Goal: Transaction & Acquisition: Purchase product/service

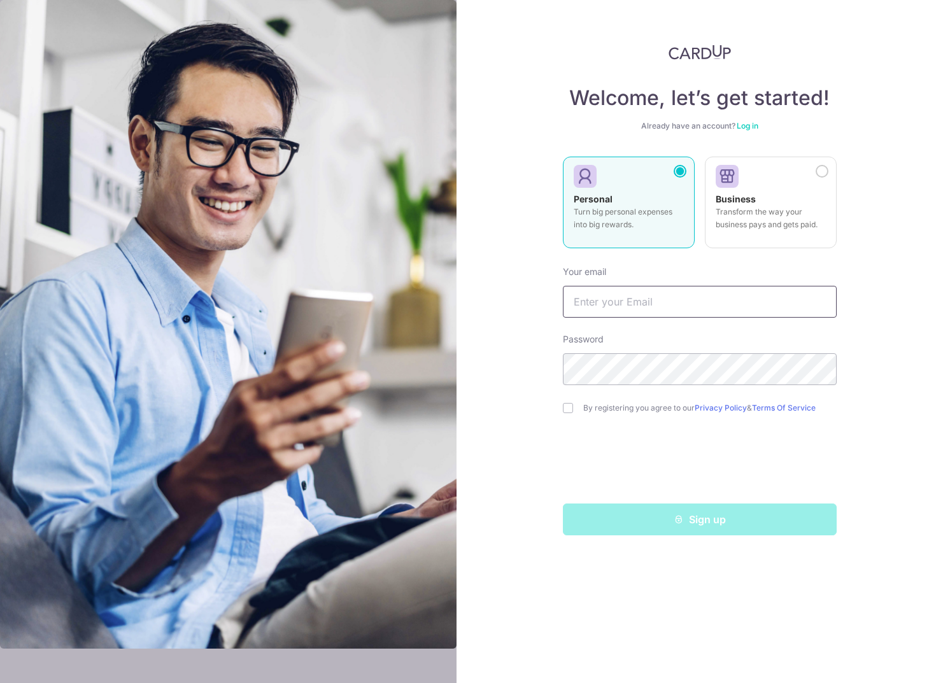
click at [597, 297] on input "text" at bounding box center [700, 302] width 274 height 32
type input "[EMAIL_ADDRESS][DOMAIN_NAME]"
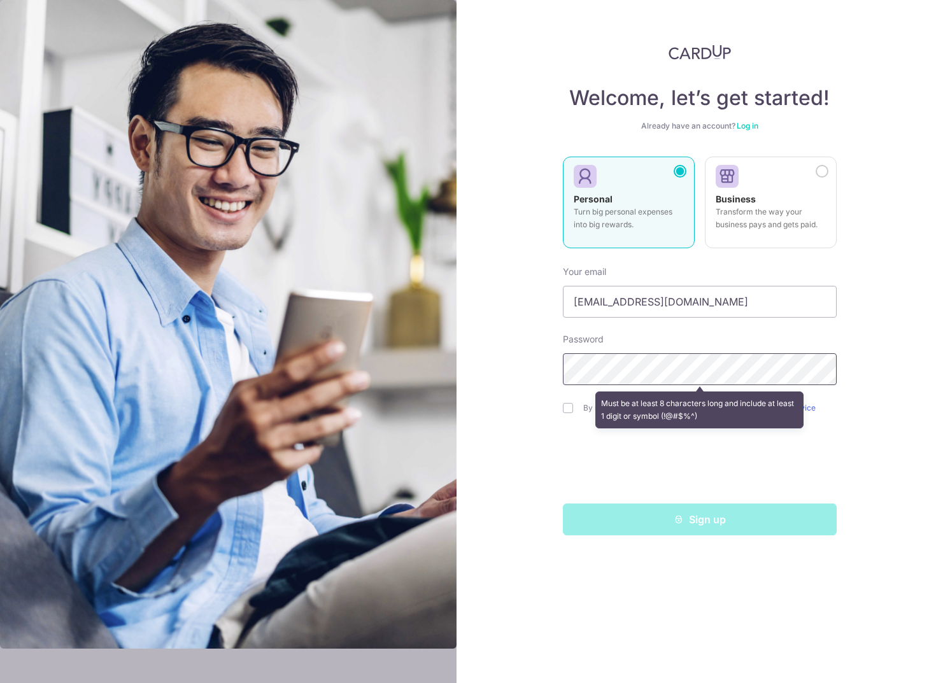
click at [507, 366] on div "Welcome, let’s get started! Already have an account? Log in Personal Turn big p…" at bounding box center [700, 341] width 487 height 683
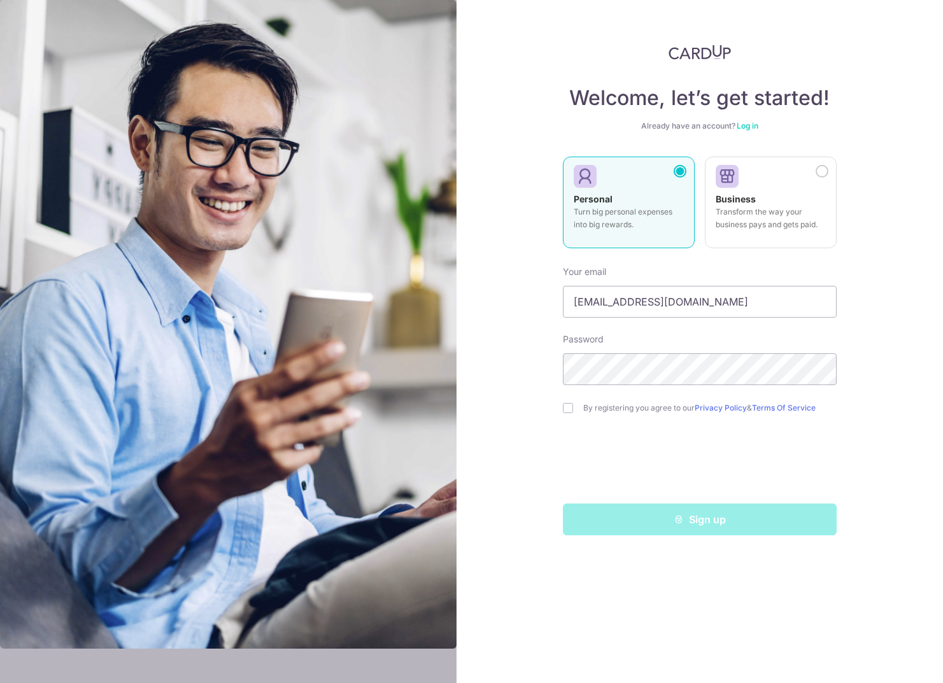
drag, startPoint x: 568, startPoint y: 409, endPoint x: 611, endPoint y: 441, distance: 54.6
click at [569, 410] on input "checkbox" at bounding box center [568, 408] width 10 height 10
checkbox input "true"
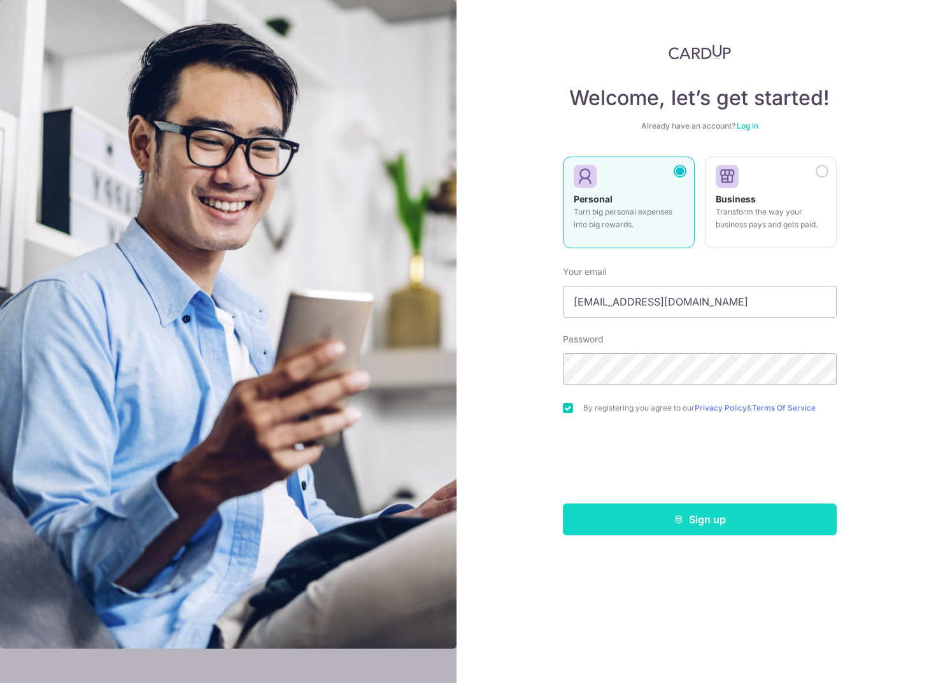
click at [676, 512] on button "Sign up" at bounding box center [700, 520] width 274 height 32
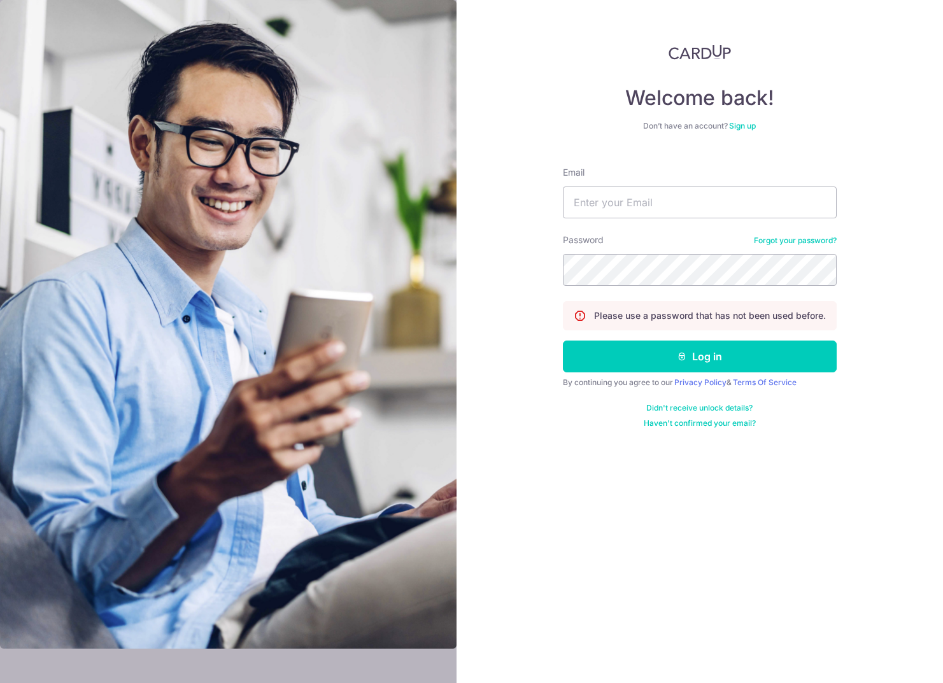
drag, startPoint x: 503, startPoint y: 329, endPoint x: 582, endPoint y: 244, distance: 116.3
click at [504, 324] on div "Welcome back! Don’t have an account? Sign up Email Password Forgot your passwor…" at bounding box center [700, 341] width 487 height 683
click at [602, 211] on input "Email" at bounding box center [700, 203] width 274 height 32
type input "[EMAIL_ADDRESS][DOMAIN_NAME]"
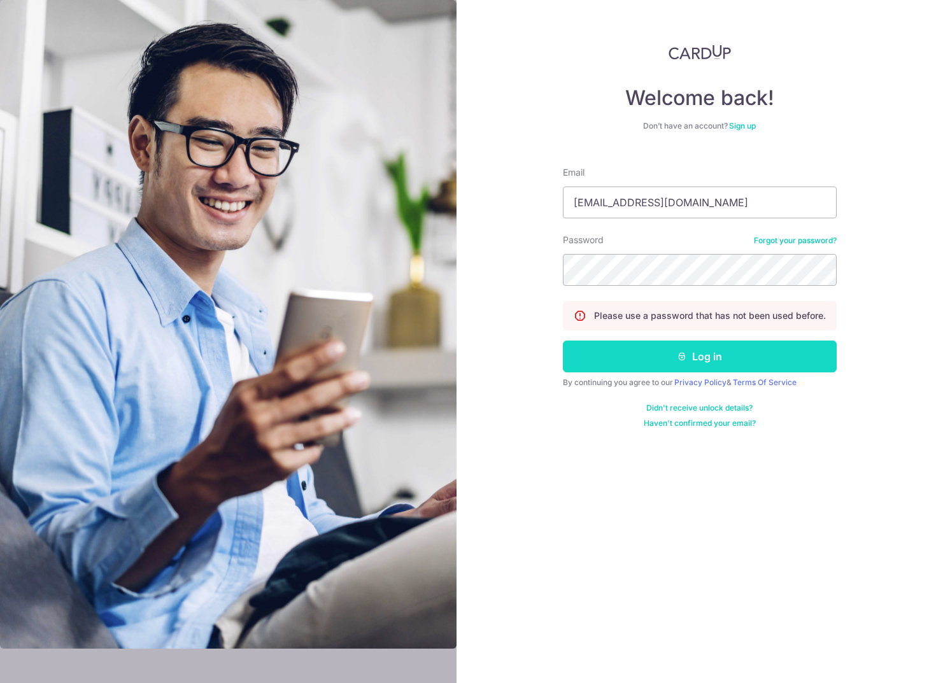
click at [644, 361] on button "Log in" at bounding box center [700, 357] width 274 height 32
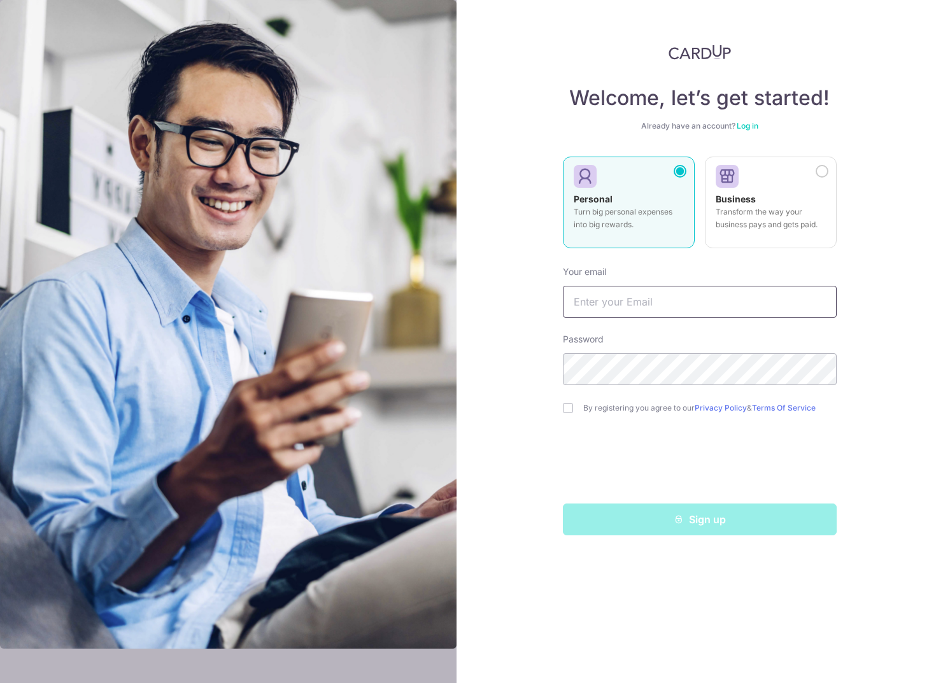
click at [620, 306] on input "text" at bounding box center [700, 302] width 274 height 32
click at [757, 128] on link "Log in" at bounding box center [748, 126] width 22 height 10
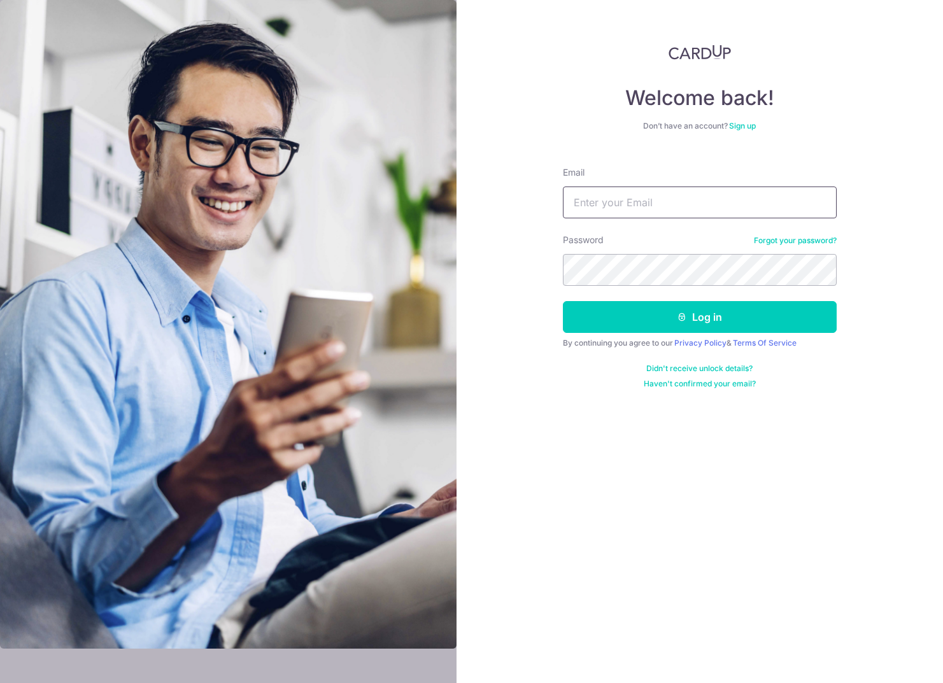
click at [604, 197] on input "Email" at bounding box center [700, 203] width 274 height 32
type input "n.kairong@gmail.com"
click at [563, 301] on button "Log in" at bounding box center [700, 317] width 274 height 32
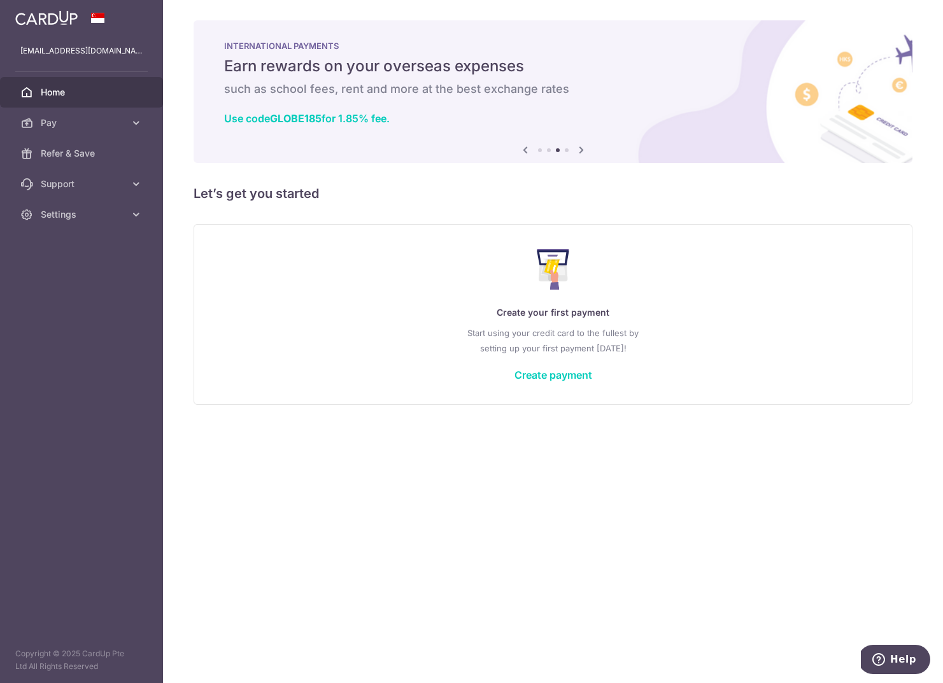
click at [581, 147] on icon at bounding box center [581, 150] width 15 height 16
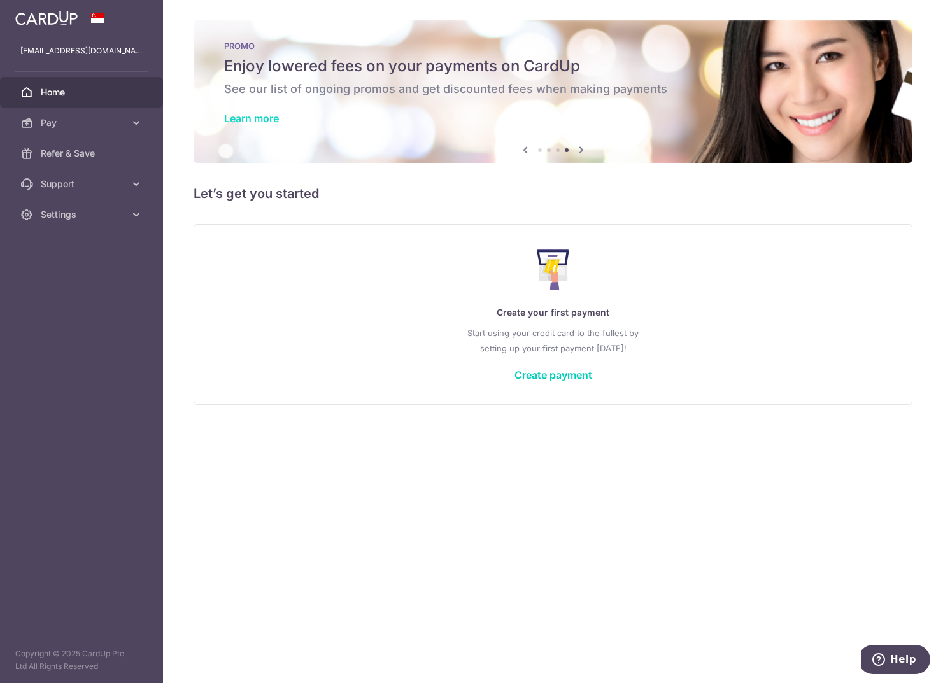
click at [265, 117] on link "Learn more" at bounding box center [251, 118] width 55 height 13
click at [63, 216] on span "Settings" at bounding box center [83, 214] width 84 height 13
click at [61, 239] on span "Account" at bounding box center [83, 245] width 84 height 13
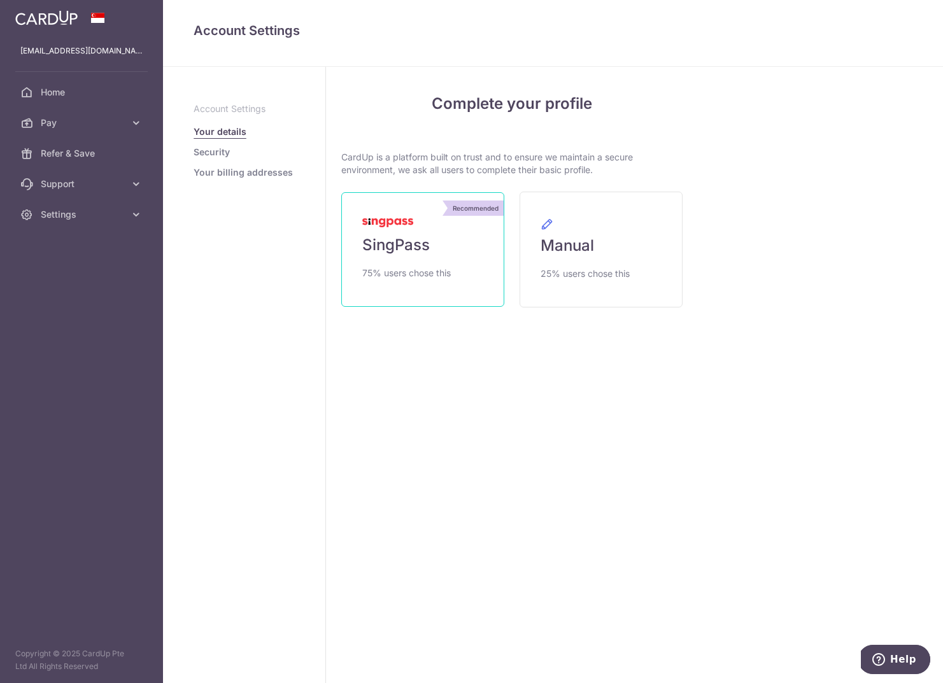
click at [418, 231] on link "Recommended SingPass 75% users chose this" at bounding box center [422, 249] width 163 height 115
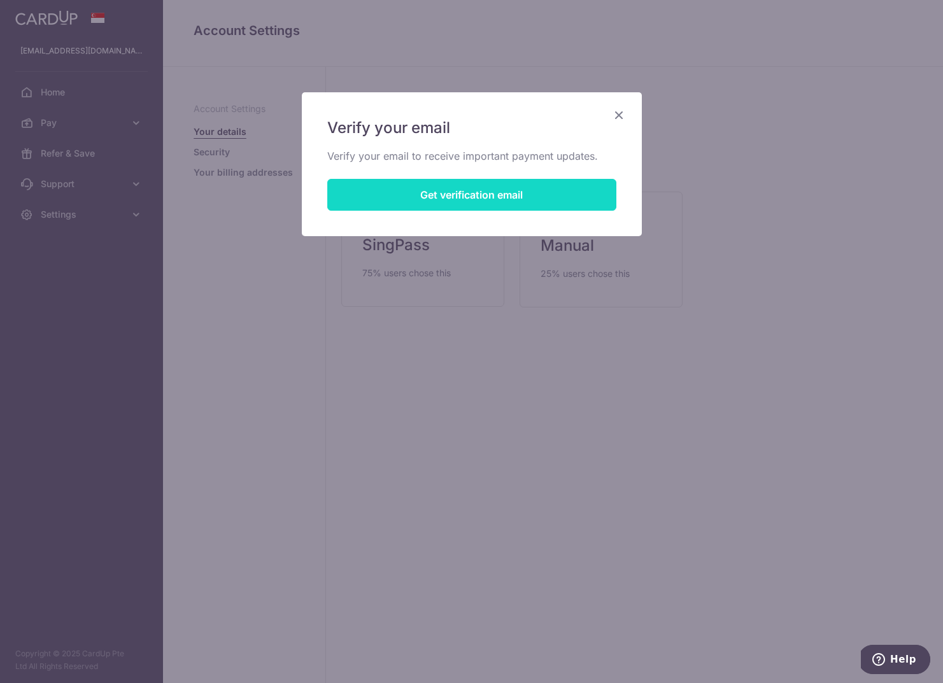
click at [466, 208] on button "Get verification email" at bounding box center [471, 195] width 289 height 32
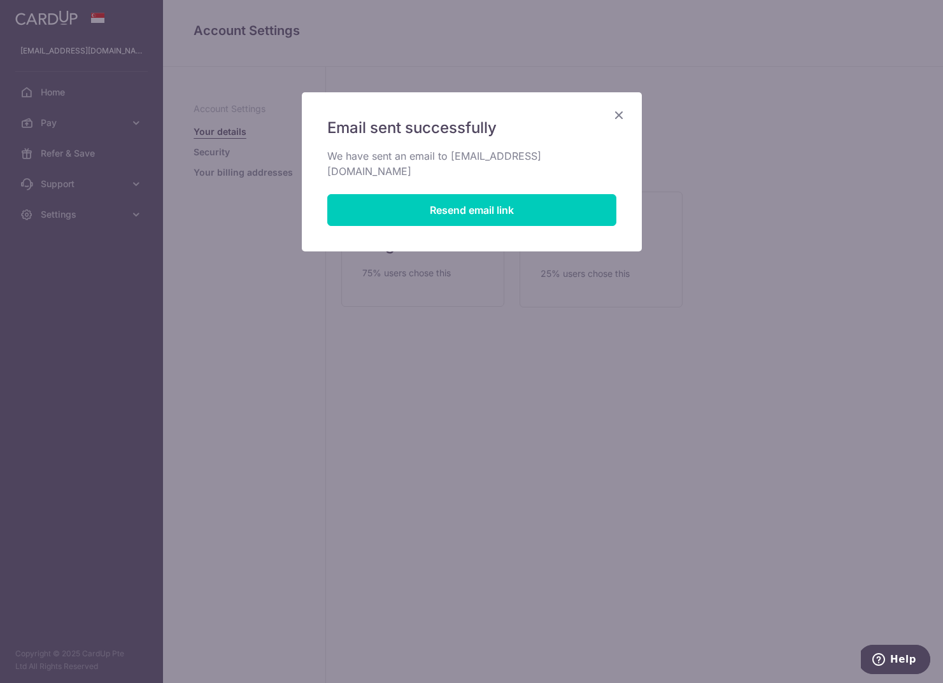
drag, startPoint x: 620, startPoint y: 114, endPoint x: 527, endPoint y: 97, distance: 93.9
click at [618, 113] on icon "Close" at bounding box center [618, 115] width 15 height 16
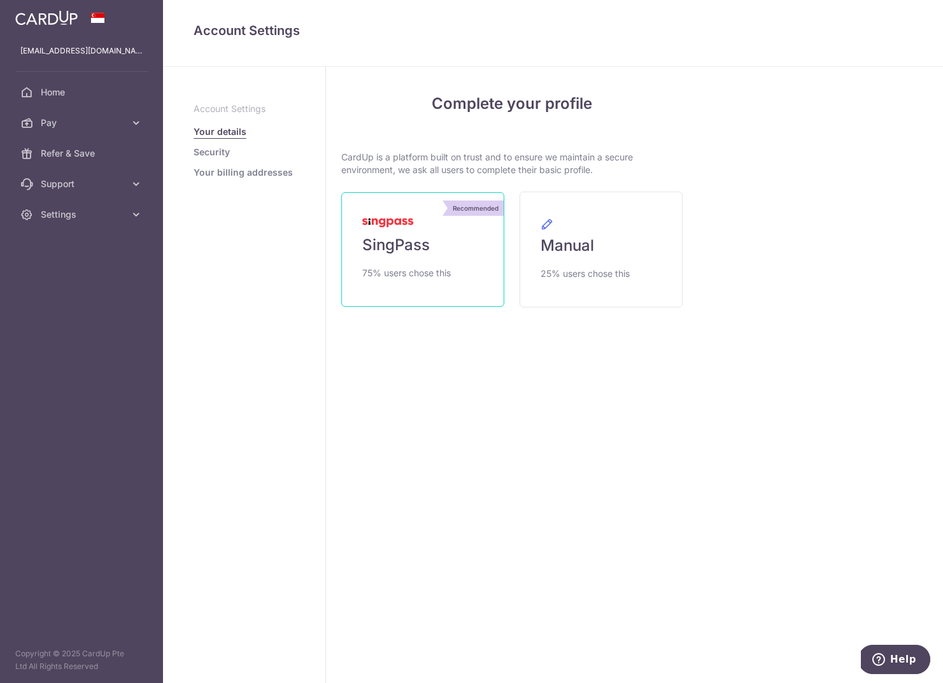
click at [424, 219] on link "Recommended SingPass 75% users chose this" at bounding box center [422, 249] width 163 height 115
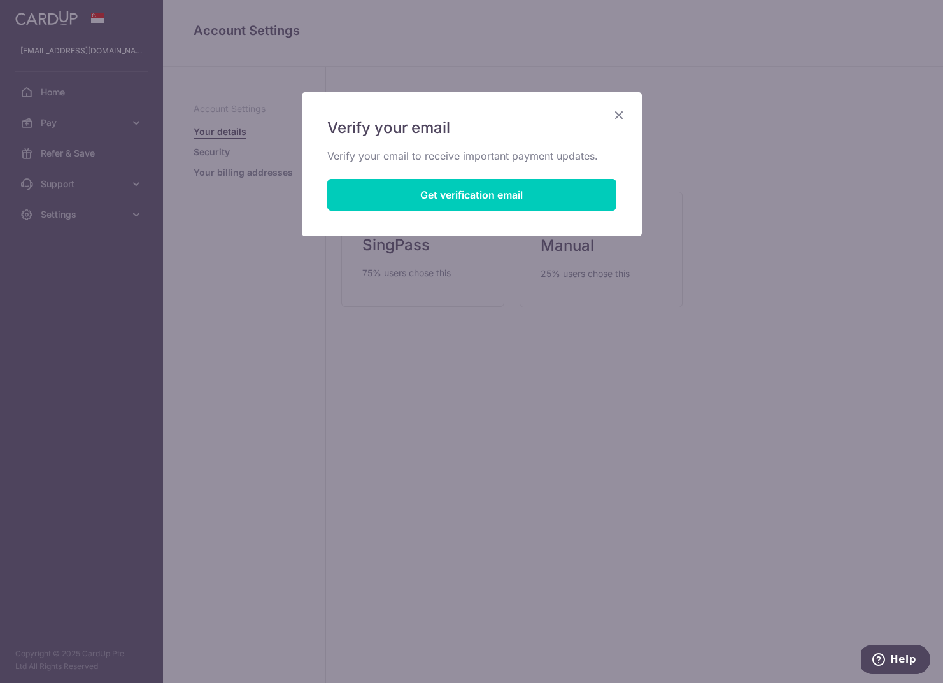
drag, startPoint x: 613, startPoint y: 111, endPoint x: 567, endPoint y: 101, distance: 47.6
click at [613, 111] on icon "Close" at bounding box center [618, 115] width 15 height 16
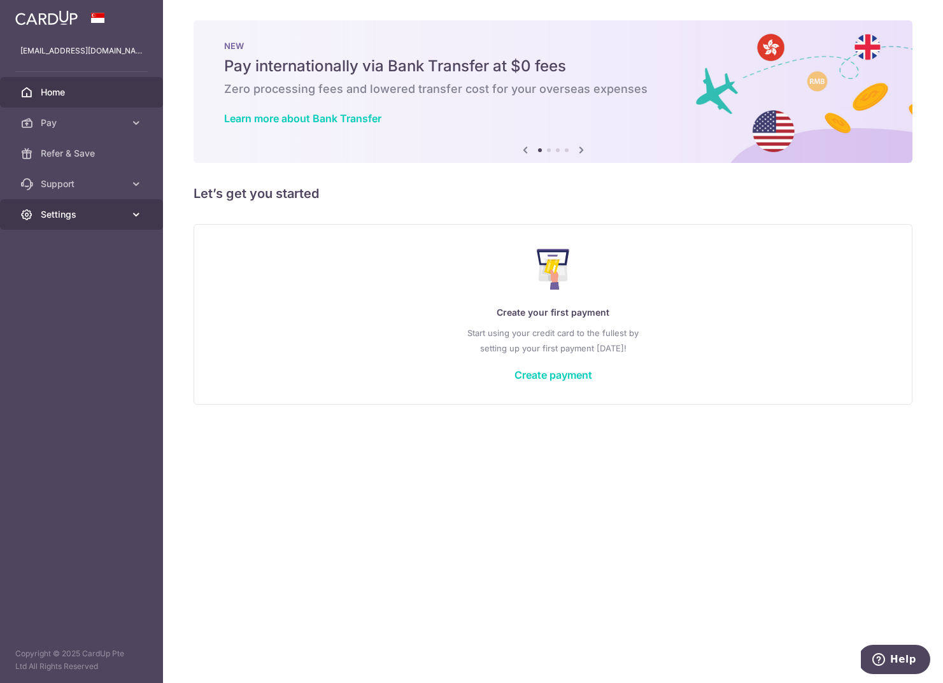
click at [89, 223] on link "Settings" at bounding box center [81, 214] width 163 height 31
click at [79, 245] on span "Account" at bounding box center [83, 245] width 84 height 13
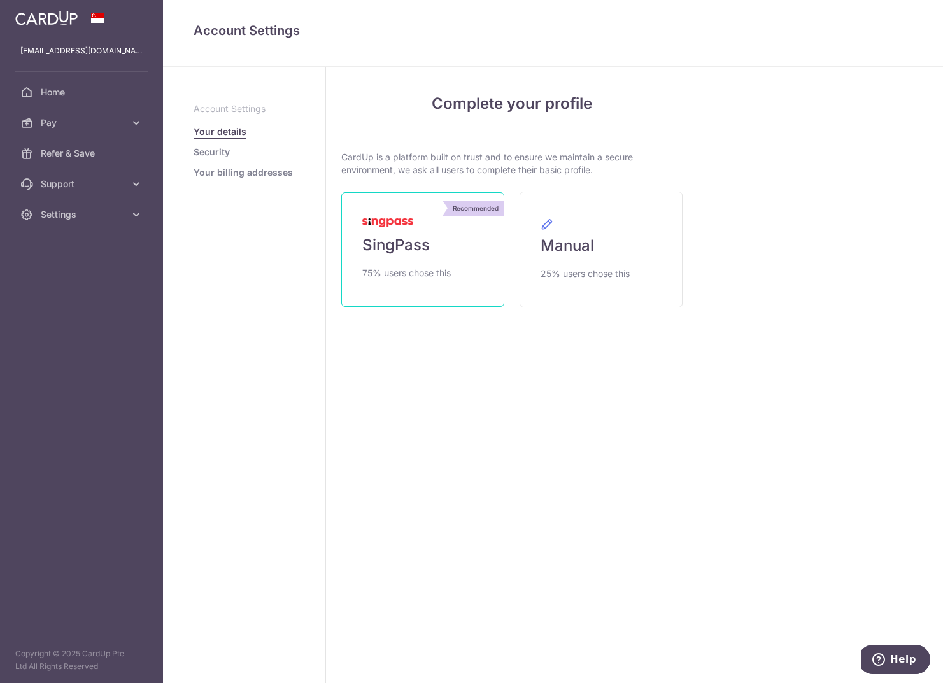
click at [424, 250] on span "SingPass" at bounding box center [396, 245] width 68 height 20
click at [399, 224] on img at bounding box center [387, 222] width 51 height 9
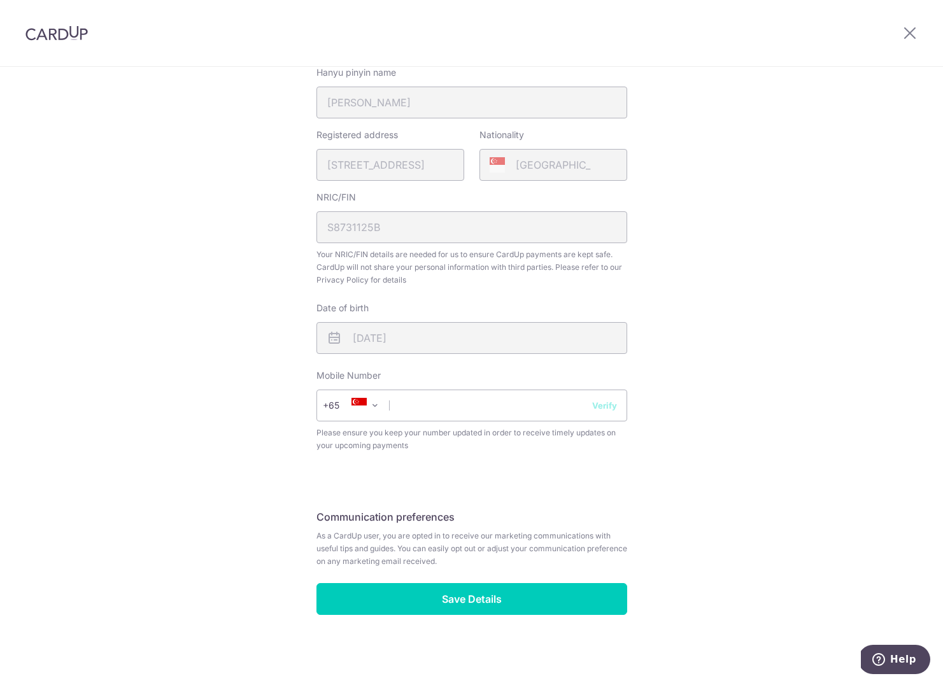
scroll to position [312, 0]
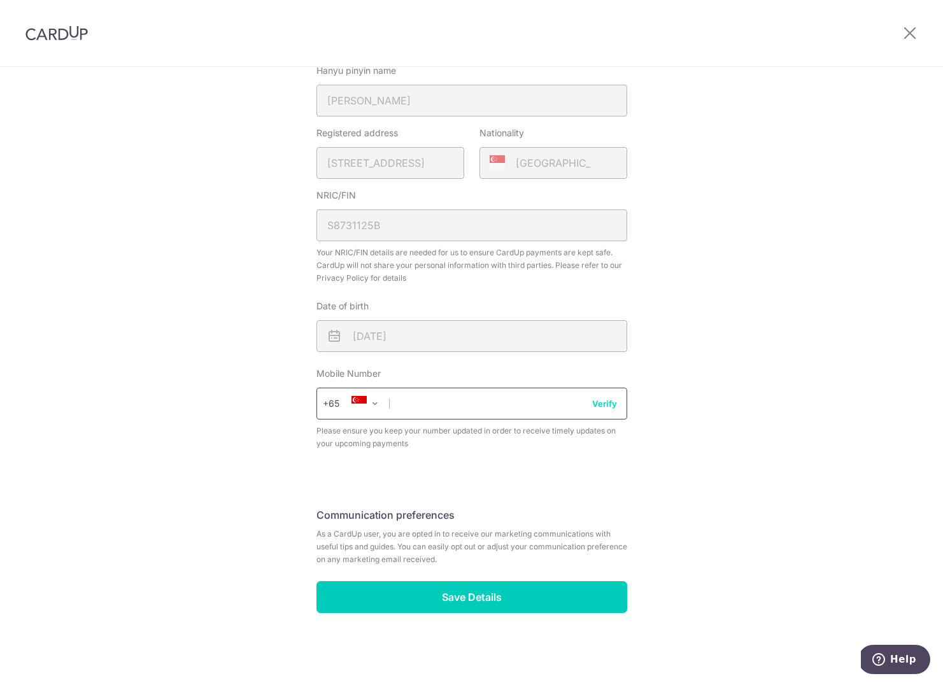
click at [475, 407] on input "text" at bounding box center [472, 404] width 311 height 32
type input "90401797"
select select "65"
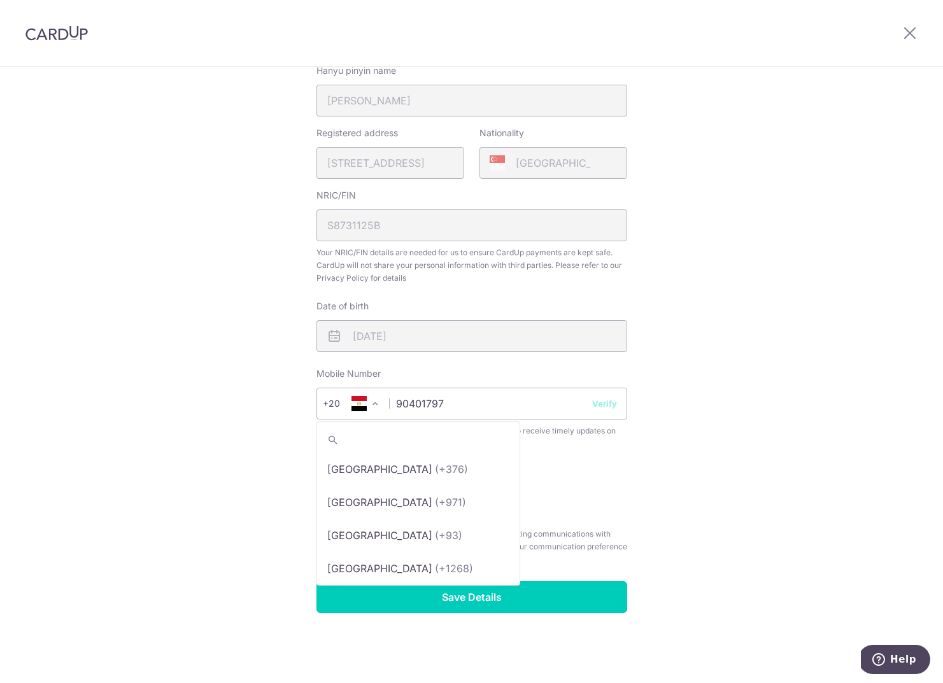
click at [325, 403] on span "+20" at bounding box center [340, 403] width 34 height 15
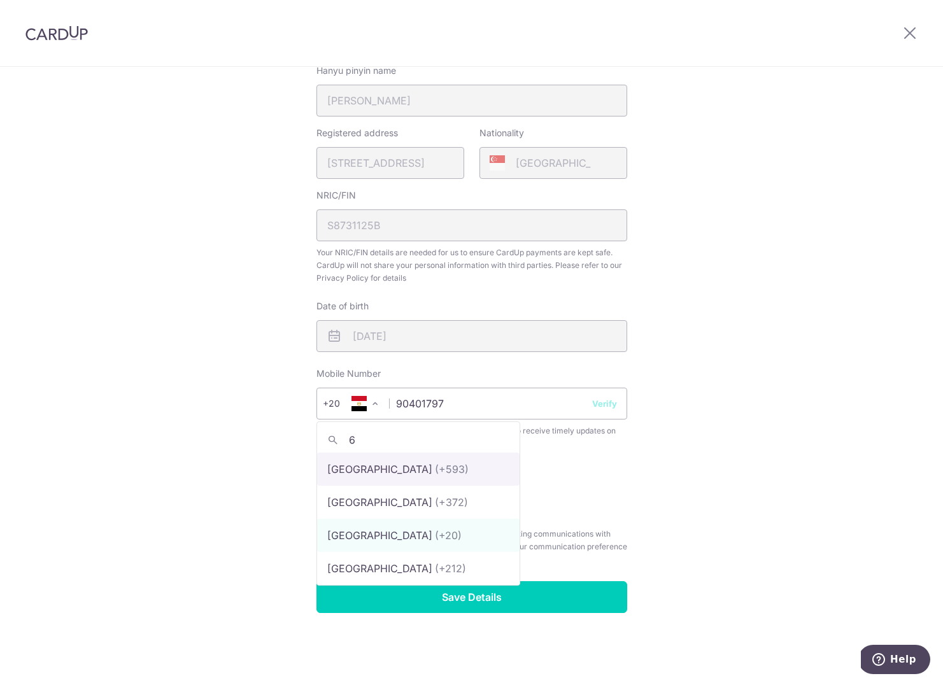
scroll to position [0, 0]
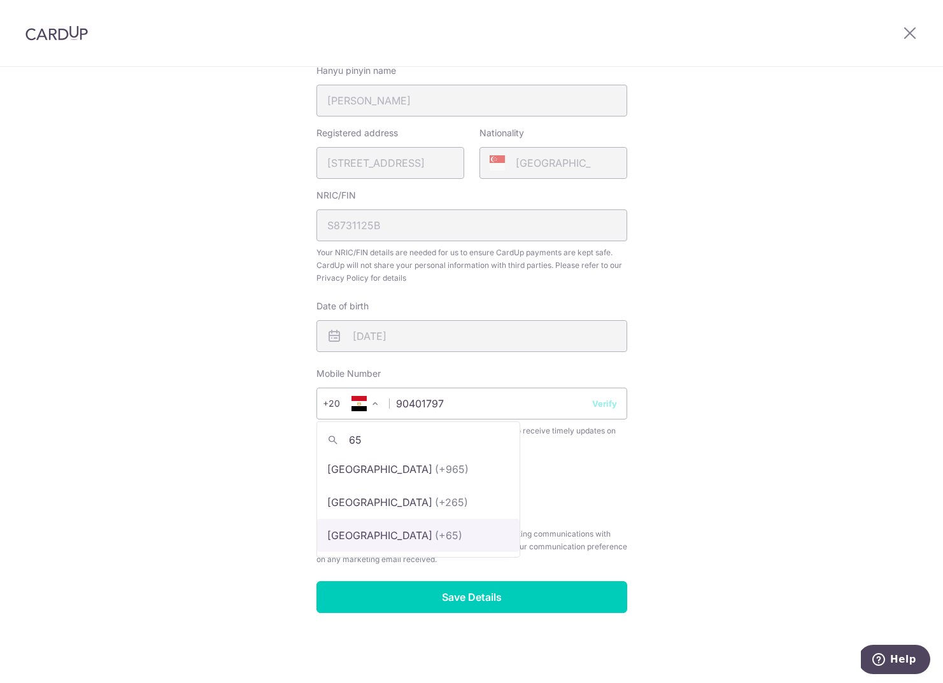
type input "65"
select select "199"
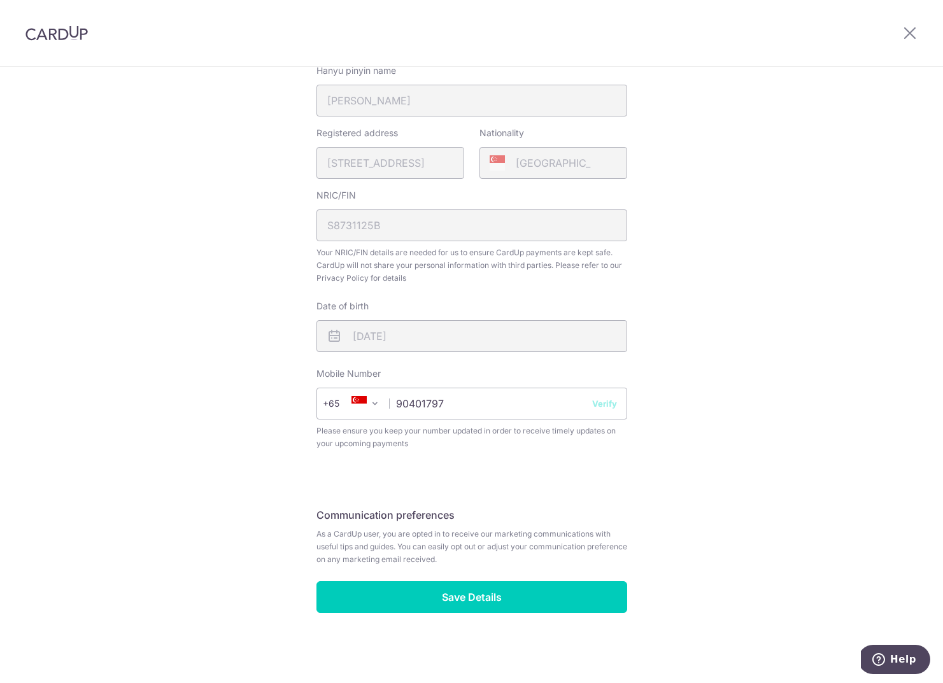
click at [603, 406] on button "Verify" at bounding box center [604, 403] width 25 height 13
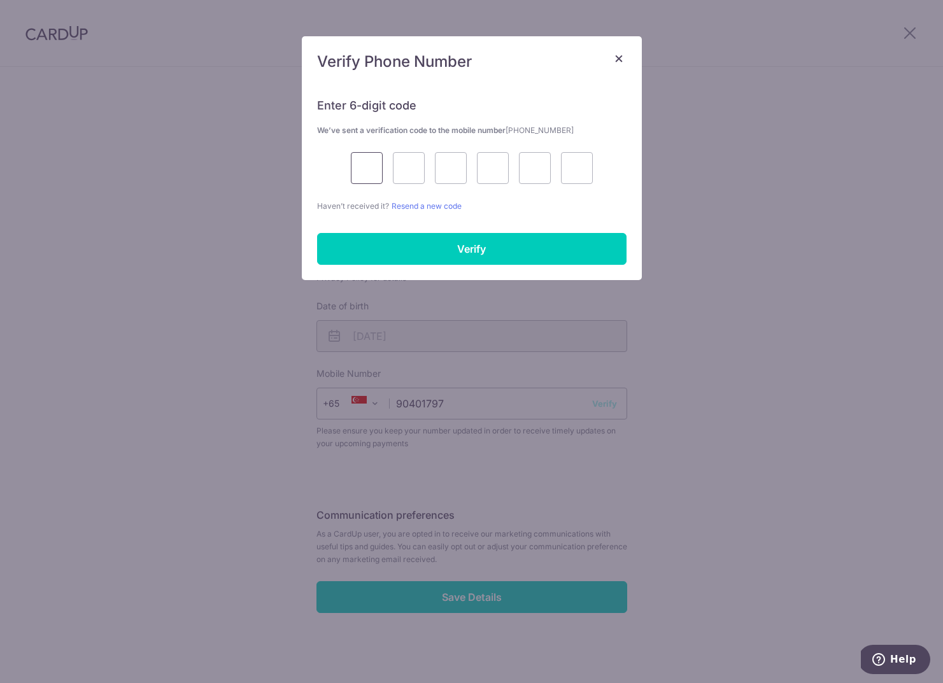
click at [380, 173] on input "text" at bounding box center [367, 168] width 32 height 32
type input "6"
type input "7"
type input "6"
type input "8"
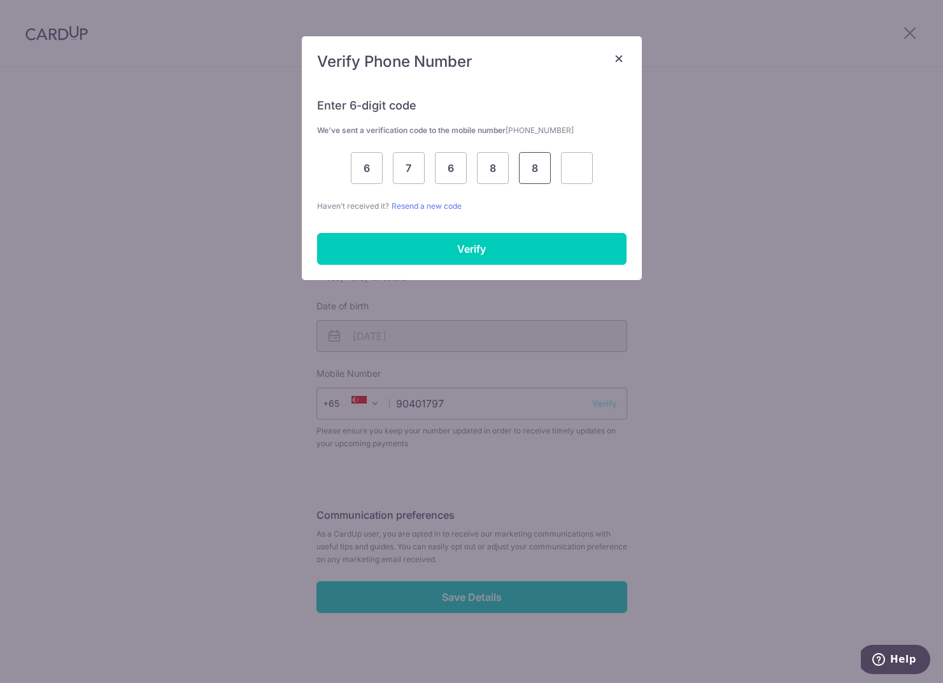
type input "8"
type input "1"
click at [437, 243] on input "Verify" at bounding box center [472, 249] width 310 height 32
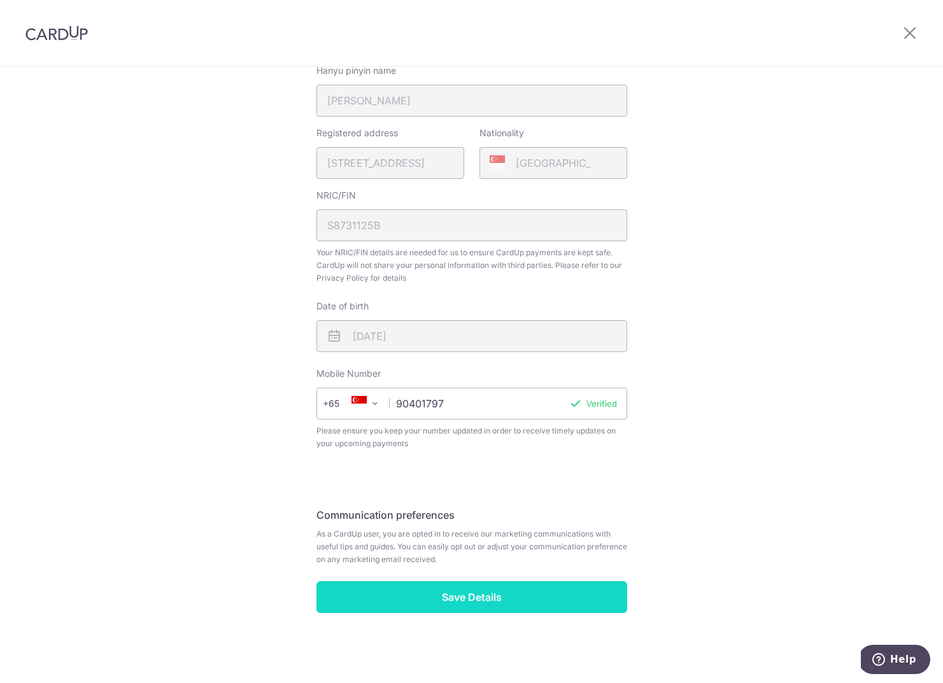
click at [475, 599] on input "Save Details" at bounding box center [472, 598] width 311 height 32
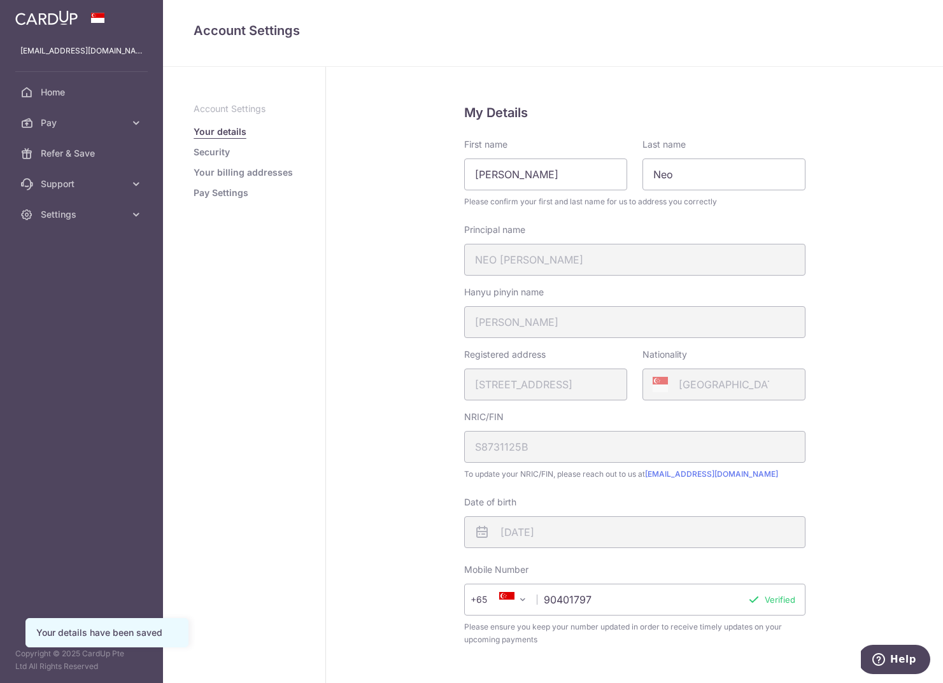
scroll to position [186, 0]
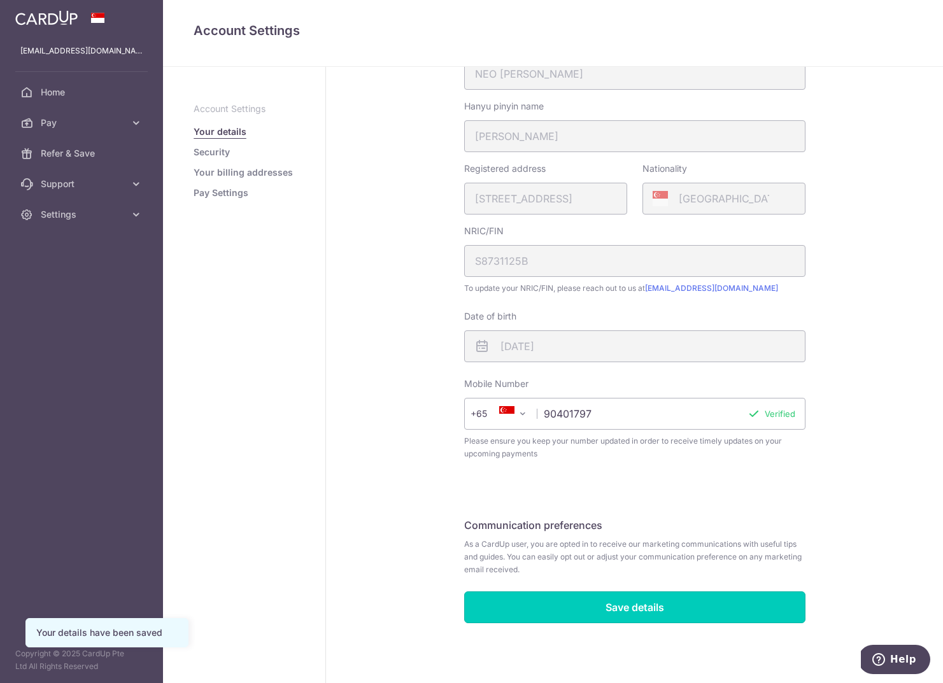
click at [622, 611] on input "Save details" at bounding box center [634, 608] width 341 height 32
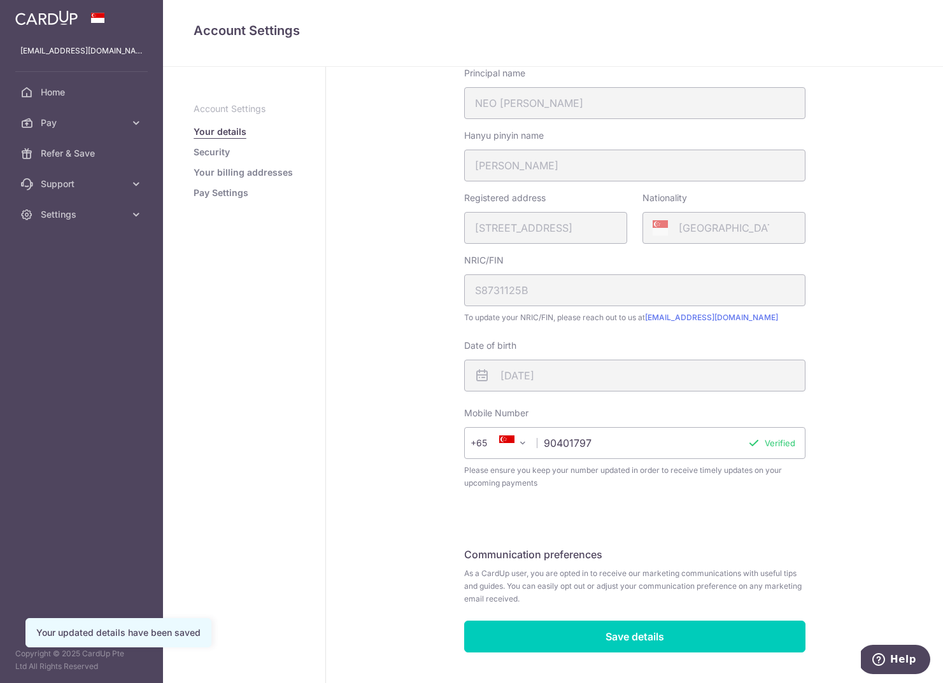
scroll to position [186, 0]
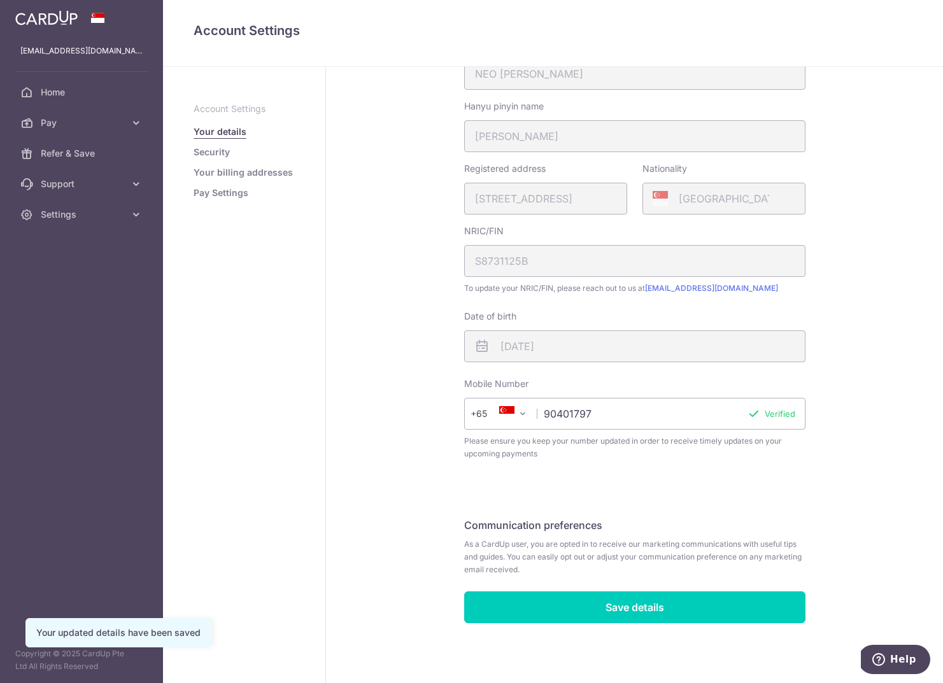
click at [236, 177] on link "Your billing addresses" at bounding box center [243, 172] width 99 height 13
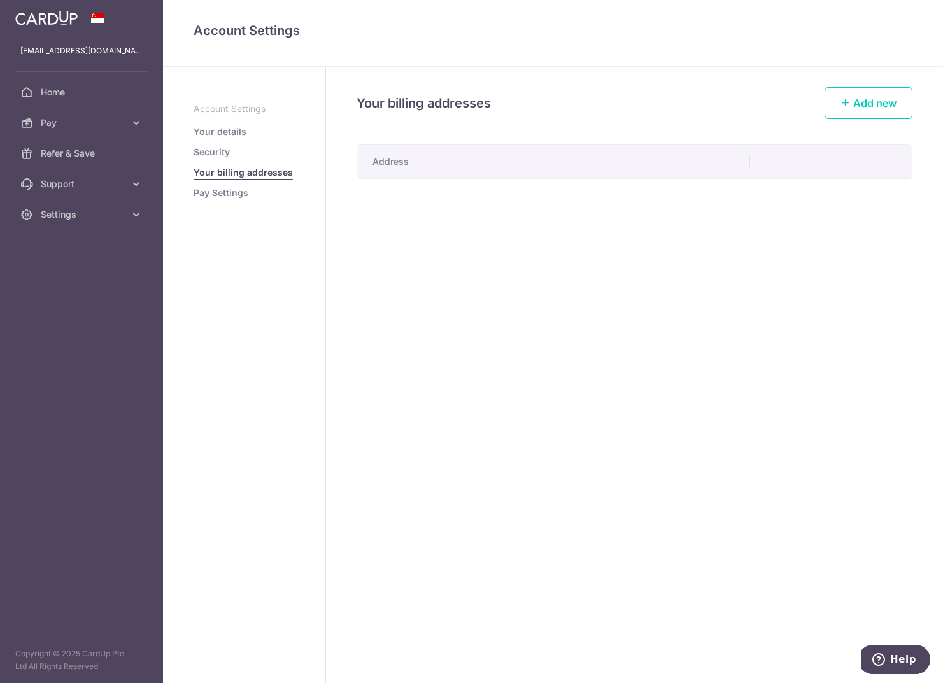
click at [474, 170] on th "Address" at bounding box center [553, 161] width 393 height 33
drag, startPoint x: 423, startPoint y: 161, endPoint x: 394, endPoint y: 159, distance: 29.4
click at [401, 159] on th "Address" at bounding box center [553, 161] width 393 height 33
drag, startPoint x: 375, startPoint y: 157, endPoint x: 383, endPoint y: 156, distance: 8.3
click at [376, 157] on th "Address" at bounding box center [553, 161] width 393 height 33
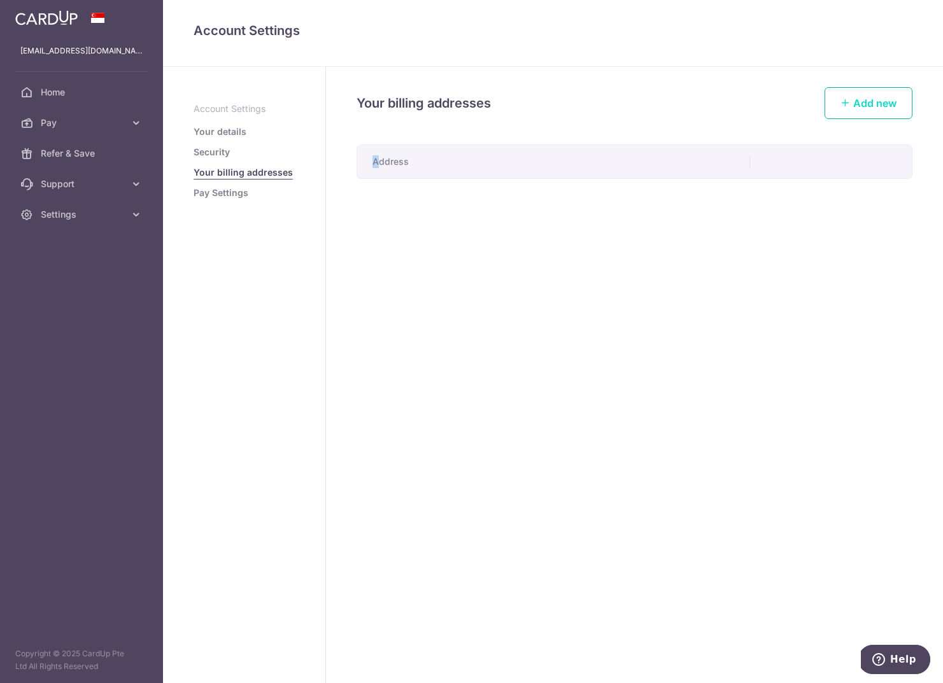
click at [859, 94] on link "Add new" at bounding box center [869, 103] width 88 height 32
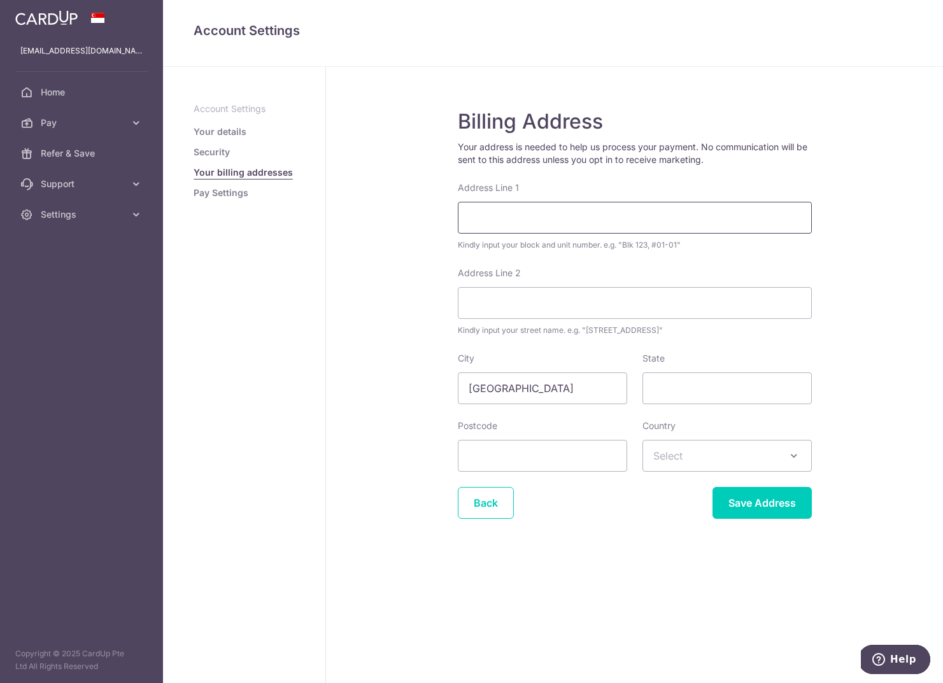
click at [516, 212] on input "Address Line 1" at bounding box center [635, 218] width 354 height 32
drag, startPoint x: 508, startPoint y: 218, endPoint x: 612, endPoint y: 219, distance: 104.5
click at [612, 219] on input "Blk 416 Hougang Avenue 10" at bounding box center [635, 218] width 354 height 32
type input "Blk 416, #08-1292"
click at [510, 297] on input "Address Line 2" at bounding box center [635, 303] width 354 height 32
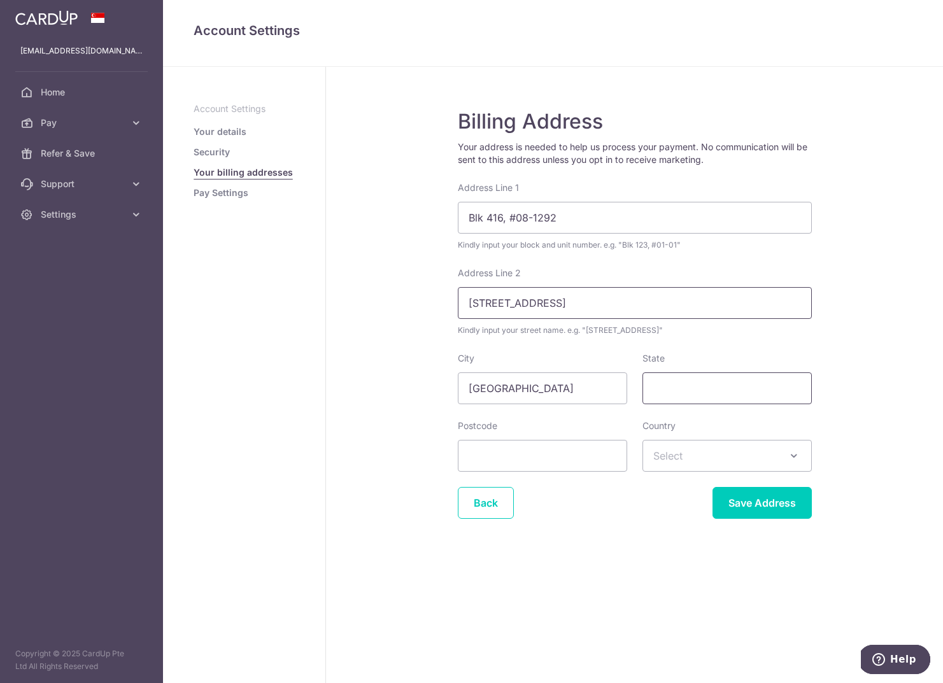
type input "Hougang Avenue 10"
click at [700, 391] on input "State" at bounding box center [727, 389] width 169 height 32
drag, startPoint x: 431, startPoint y: 408, endPoint x: 464, endPoint y: 446, distance: 51.5
click at [433, 409] on div "Billing Address Your address is needed to help us process your payment. No comm…" at bounding box center [634, 375] width 617 height 617
click at [480, 454] on input "Postcode" at bounding box center [542, 456] width 169 height 32
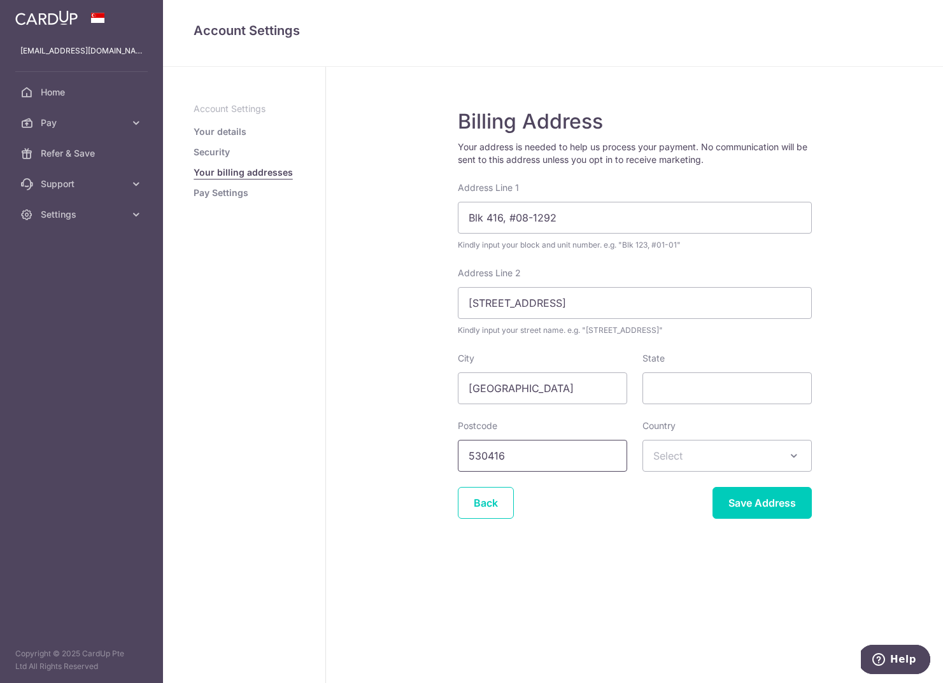
type input "530416"
click at [667, 505] on div "Back Save Address" at bounding box center [635, 503] width 354 height 32
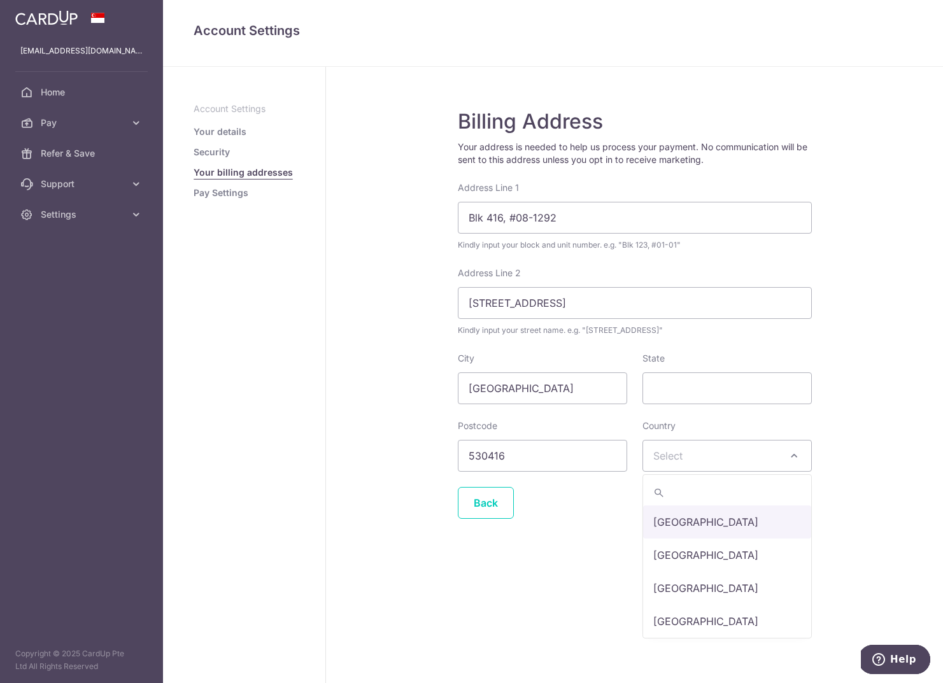
click at [707, 457] on span "Select" at bounding box center [727, 456] width 168 height 31
type input "sing"
select select "199"
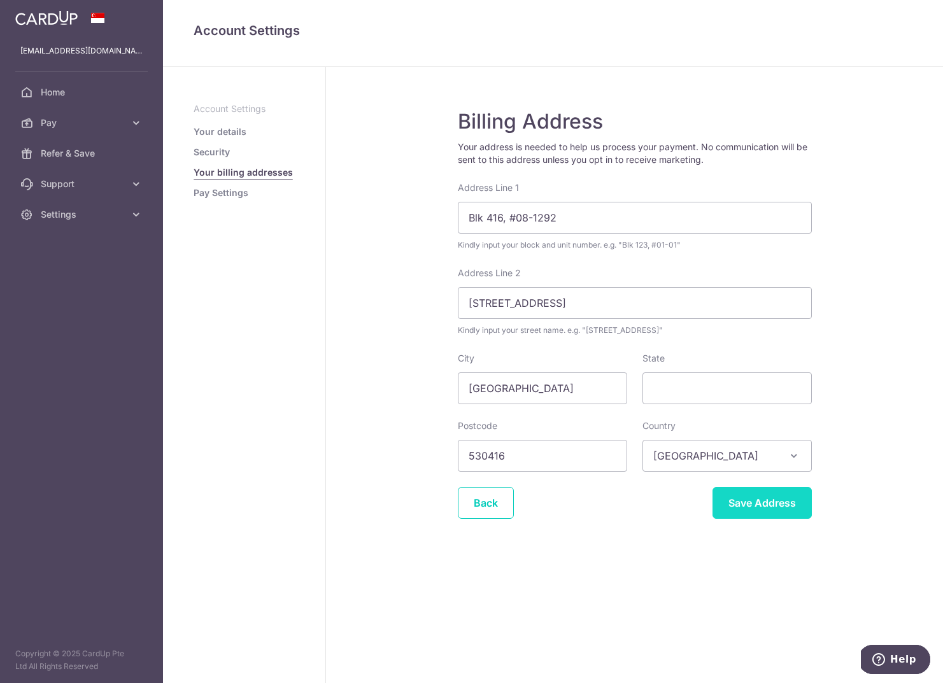
click at [774, 506] on input "Save Address" at bounding box center [762, 503] width 99 height 32
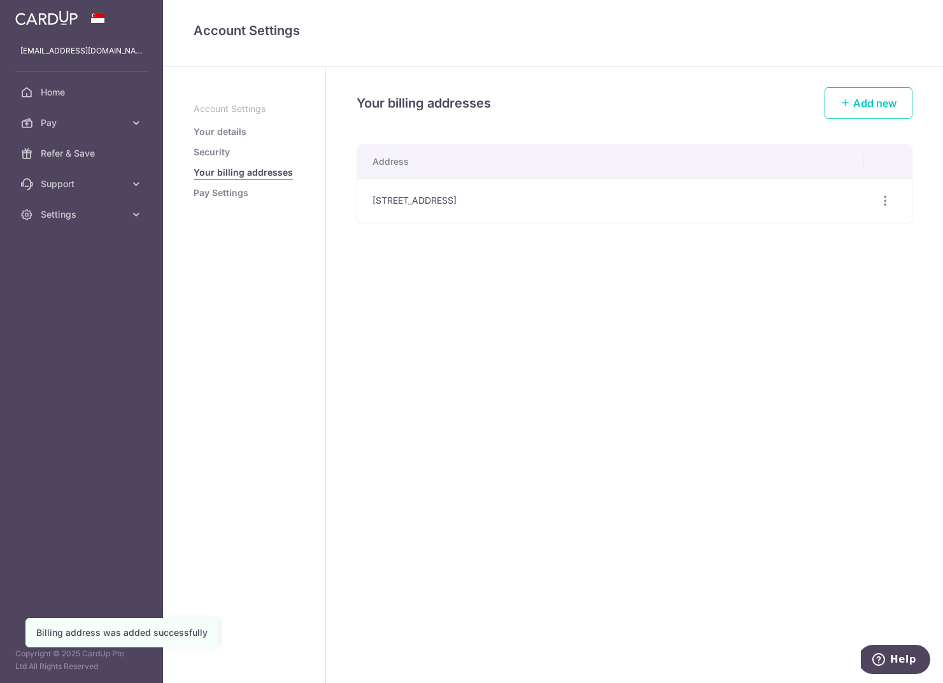
click at [216, 191] on link "Pay Settings" at bounding box center [221, 193] width 55 height 13
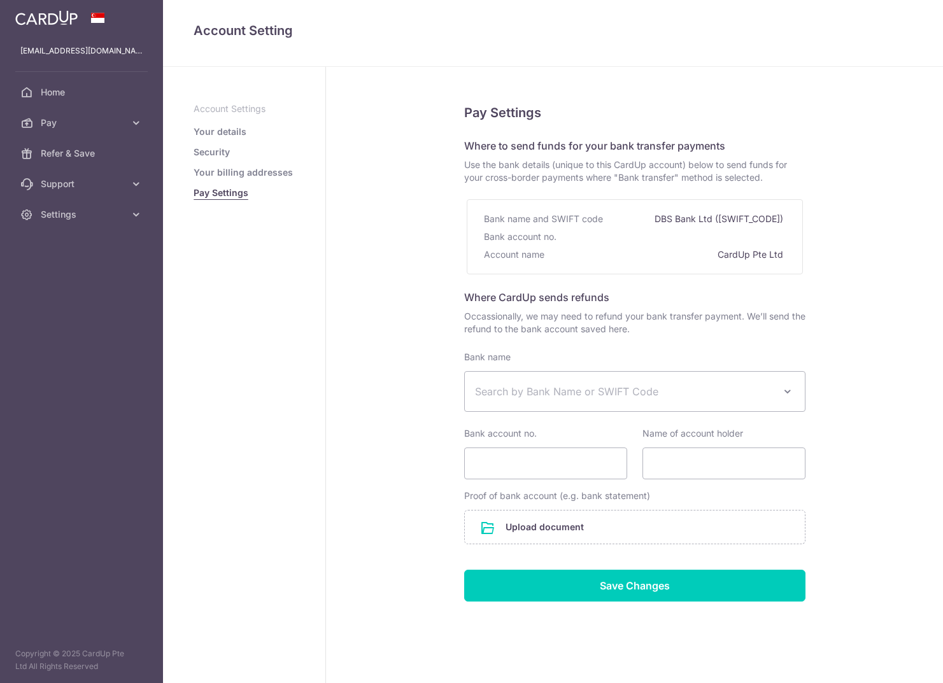
select select
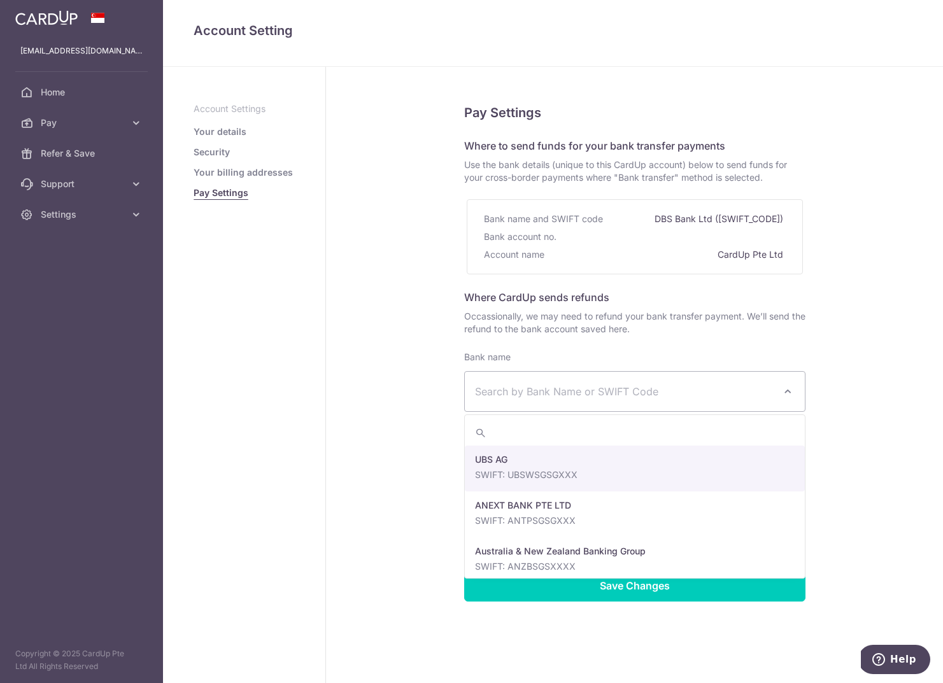
click at [561, 389] on span "Search by Bank Name or SWIFT Code" at bounding box center [624, 391] width 299 height 15
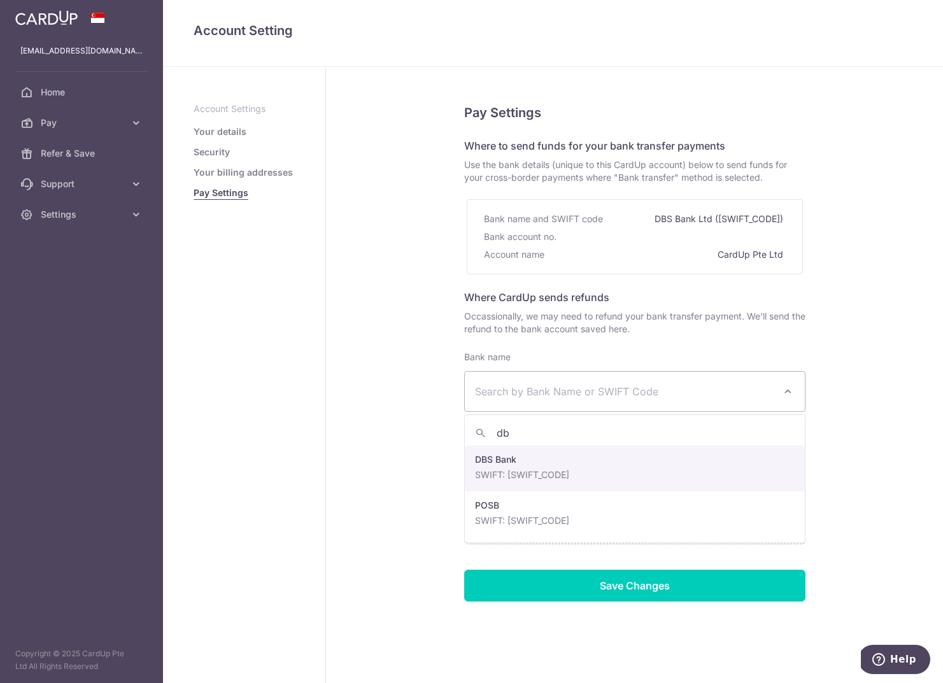
type input "db"
select select "6"
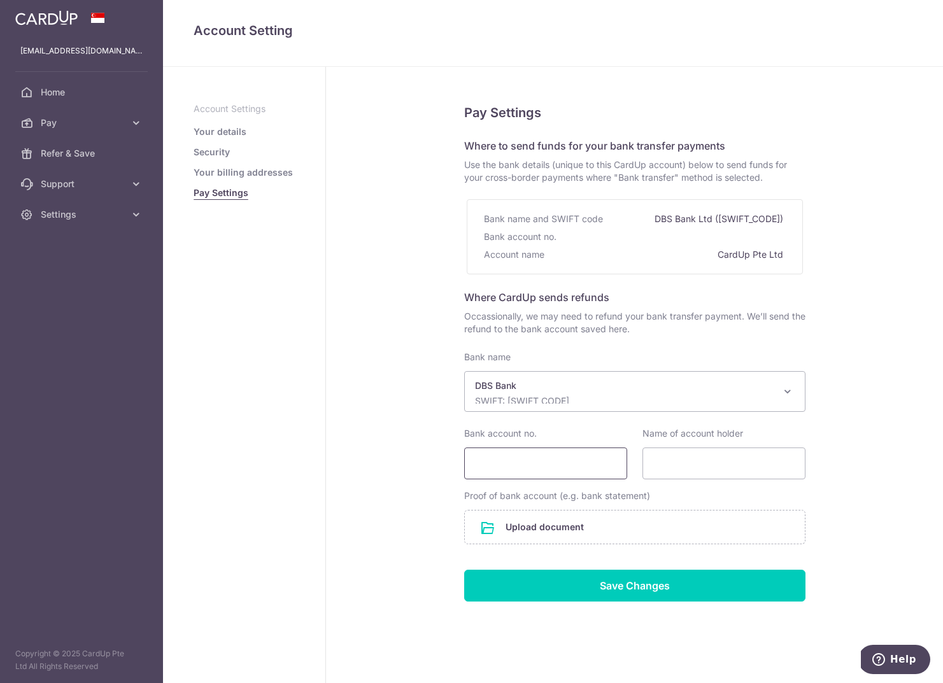
click at [576, 465] on input "Bank account no." at bounding box center [545, 464] width 163 height 32
type input "049446896"
click at [717, 465] on input "Name of account holder" at bounding box center [724, 464] width 163 height 32
type input "Neo [PERSON_NAME]"
click at [429, 516] on div "Pay Settings Where to send funds for your bank transfer payments Use the bank d…" at bounding box center [634, 382] width 617 height 631
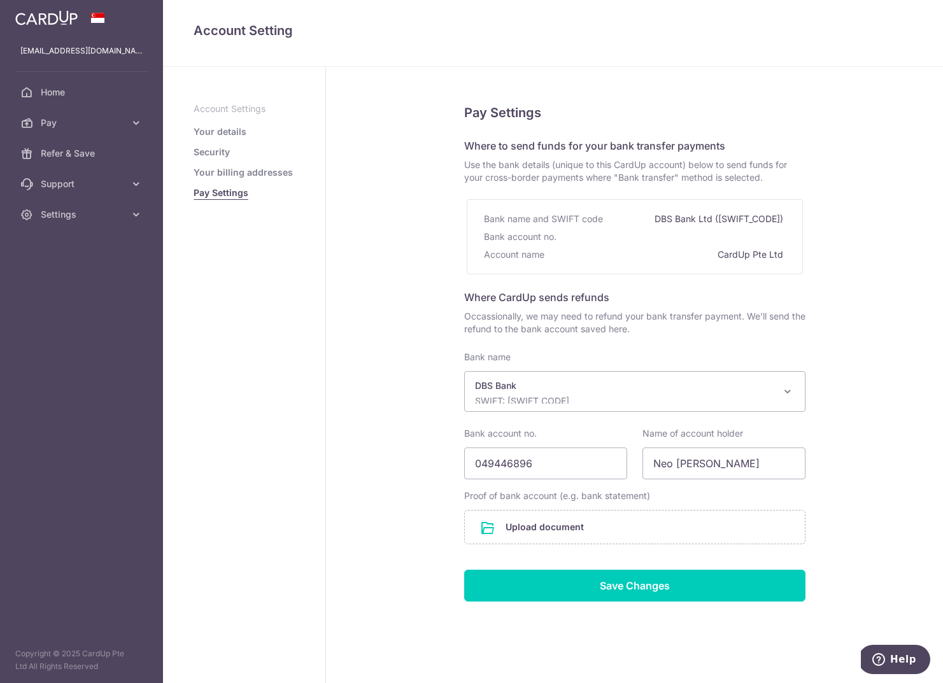
scroll to position [14, 0]
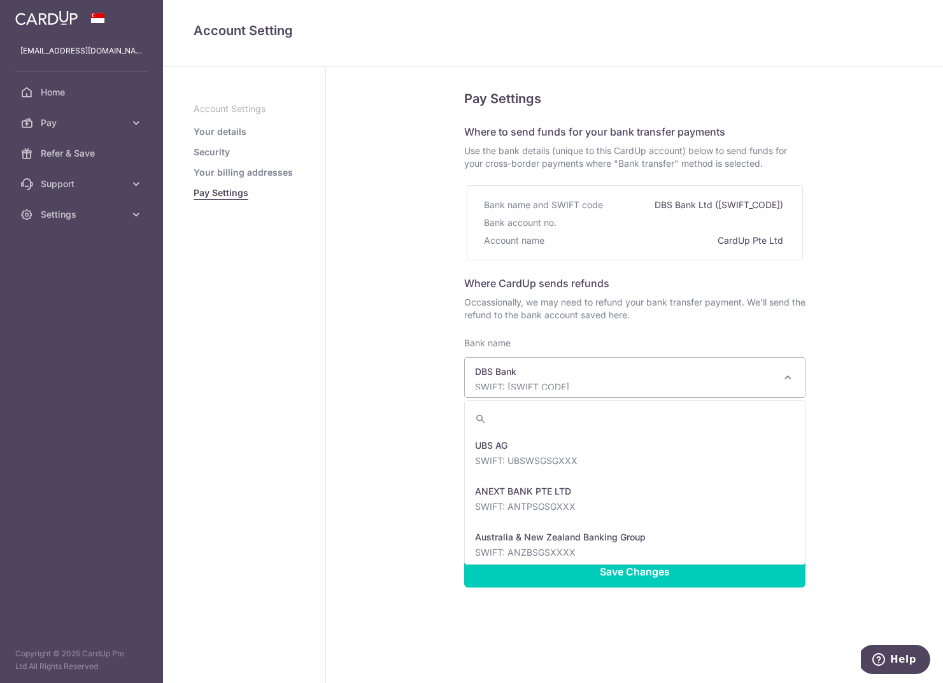
click at [792, 375] on span at bounding box center [787, 377] width 15 height 15
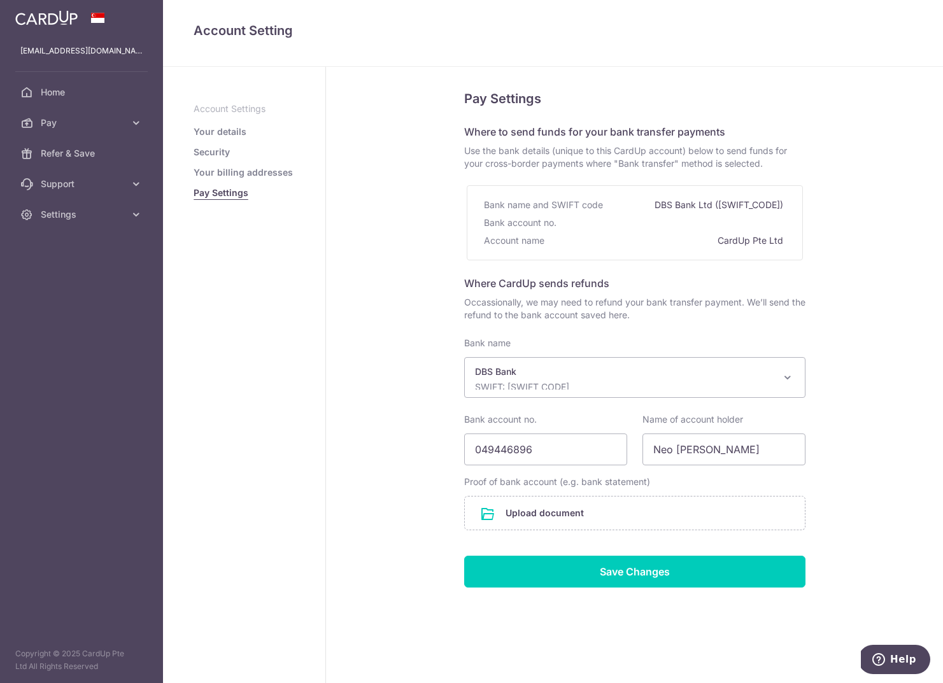
click at [867, 367] on div "Pay Settings Where to send funds for your bank transfer payments Use the bank d…" at bounding box center [634, 368] width 617 height 631
click at [550, 516] on input "file" at bounding box center [635, 513] width 340 height 33
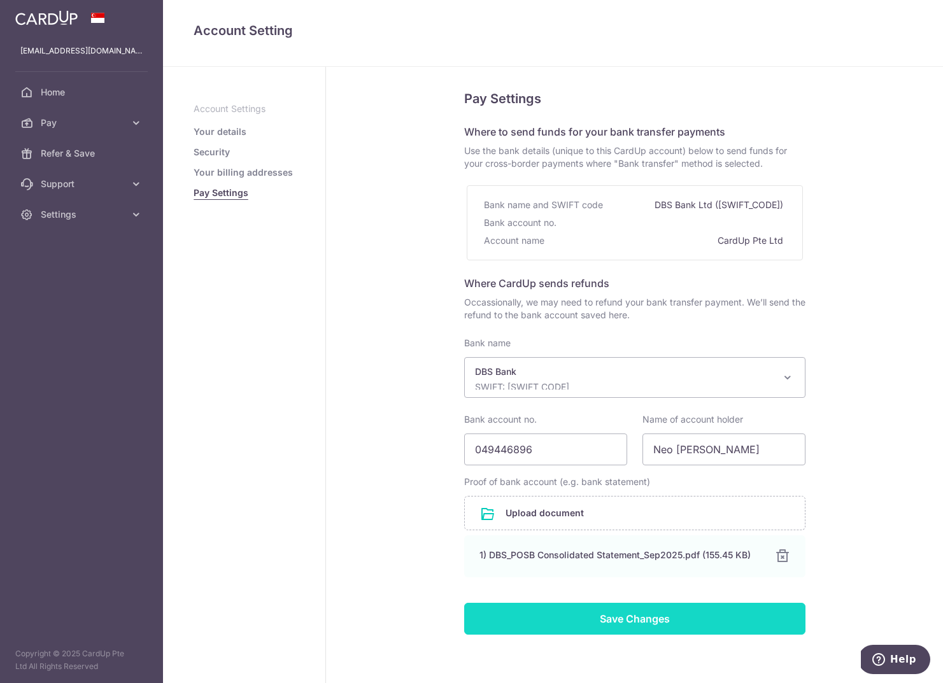
click at [638, 613] on input "Save Changes" at bounding box center [634, 619] width 341 height 32
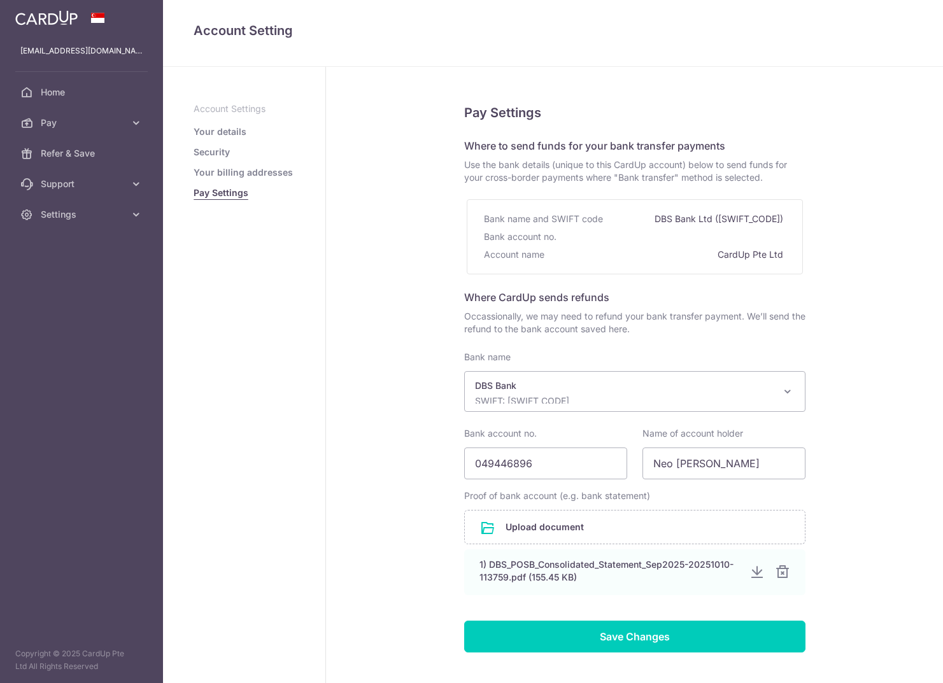
select select "6"
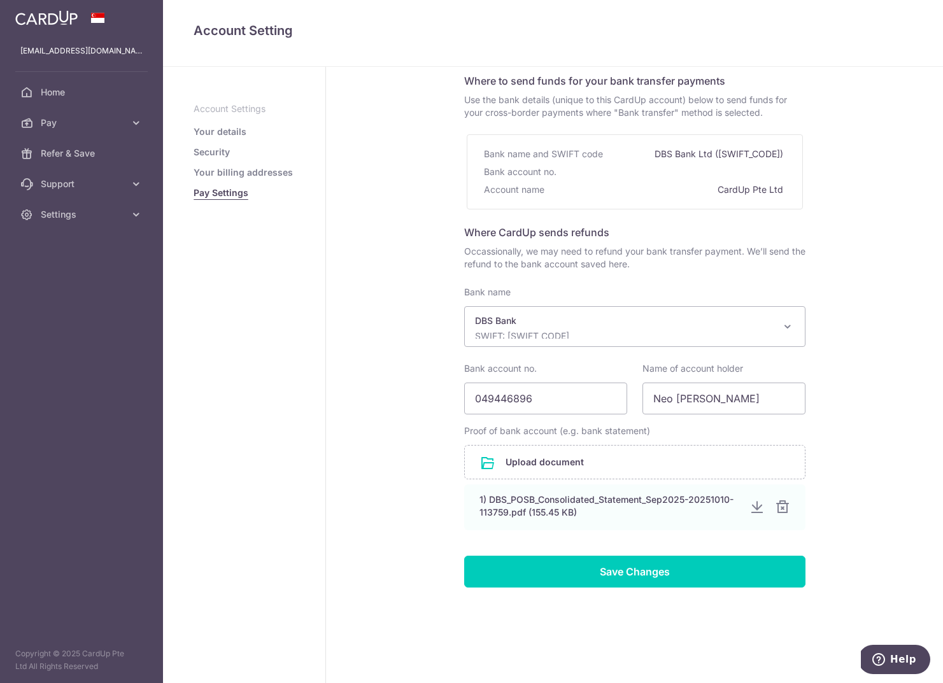
scroll to position [65, 0]
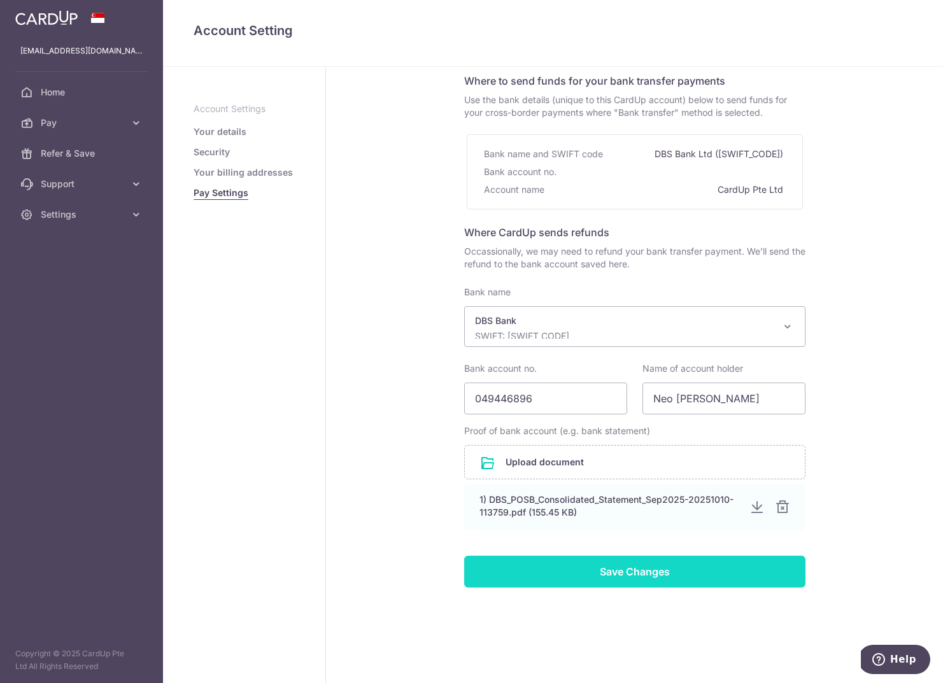
click at [632, 571] on input "Save Changes" at bounding box center [634, 572] width 341 height 32
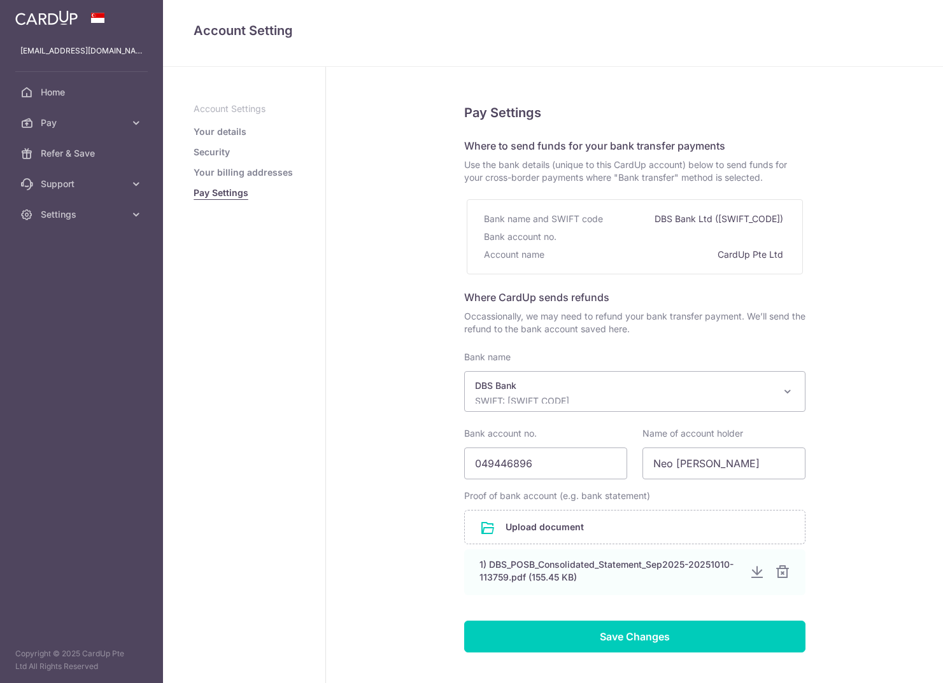
select select "6"
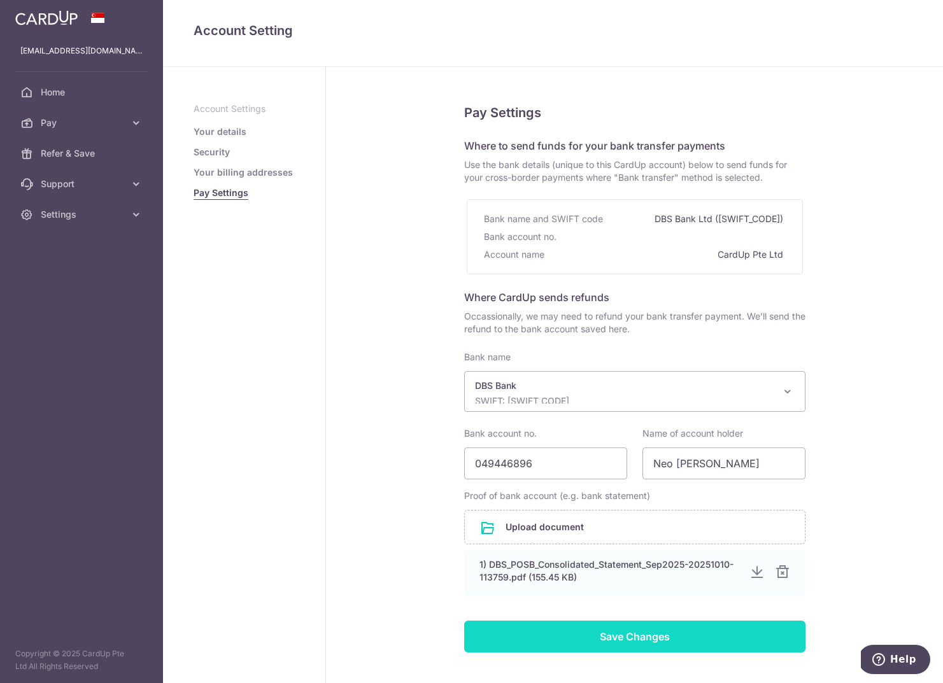
scroll to position [65, 0]
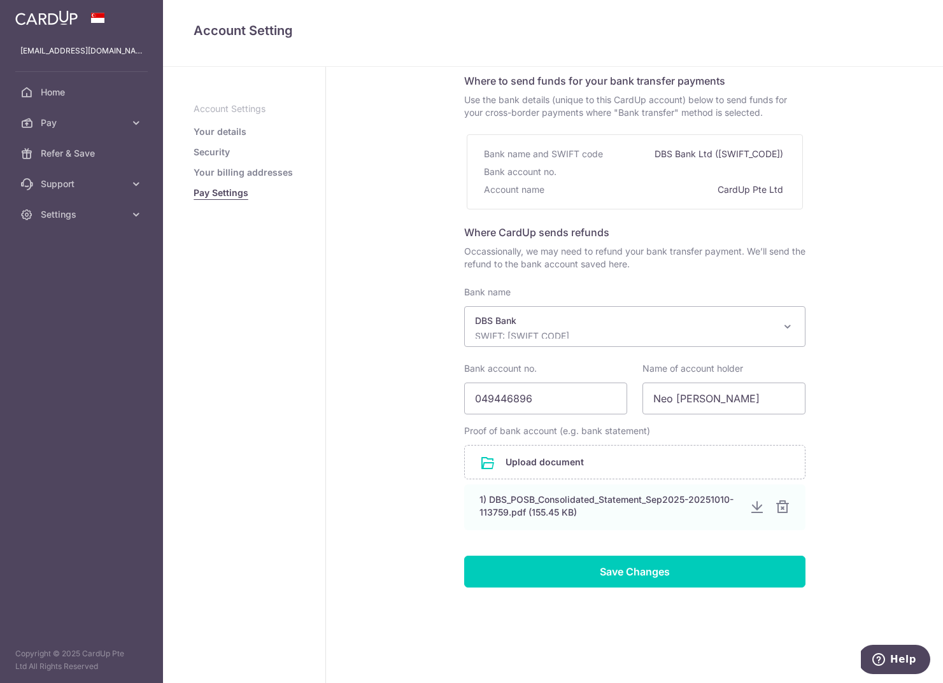
click at [237, 174] on link "Your billing addresses" at bounding box center [243, 172] width 99 height 13
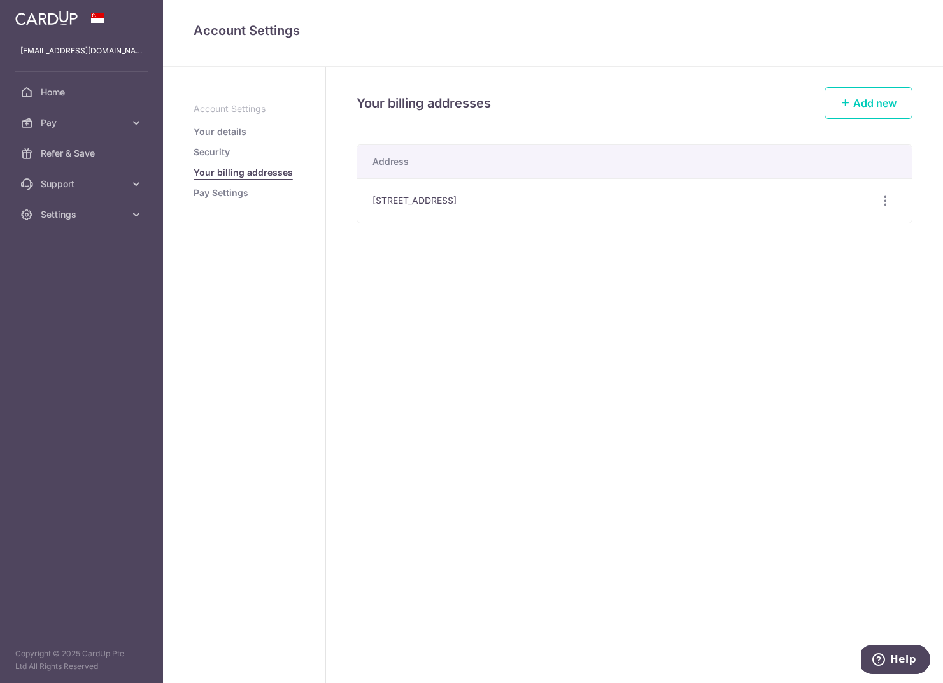
click at [222, 189] on link "Pay Settings" at bounding box center [221, 193] width 55 height 13
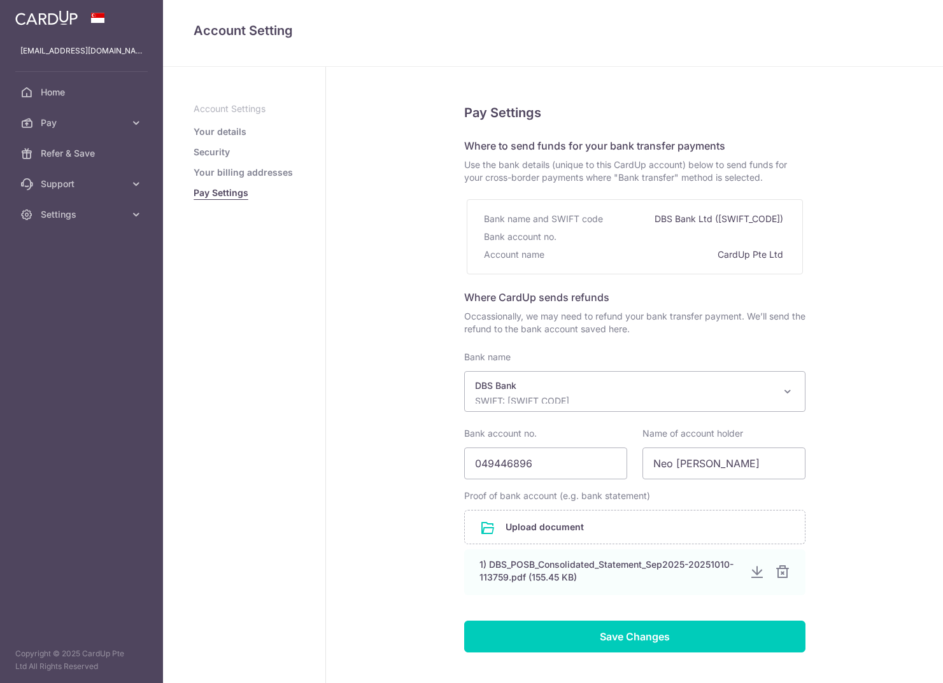
select select "6"
click at [210, 149] on link "Security" at bounding box center [212, 152] width 36 height 13
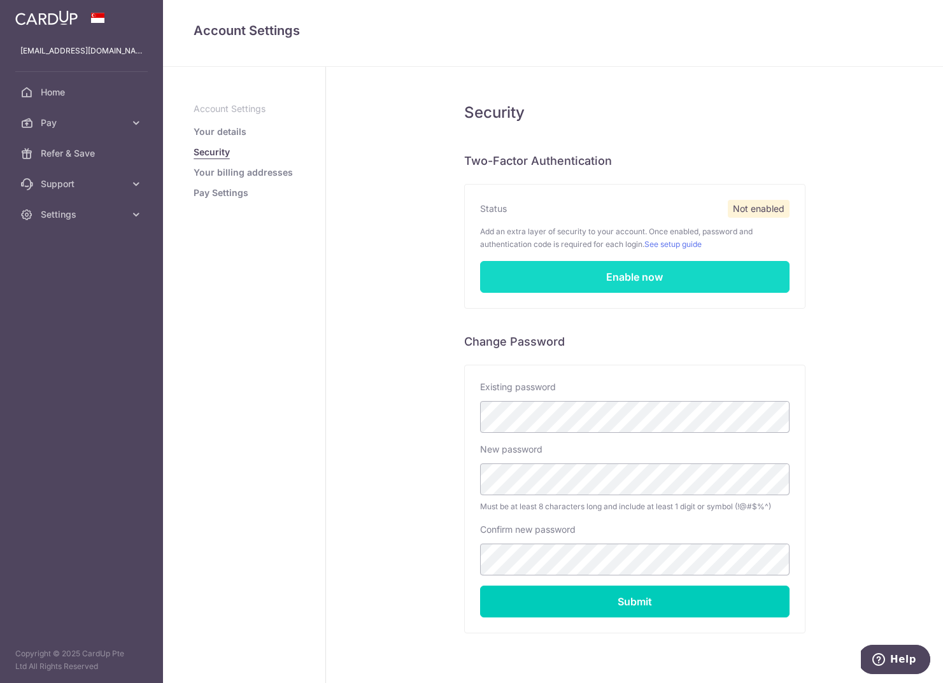
click at [638, 281] on link "Enable now" at bounding box center [635, 277] width 310 height 32
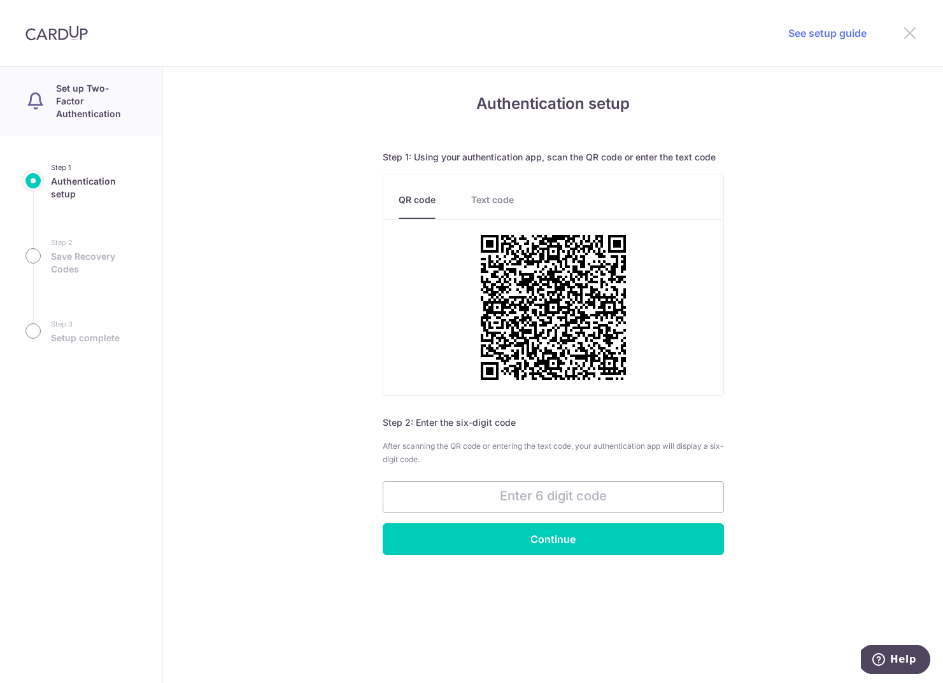
click at [908, 31] on icon at bounding box center [910, 33] width 15 height 16
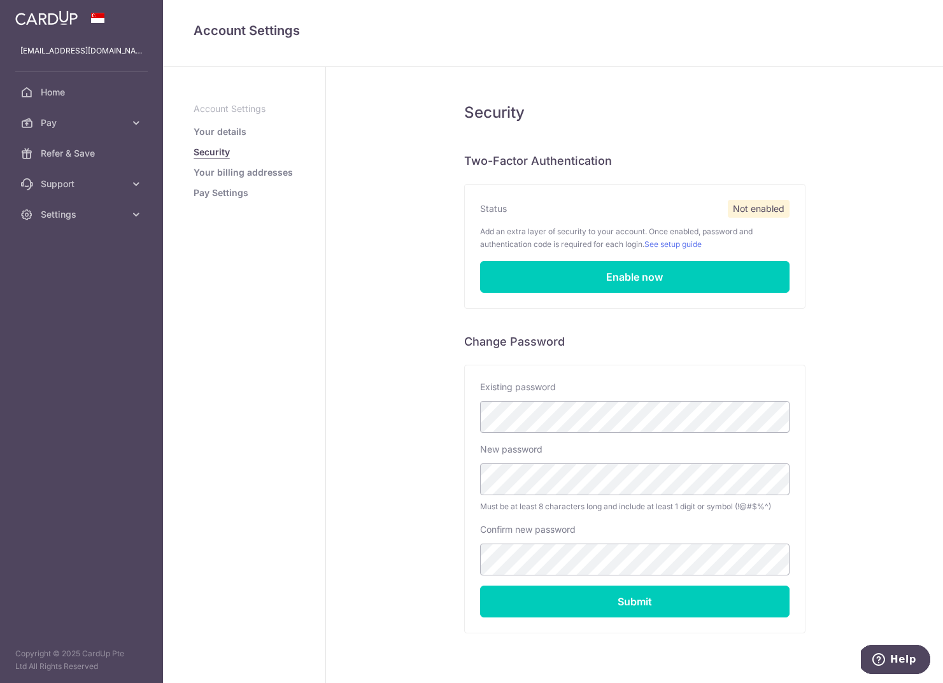
click at [217, 129] on link "Your details" at bounding box center [220, 131] width 53 height 13
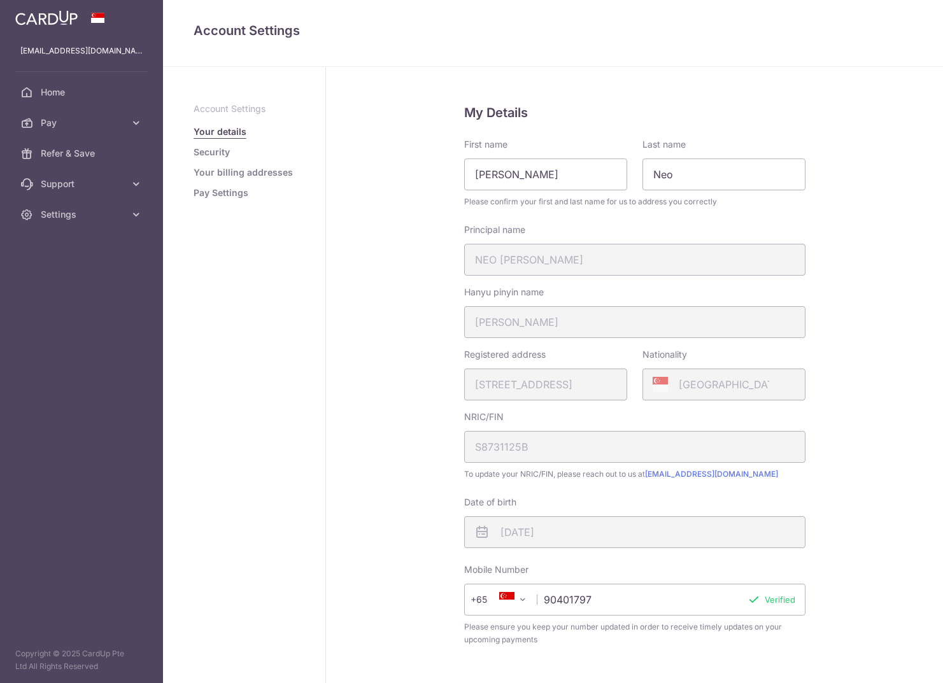
click at [220, 131] on link "Your details" at bounding box center [220, 131] width 53 height 13
click at [83, 153] on span "Refer & Save" at bounding box center [83, 153] width 84 height 13
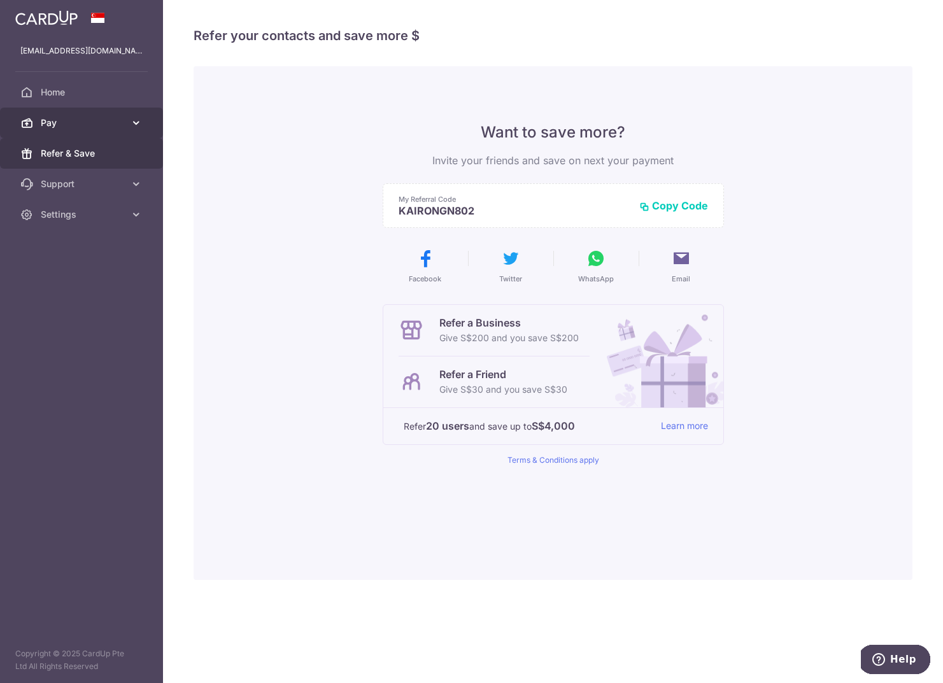
click at [103, 128] on span "Pay" at bounding box center [83, 123] width 84 height 13
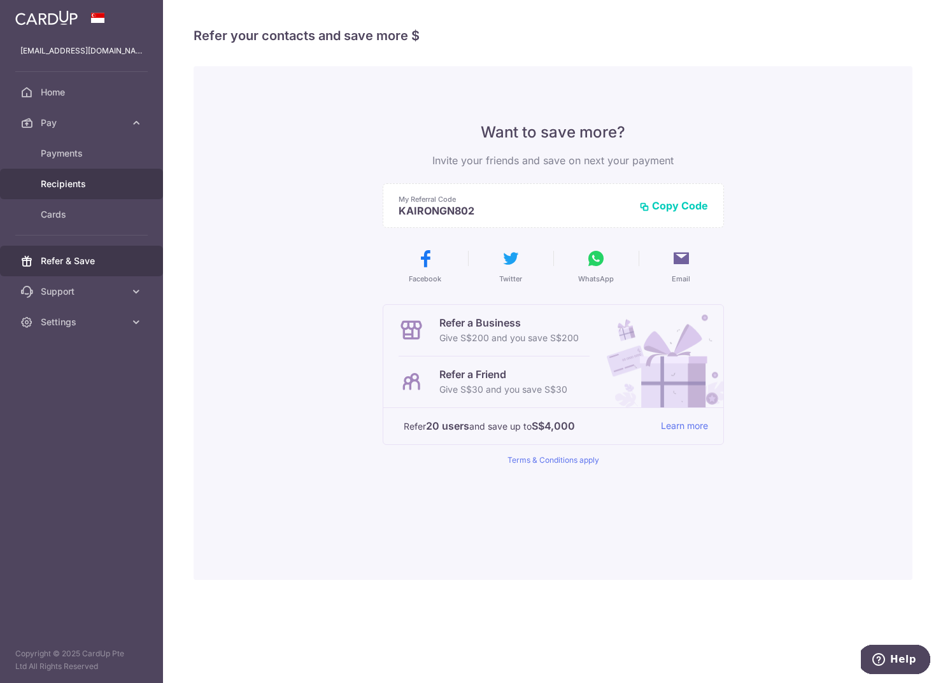
click at [66, 182] on span "Recipients" at bounding box center [83, 184] width 84 height 13
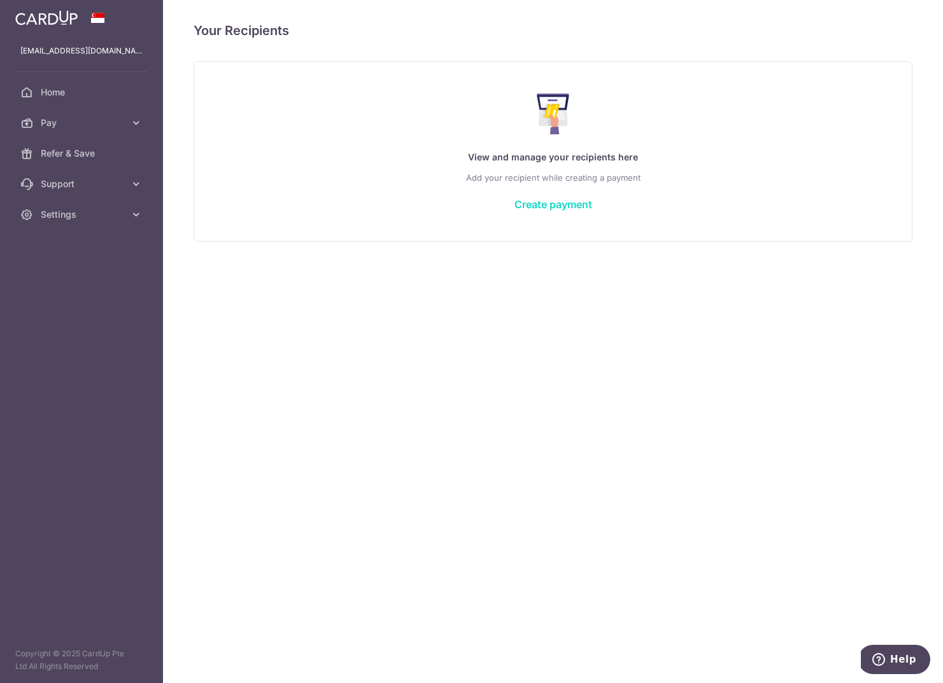
click at [561, 205] on link "Create payment" at bounding box center [554, 204] width 78 height 13
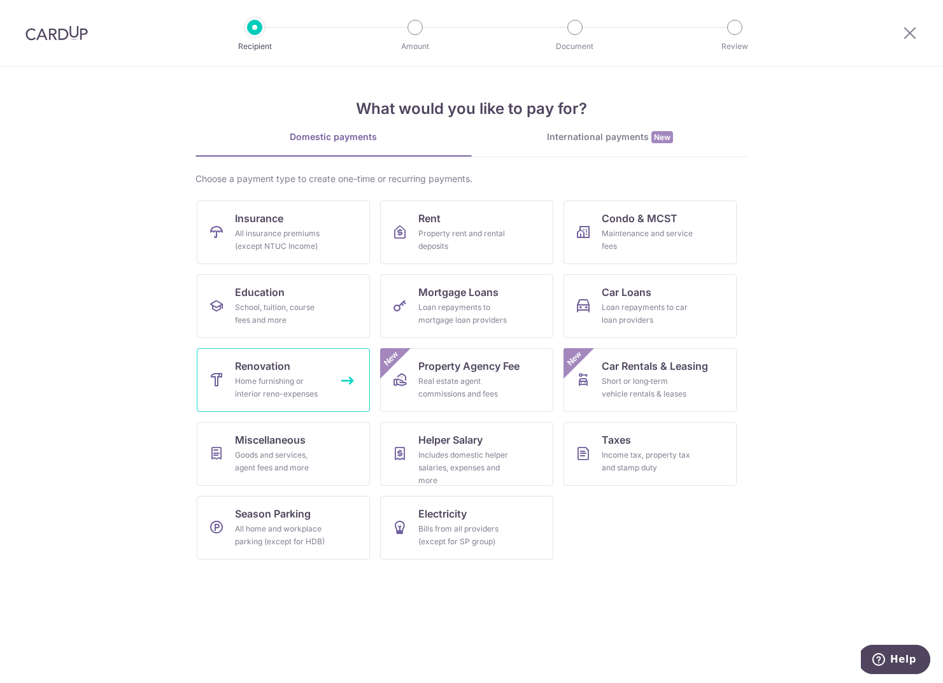
click at [298, 369] on link "Renovation Home furnishing or interior reno-expenses" at bounding box center [283, 380] width 173 height 64
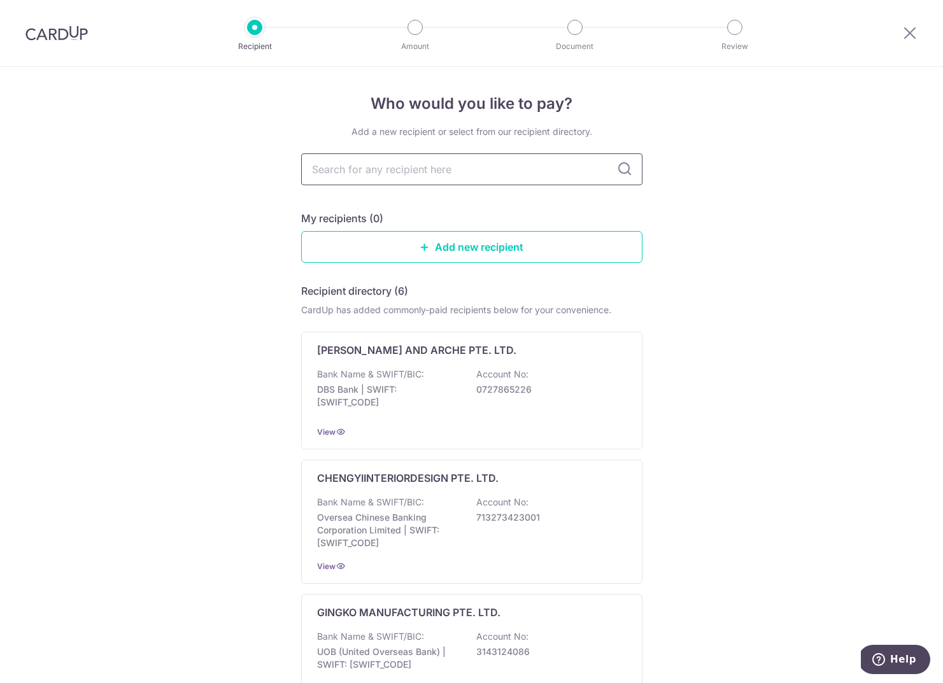
click at [446, 175] on input "text" at bounding box center [471, 169] width 341 height 32
click at [552, 198] on div "Add a new recipient or select from our recipient directory. My recipients (0) A…" at bounding box center [471, 642] width 341 height 1034
click at [521, 234] on link "Add new recipient" at bounding box center [471, 247] width 341 height 32
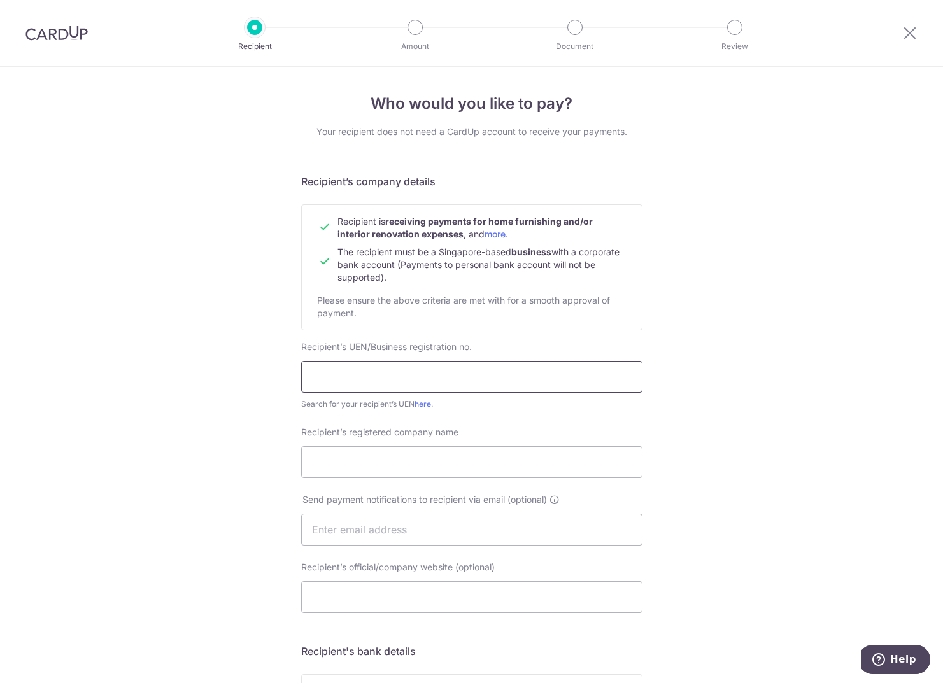
click at [354, 381] on input "text" at bounding box center [471, 377] width 341 height 32
paste input "202508671E"
type input "202508671E"
click at [397, 456] on input "Recipient’s registered company name" at bounding box center [471, 462] width 341 height 32
paste input "Current Office Pte Ltd"
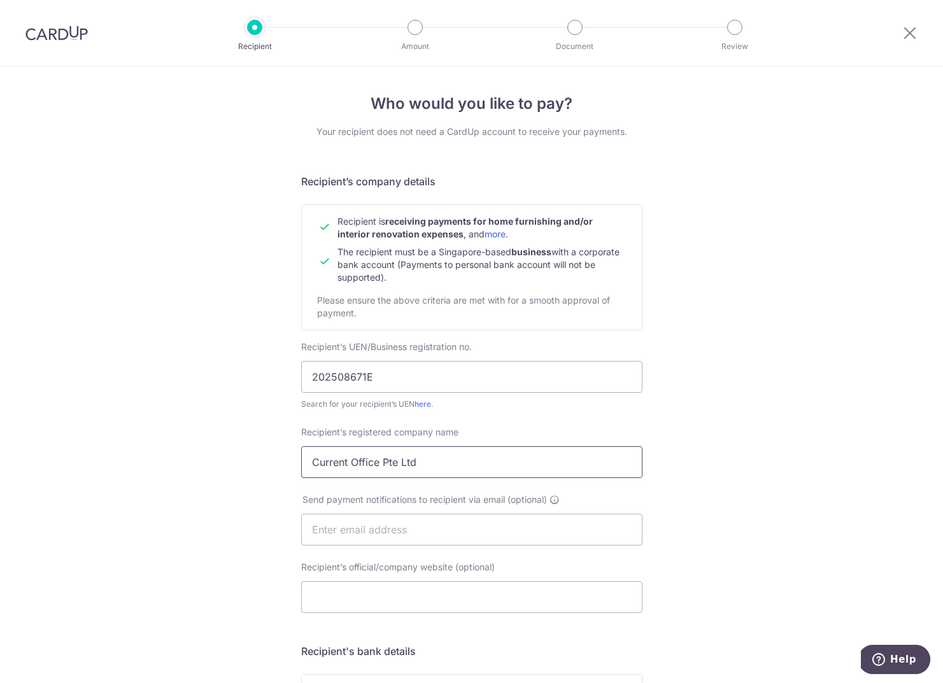
type input "Current Office Pte Ltd"
click at [341, 530] on input "text" at bounding box center [471, 530] width 341 height 32
paste input "josephchan@currentoffice.co"
type input "josephchan@currentoffice.co"
click at [255, 555] on div "Who would you like to pay? Your recipient does not need a CardUp account to rec…" at bounding box center [471, 546] width 943 height 958
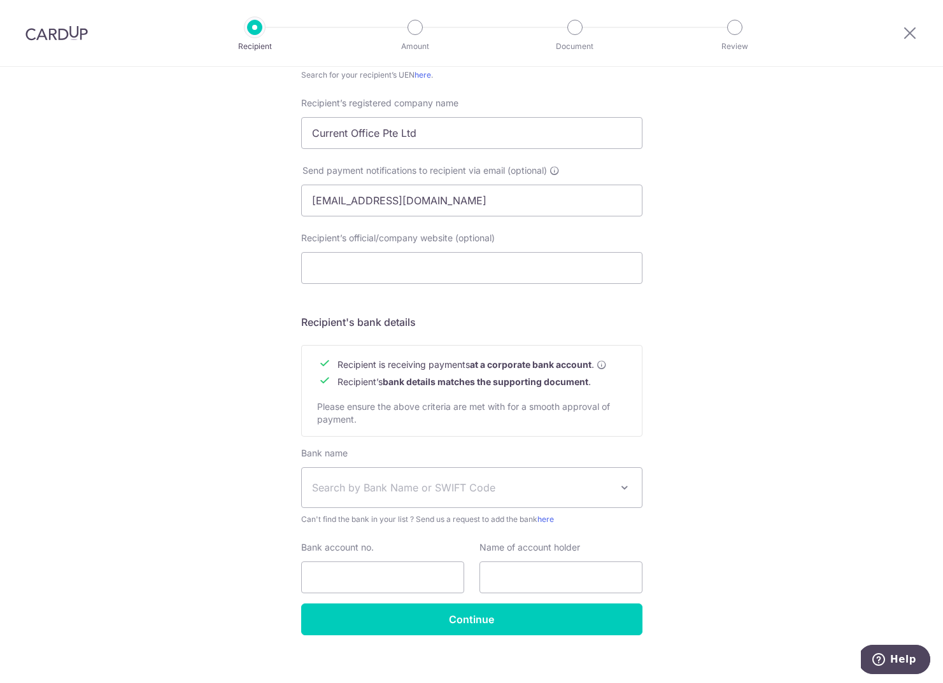
scroll to position [341, 0]
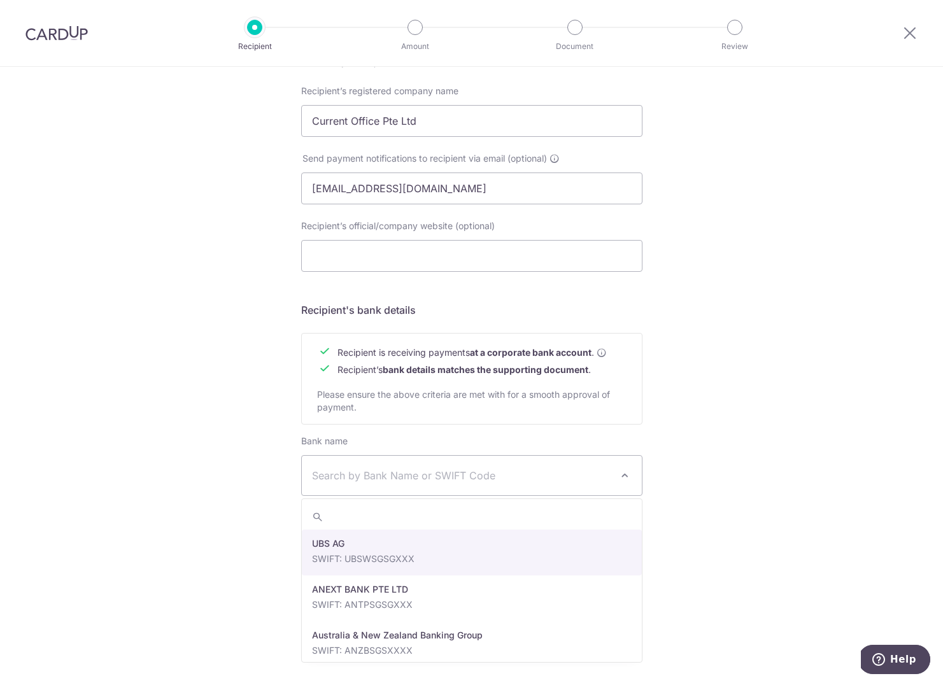
click at [568, 466] on span "Search by Bank Name or SWIFT Code" at bounding box center [472, 475] width 340 height 39
type input "dbs"
select select "6"
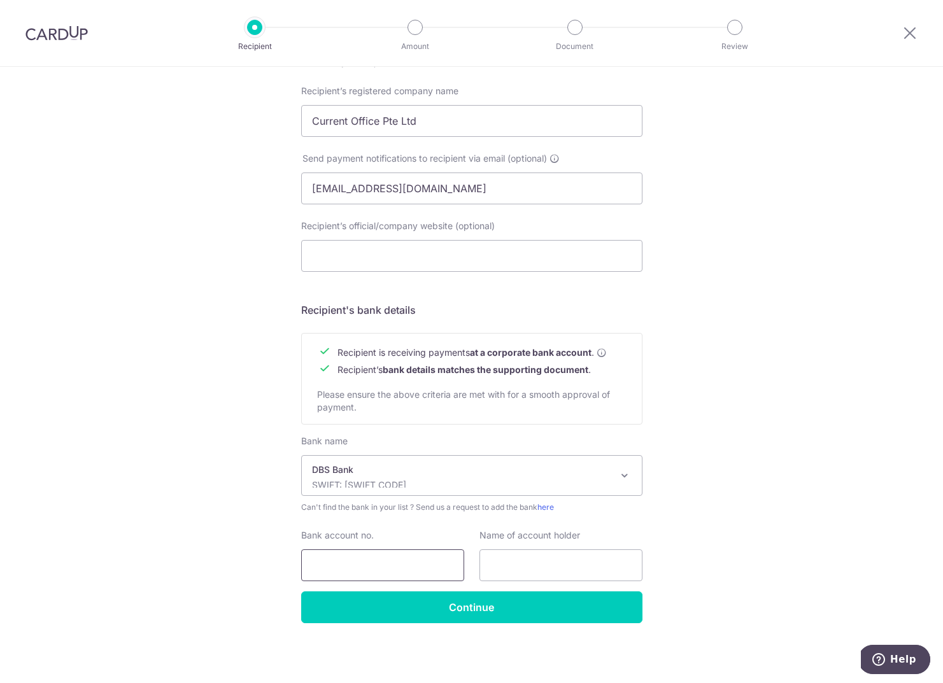
click at [389, 563] on input "Bank account no." at bounding box center [382, 566] width 163 height 32
paste input "721297906"
type input "721297906"
click at [524, 569] on input "text" at bounding box center [561, 566] width 163 height 32
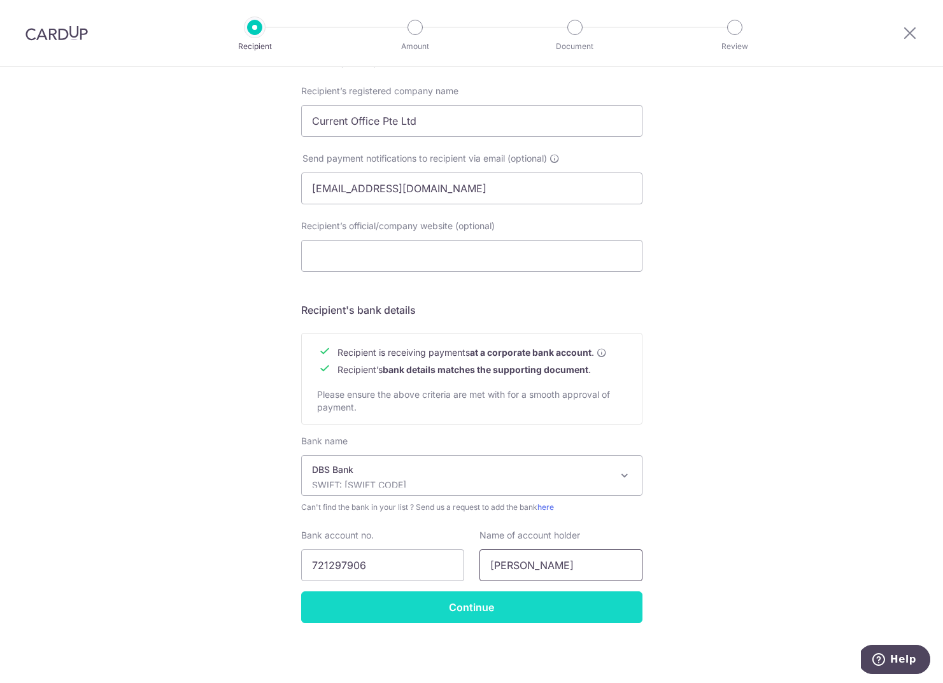
type input "Joseph Chan"
click at [535, 603] on input "Continue" at bounding box center [471, 608] width 341 height 32
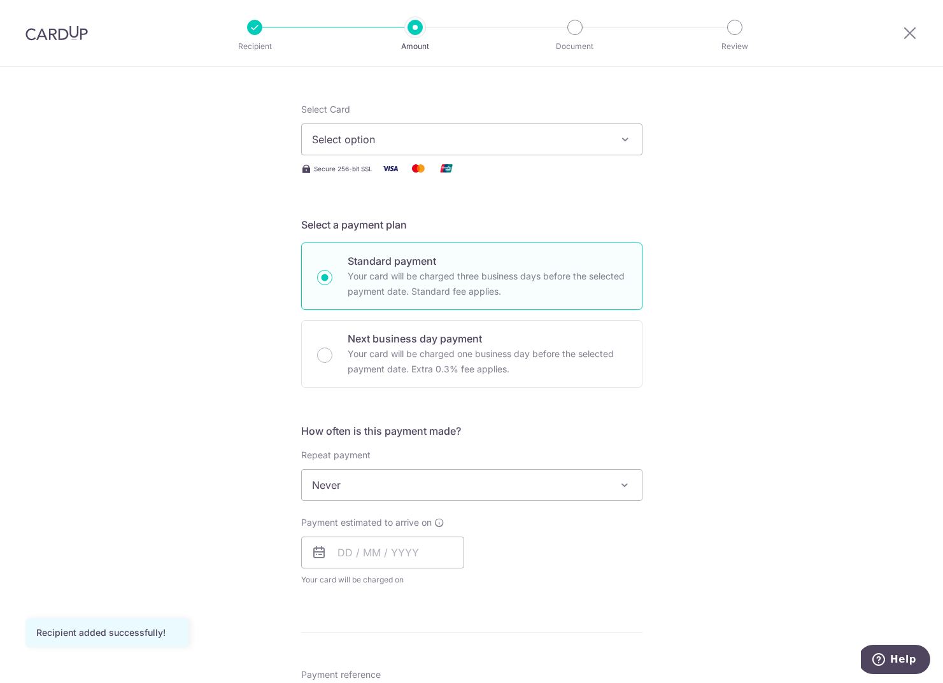
scroll to position [171, 0]
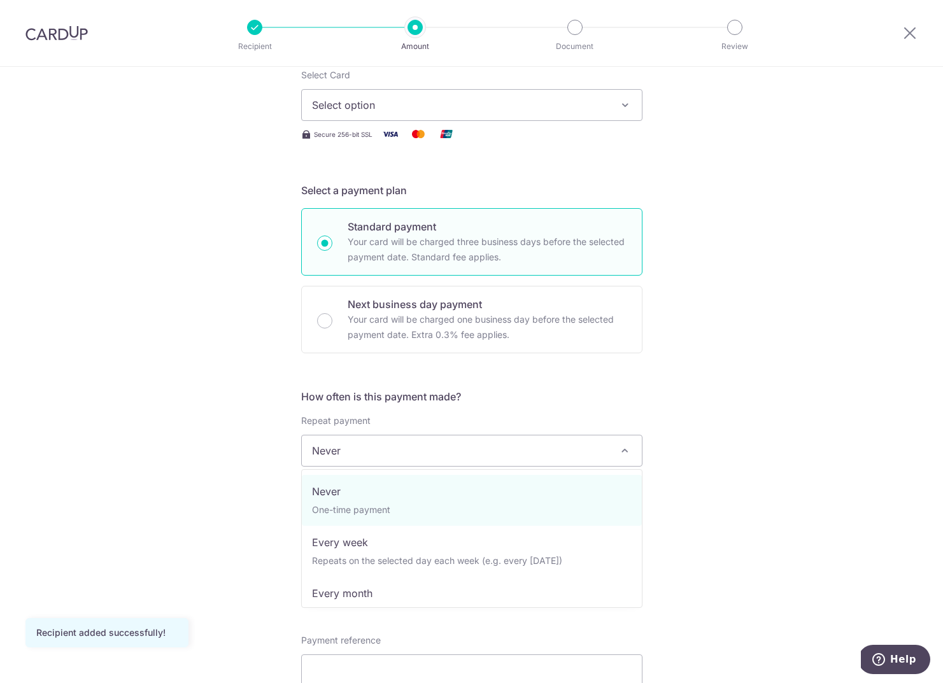
click at [358, 457] on span "Never" at bounding box center [472, 451] width 340 height 31
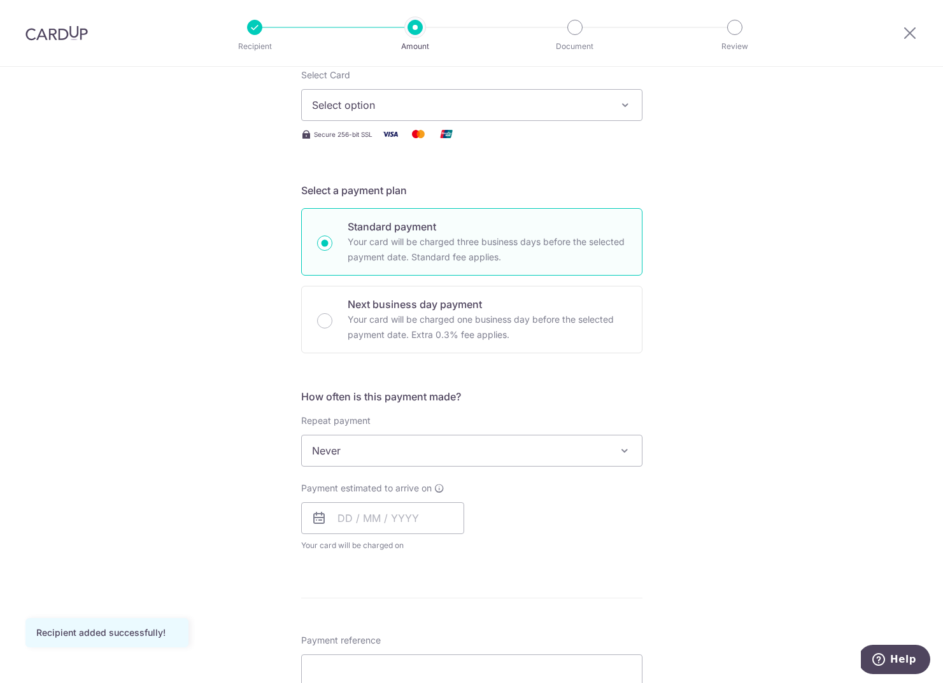
drag, startPoint x: 758, startPoint y: 396, endPoint x: 700, endPoint y: 402, distance: 58.2
click at [757, 396] on div "Tell us more about your payment Enter payment amount SGD Recipient added succes…" at bounding box center [471, 515] width 943 height 1238
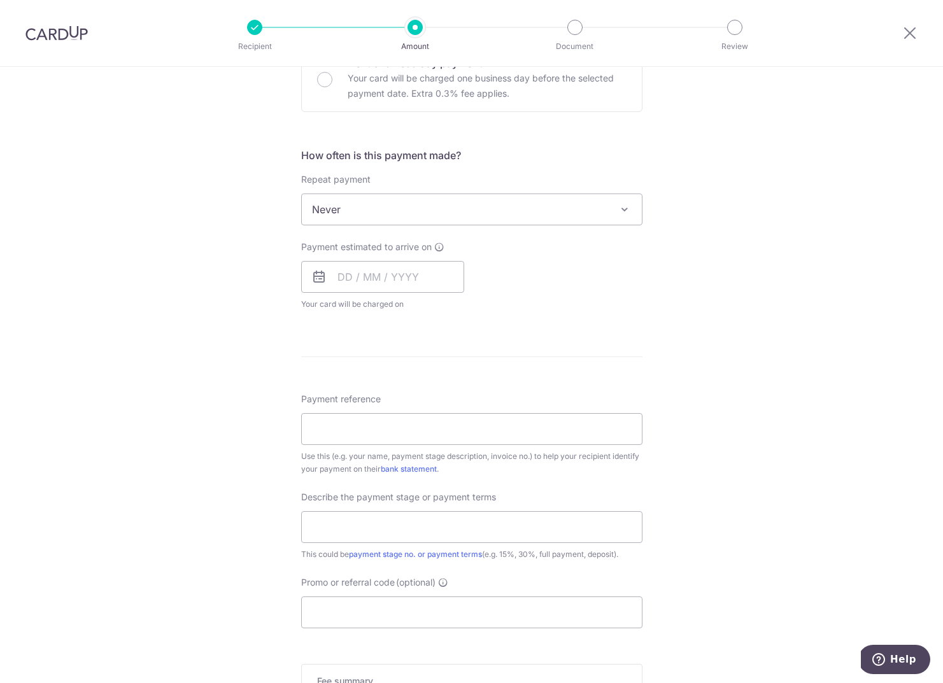
scroll to position [411, 0]
click at [369, 284] on input "text" at bounding box center [382, 278] width 163 height 32
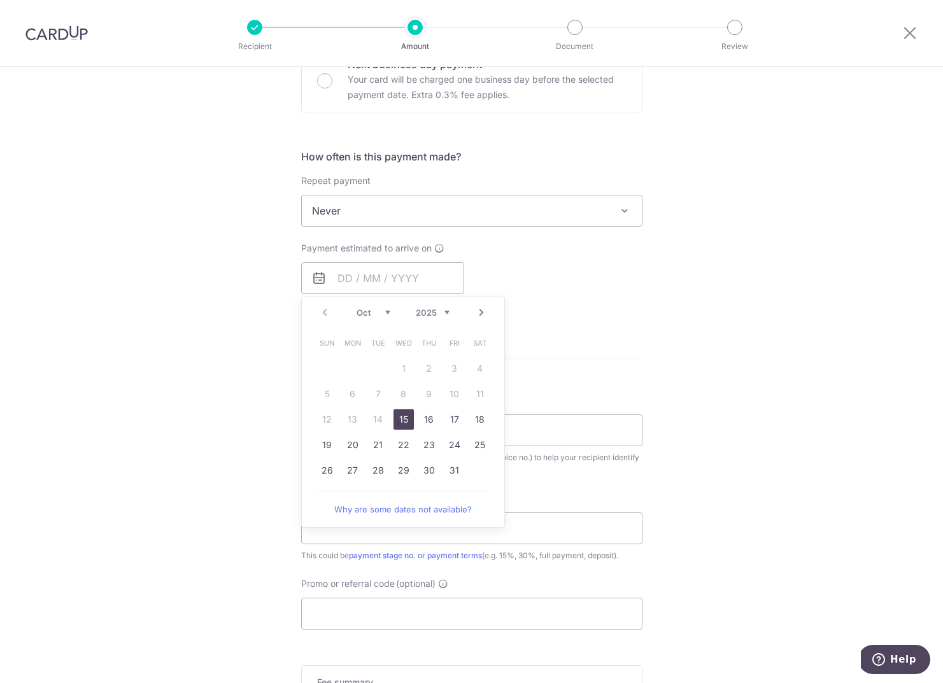
click at [403, 418] on link "15" at bounding box center [404, 420] width 20 height 20
type input "[DATE]"
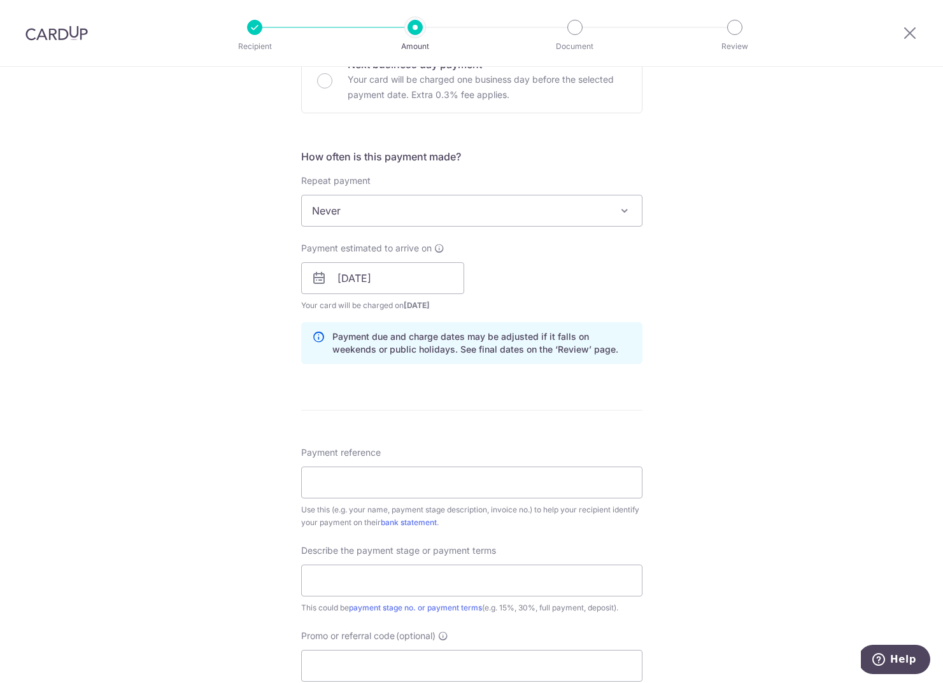
click at [229, 335] on div "Tell us more about your payment Enter payment amount SGD Recipient added succes…" at bounding box center [471, 301] width 943 height 1290
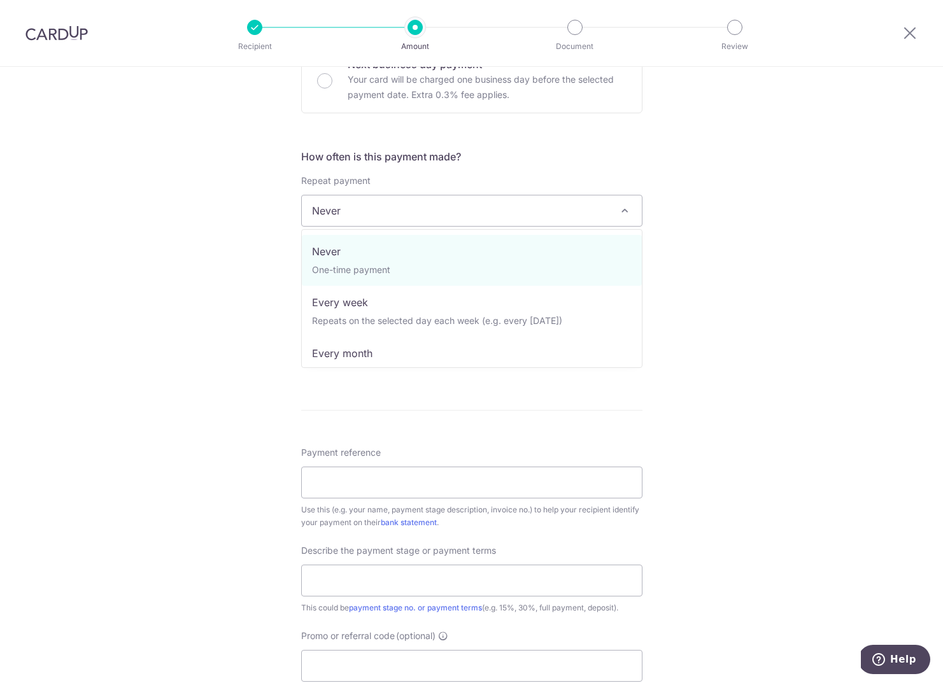
click at [361, 209] on span "Never" at bounding box center [472, 211] width 340 height 31
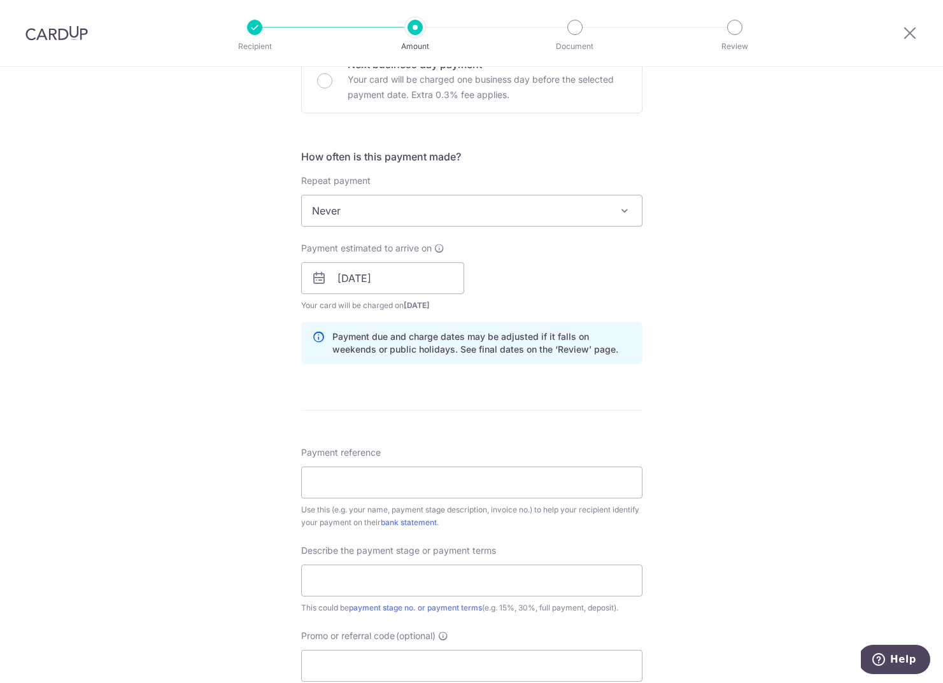
click at [267, 287] on div "Tell us more about your payment Enter payment amount SGD Recipient added succes…" at bounding box center [471, 301] width 943 height 1290
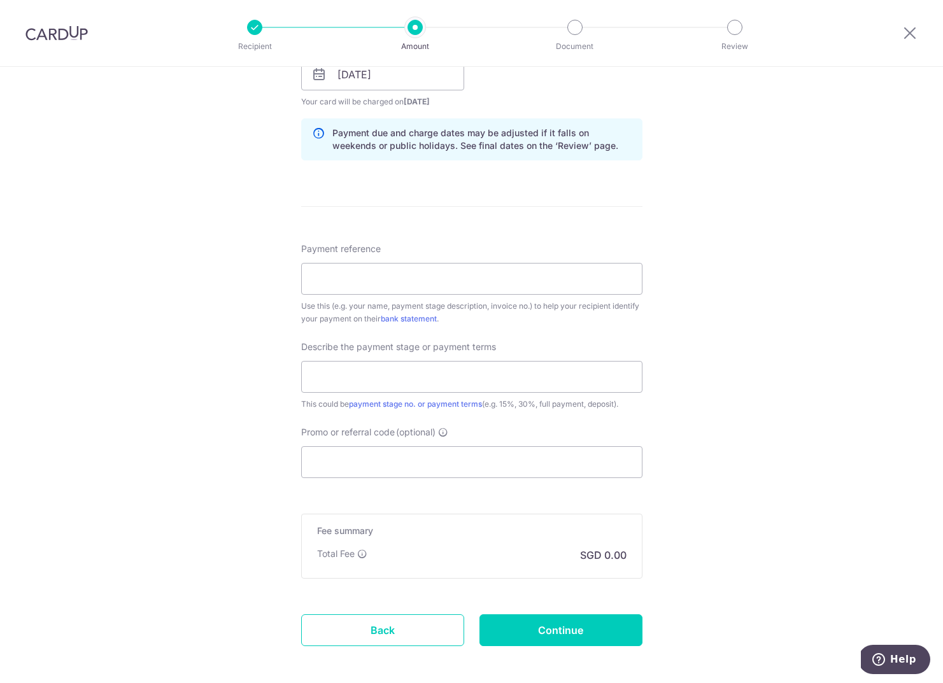
scroll to position [617, 0]
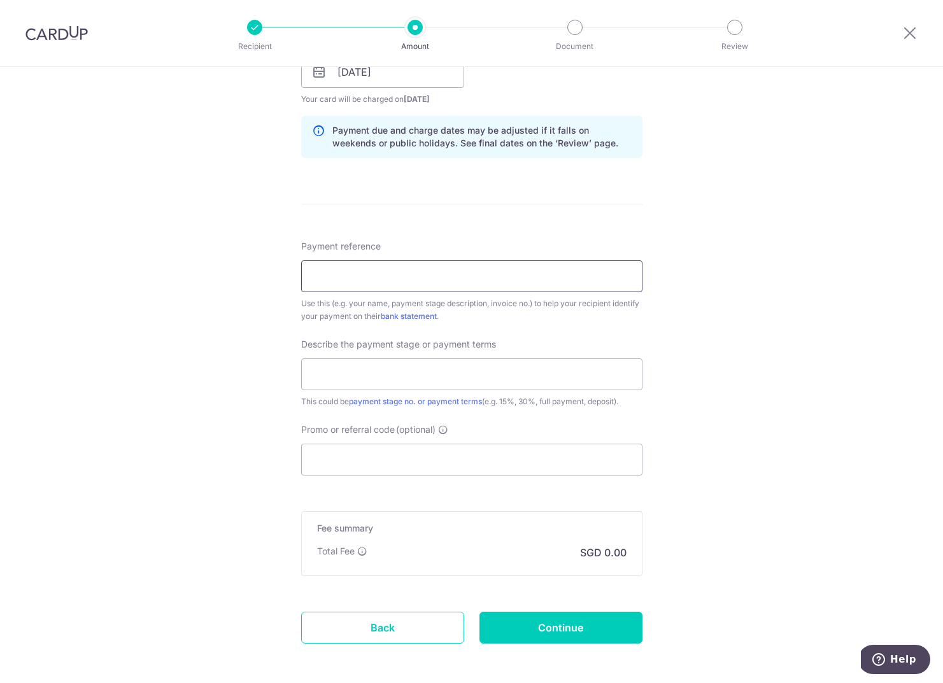
click at [329, 272] on input "Payment reference" at bounding box center [471, 277] width 341 height 32
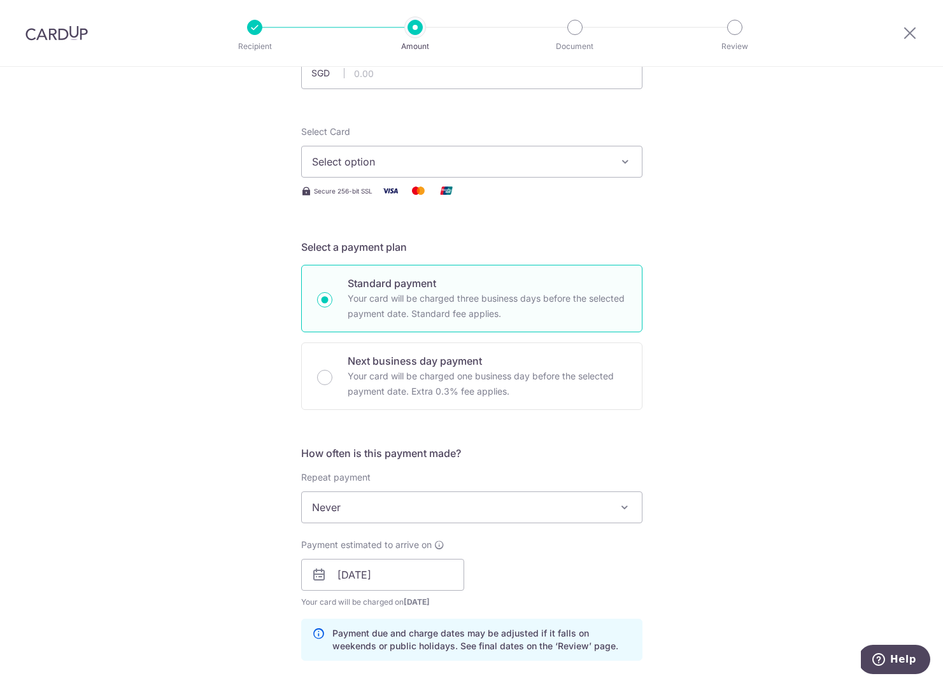
scroll to position [0, 0]
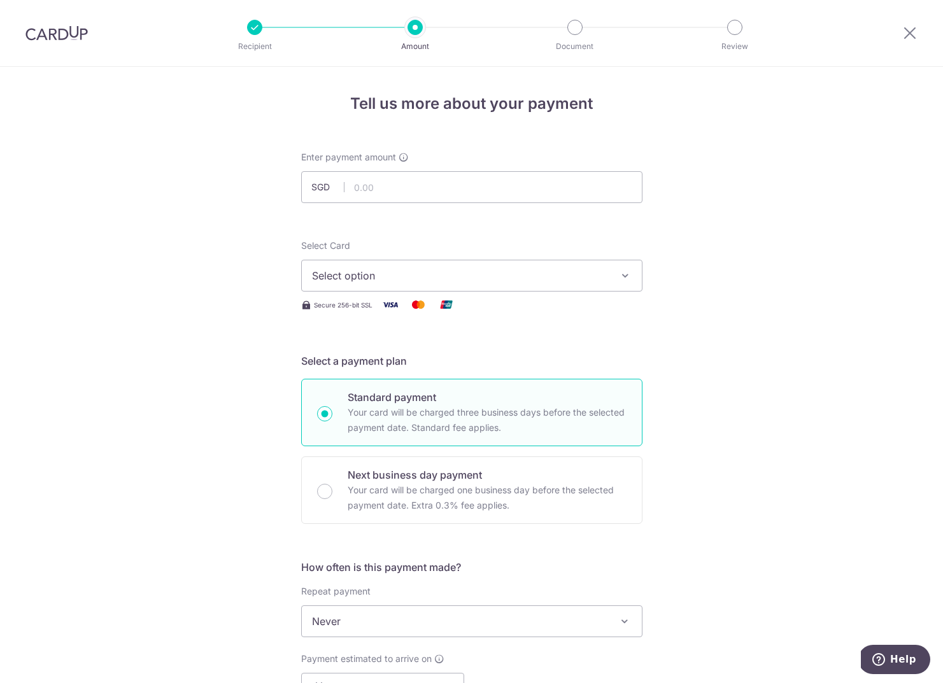
click at [351, 284] on button "Select option" at bounding box center [471, 276] width 341 height 32
click at [360, 304] on link "Add credit card" at bounding box center [472, 311] width 340 height 23
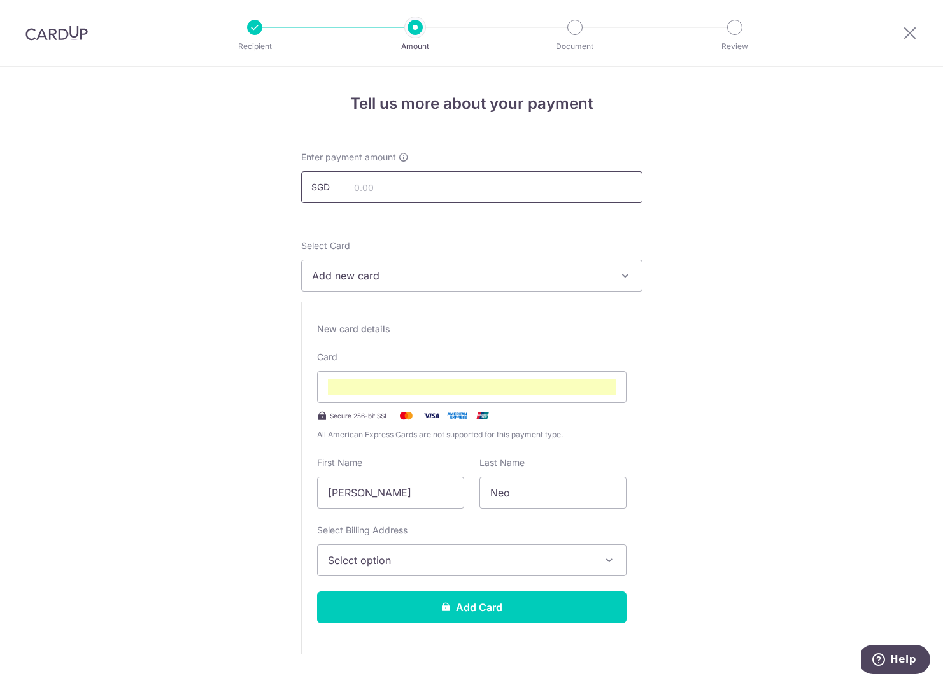
click at [362, 186] on input "text" at bounding box center [471, 187] width 341 height 32
type input "4,760.00"
click at [390, 564] on span "Select option" at bounding box center [460, 560] width 265 height 15
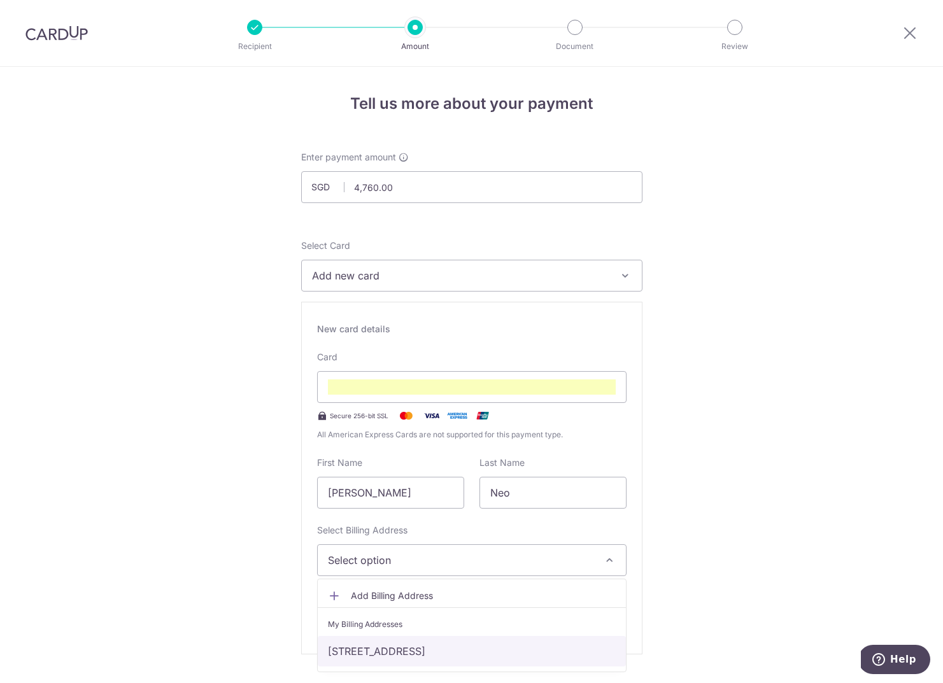
click at [366, 649] on link "Blk 416, #08-1292, Hougang Avenue 10, Singapore, Singapore-530416" at bounding box center [472, 651] width 308 height 31
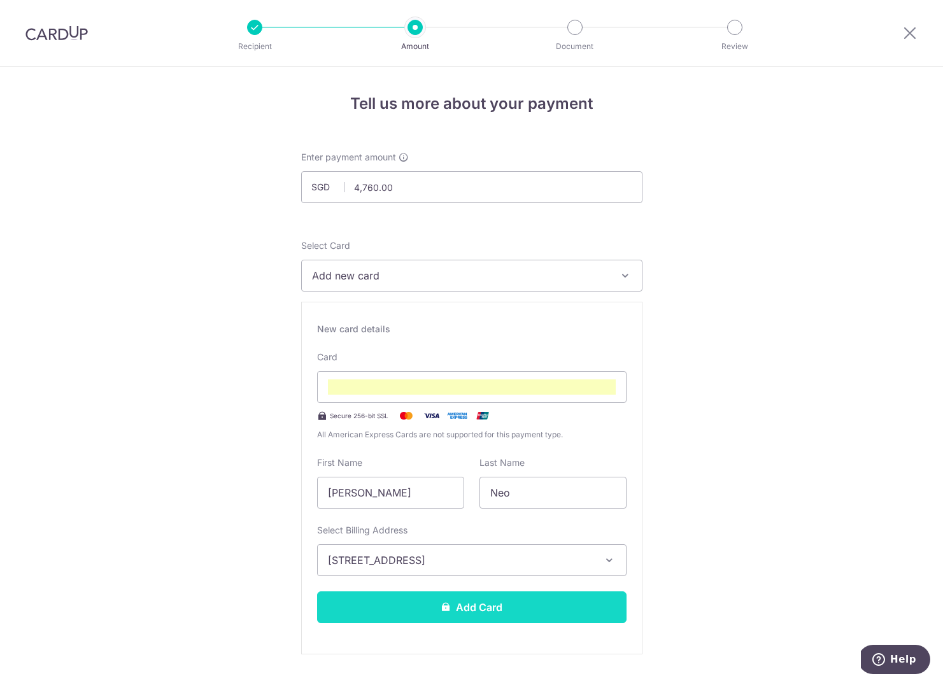
click at [403, 609] on button "Add Card" at bounding box center [472, 608] width 310 height 32
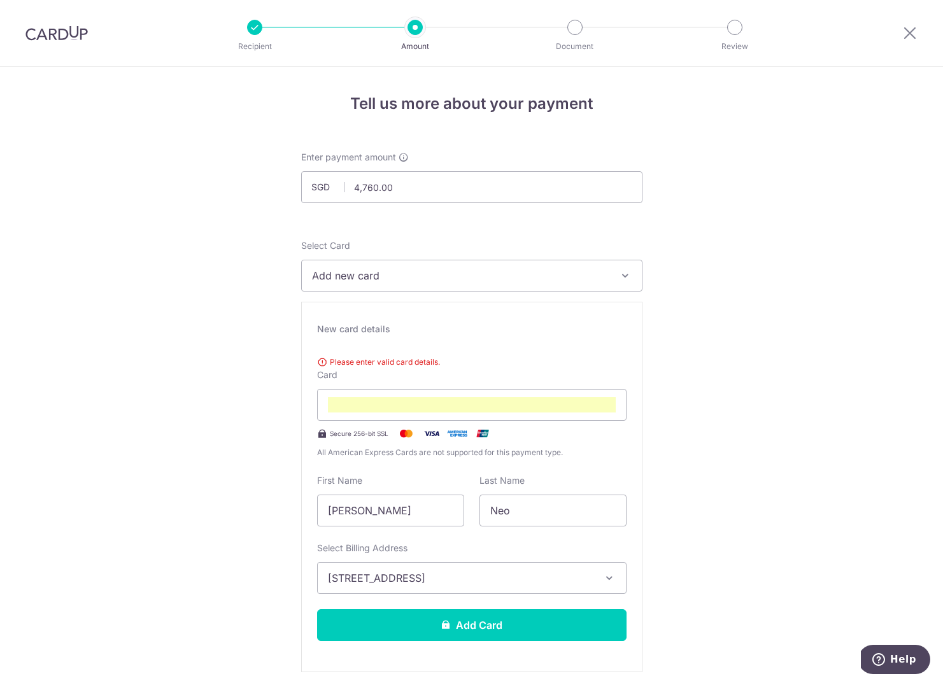
click at [368, 373] on div "Please enter valid card details. Card Secure 256-bit SSL All American Express C…" at bounding box center [472, 405] width 310 height 108
click at [388, 515] on input "Kai Rong" at bounding box center [390, 511] width 147 height 32
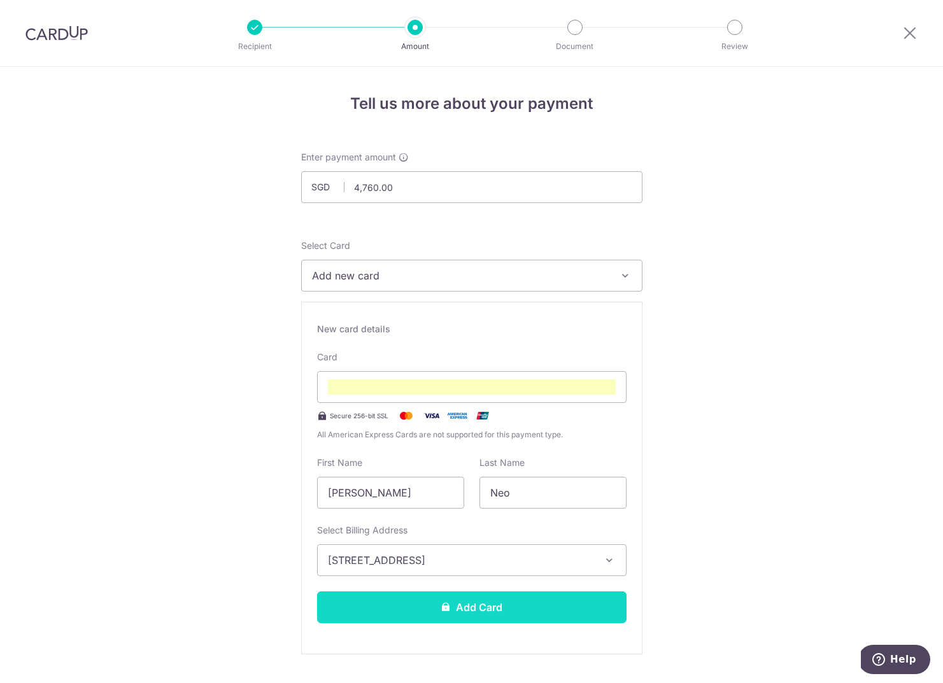
click at [480, 603] on button "Add Card" at bounding box center [472, 608] width 310 height 32
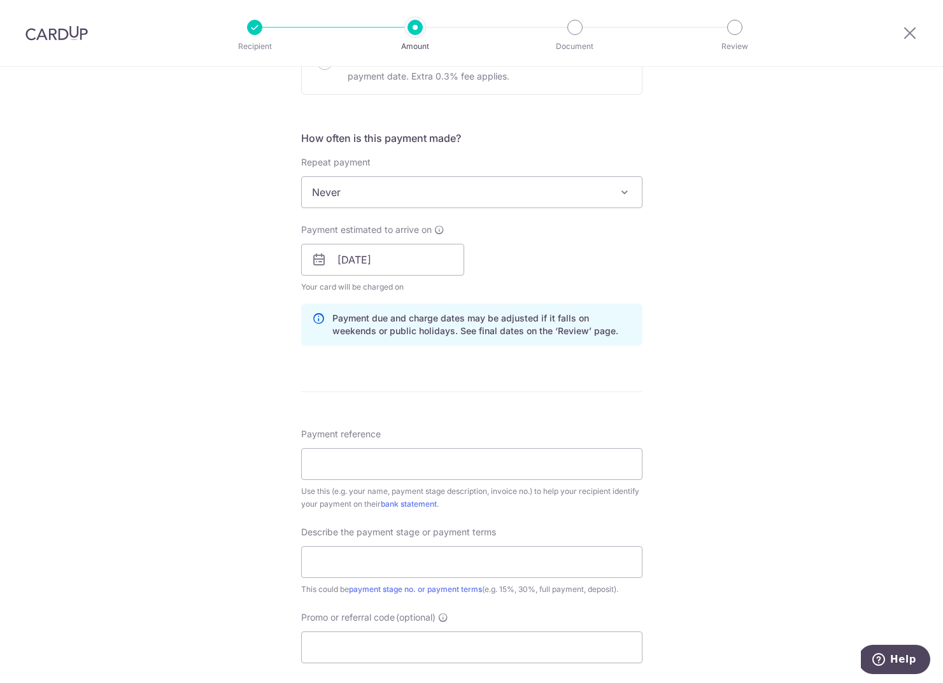
scroll to position [434, 0]
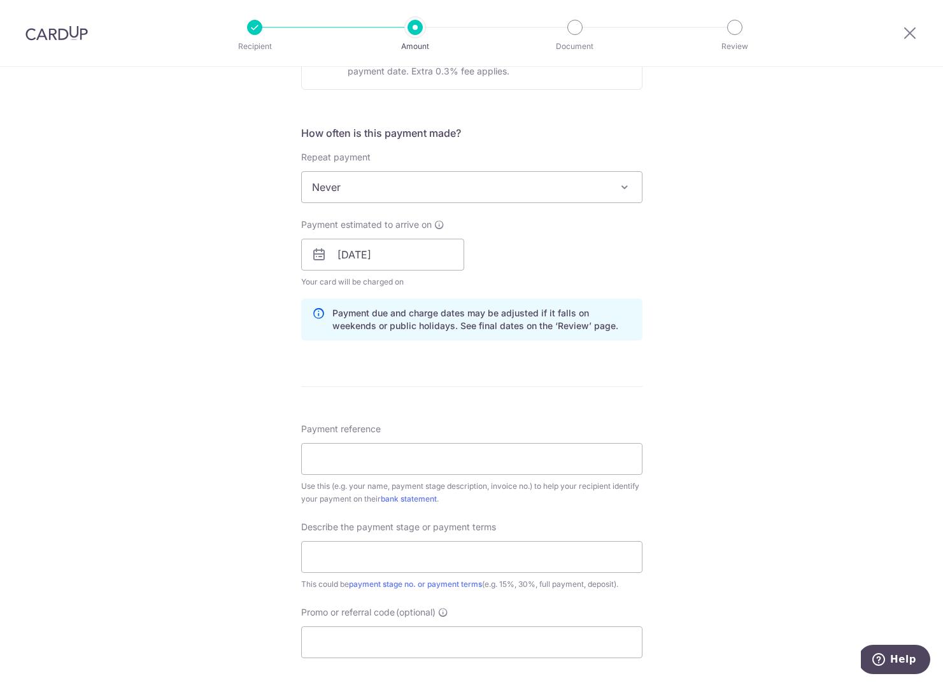
click at [332, 199] on span "Never" at bounding box center [472, 187] width 340 height 31
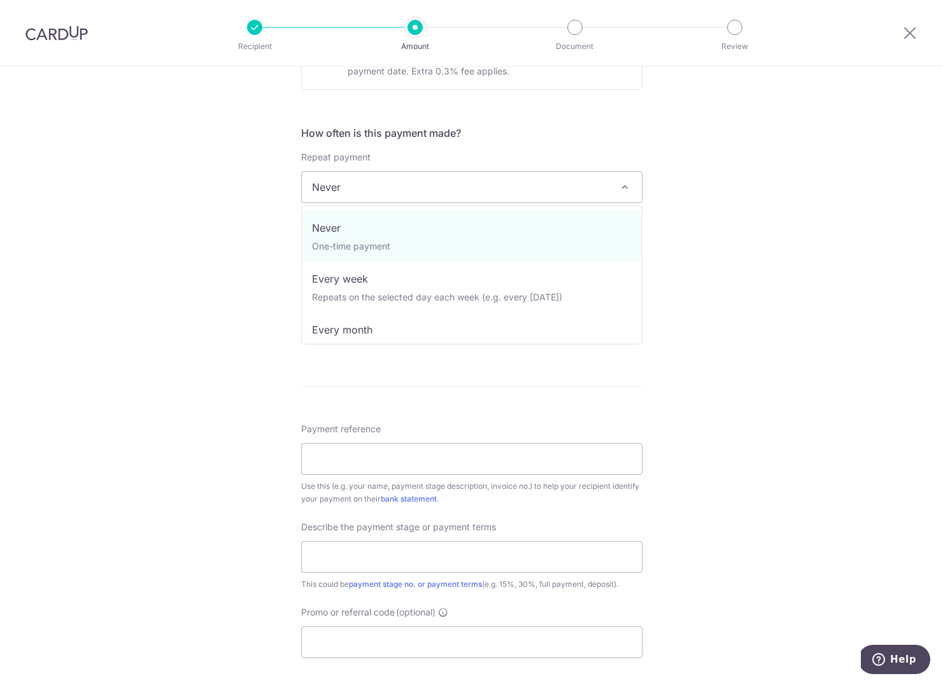
click at [236, 270] on div "Tell us more about your payment Enter payment amount SGD 4,760.00 4760.00 Card …" at bounding box center [471, 277] width 943 height 1290
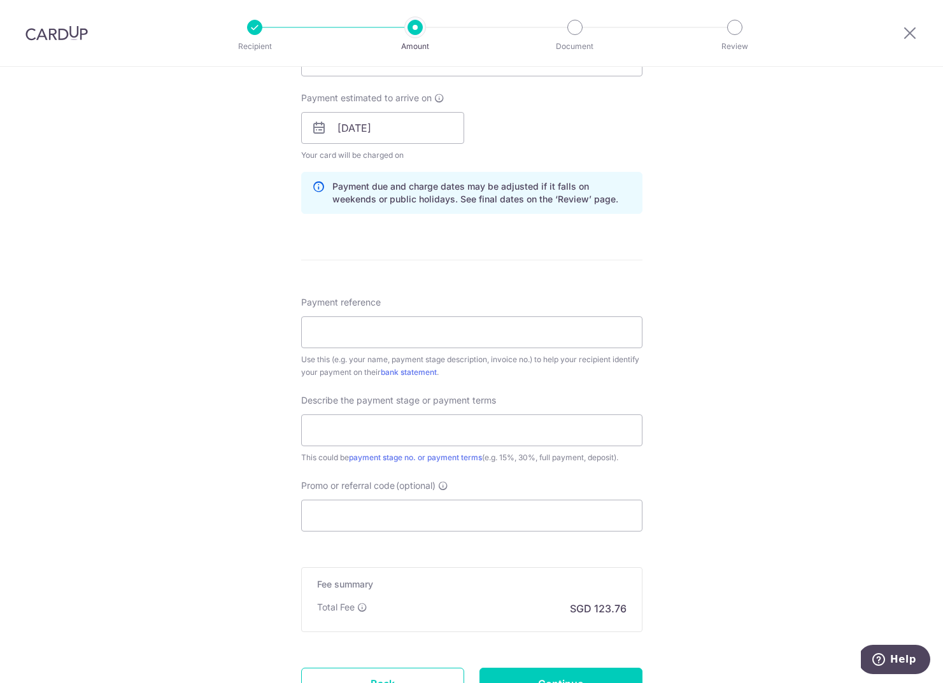
scroll to position [563, 0]
click at [326, 336] on input "Payment reference" at bounding box center [471, 331] width 341 height 32
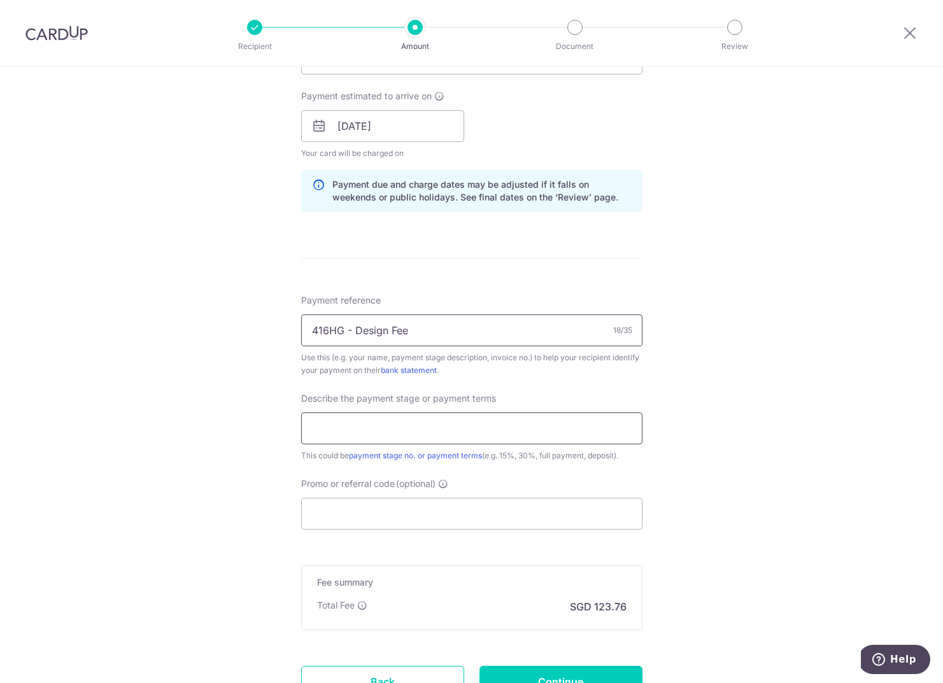
type input "416HG - Design Fee"
click at [410, 436] on input "text" at bounding box center [471, 429] width 341 height 32
type input "4"
type input "70%"
click at [183, 497] on div "Tell us more about your payment Enter payment amount SGD 4,760.00 4760.00 Card …" at bounding box center [471, 149] width 943 height 1290
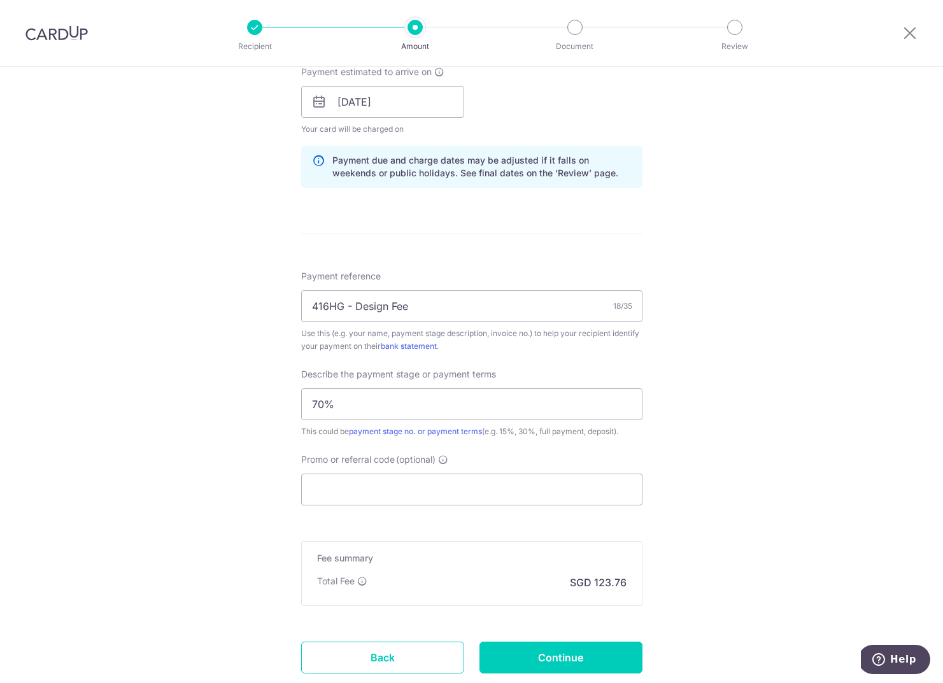
scroll to position [673, 0]
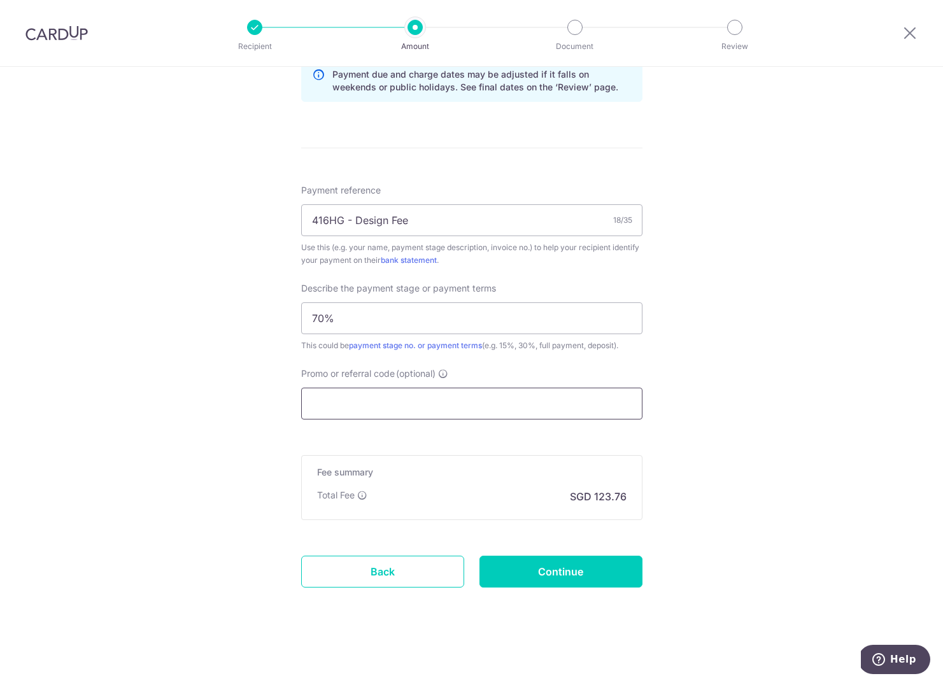
click at [362, 405] on input "Promo or referral code (optional)" at bounding box center [471, 404] width 341 height 32
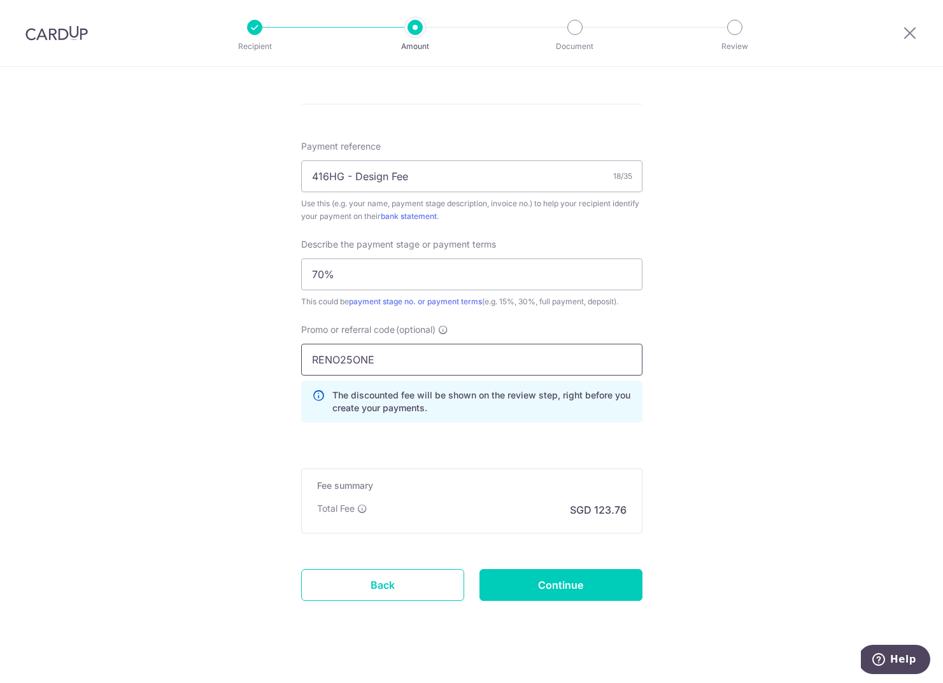
scroll to position [718, 0]
type input "RENO25ONE"
click at [349, 439] on form "Enter payment amount SGD 4,760.00 4760.00 Card added successfully Select Card *…" at bounding box center [471, 33] width 341 height 1203
click at [538, 589] on input "Continue" at bounding box center [561, 584] width 163 height 32
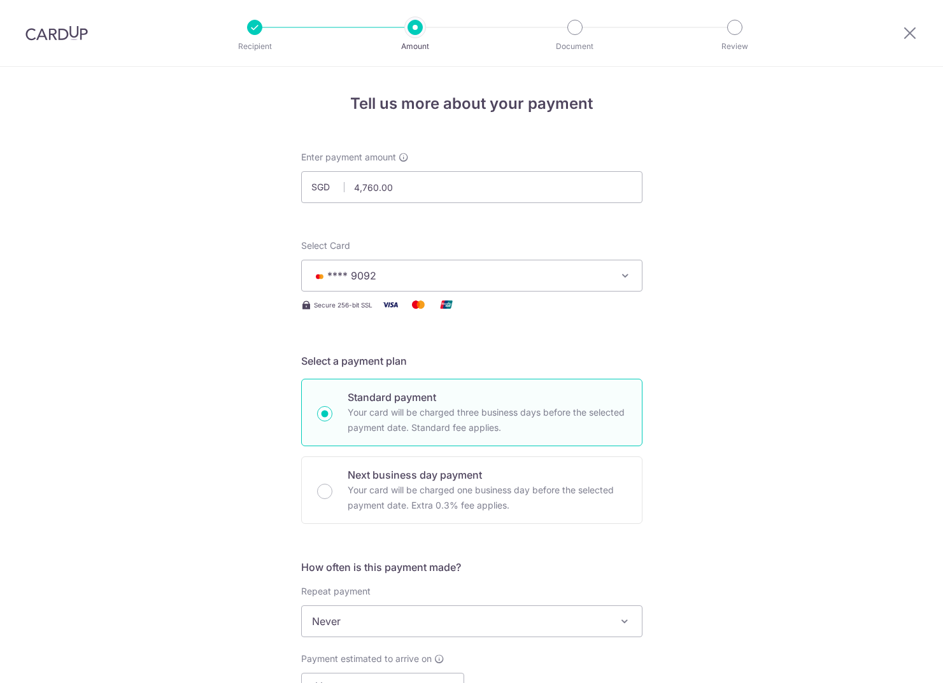
scroll to position [748, 0]
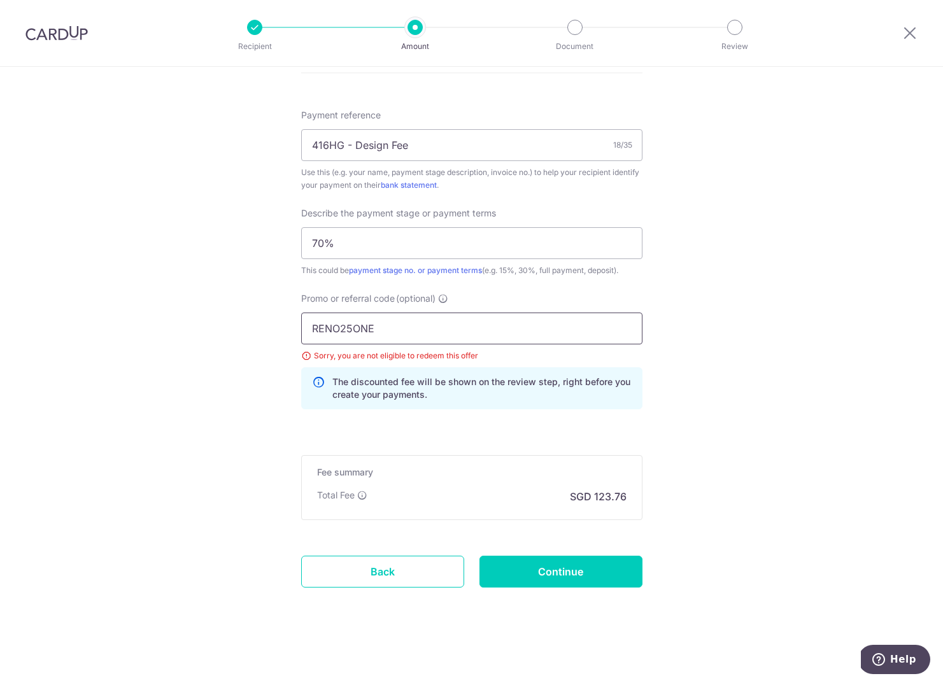
drag, startPoint x: 389, startPoint y: 327, endPoint x: 273, endPoint y: 327, distance: 116.6
click at [273, 327] on div "Tell us more about your payment Enter payment amount SGD 4,760.00 4760.00 Selec…" at bounding box center [471, 0] width 943 height 1365
type input "OFF225"
click at [504, 564] on input "Continue" at bounding box center [561, 572] width 163 height 32
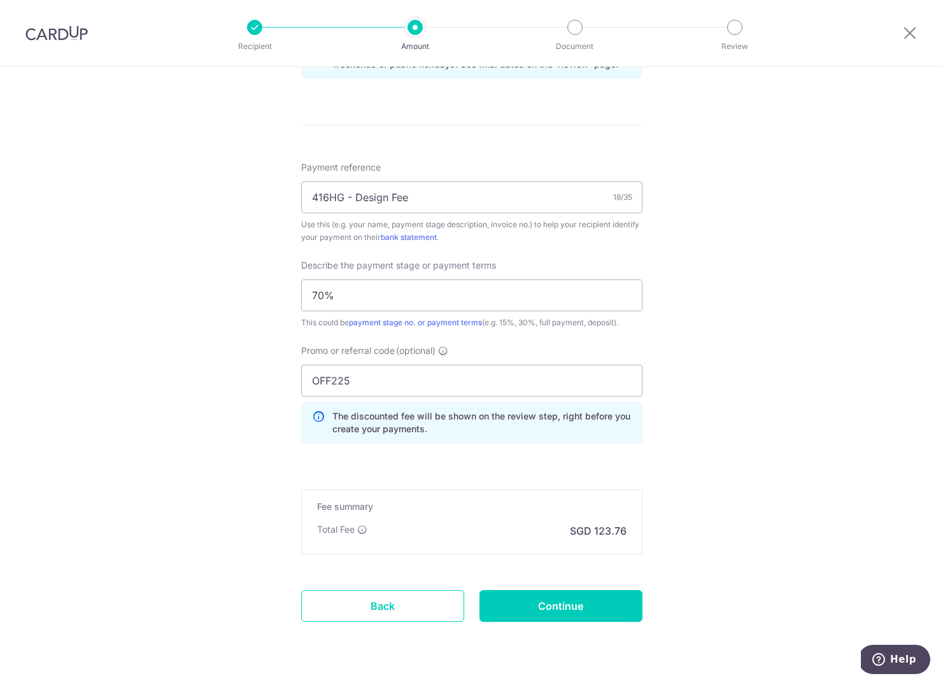
scroll to position [731, 0]
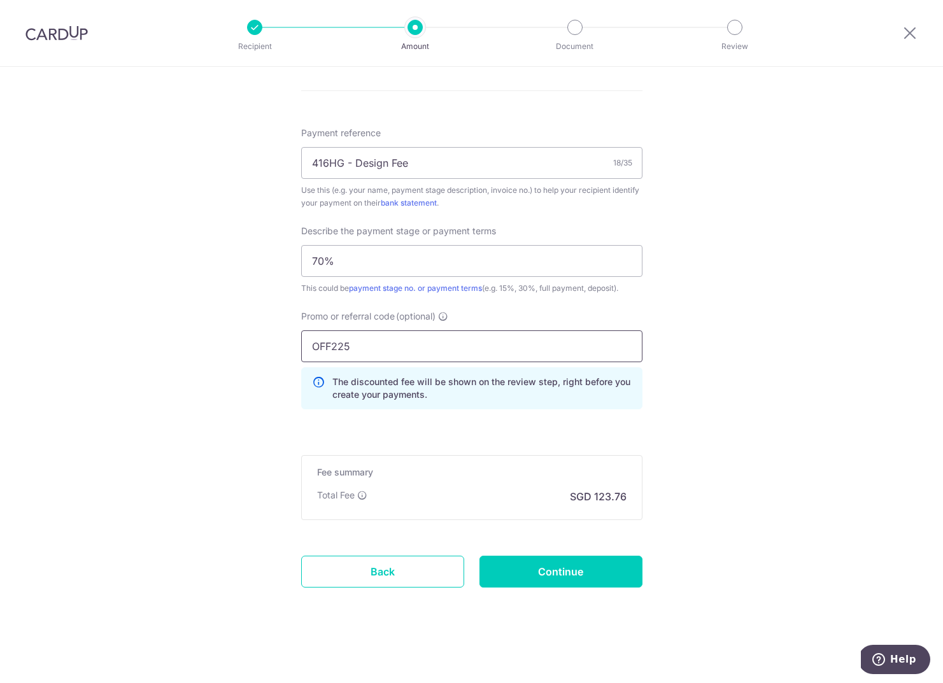
drag, startPoint x: 372, startPoint y: 339, endPoint x: 242, endPoint y: 333, distance: 130.1
click at [243, 335] on div "Tell us more about your payment Enter payment amount SGD 4,760.00 4760.00 Selec…" at bounding box center [471, 9] width 943 height 1347
drag, startPoint x: 396, startPoint y: 340, endPoint x: 203, endPoint y: 339, distance: 192.4
click at [203, 339] on div "Tell us more about your payment Enter payment amount SGD 4,760.00 4760.00 Selec…" at bounding box center [471, 9] width 943 height 1347
paste input "SETHISFY"
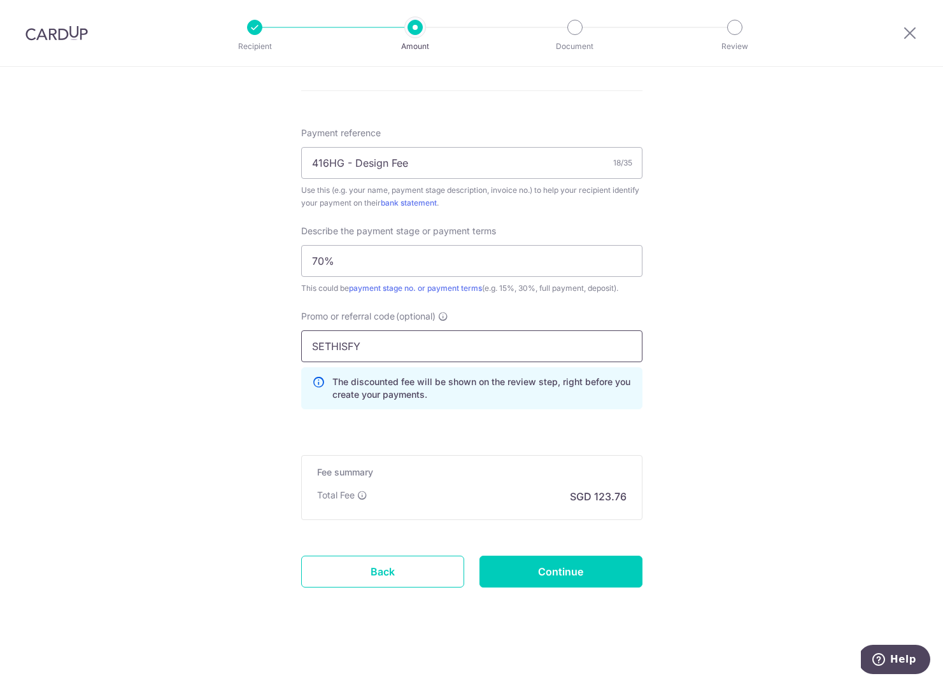
type input "SETHISFY"
click at [217, 404] on div "Tell us more about your payment Enter payment amount SGD 4,760.00 4760.00 Selec…" at bounding box center [471, 9] width 943 height 1347
click at [577, 576] on input "Continue" at bounding box center [561, 572] width 163 height 32
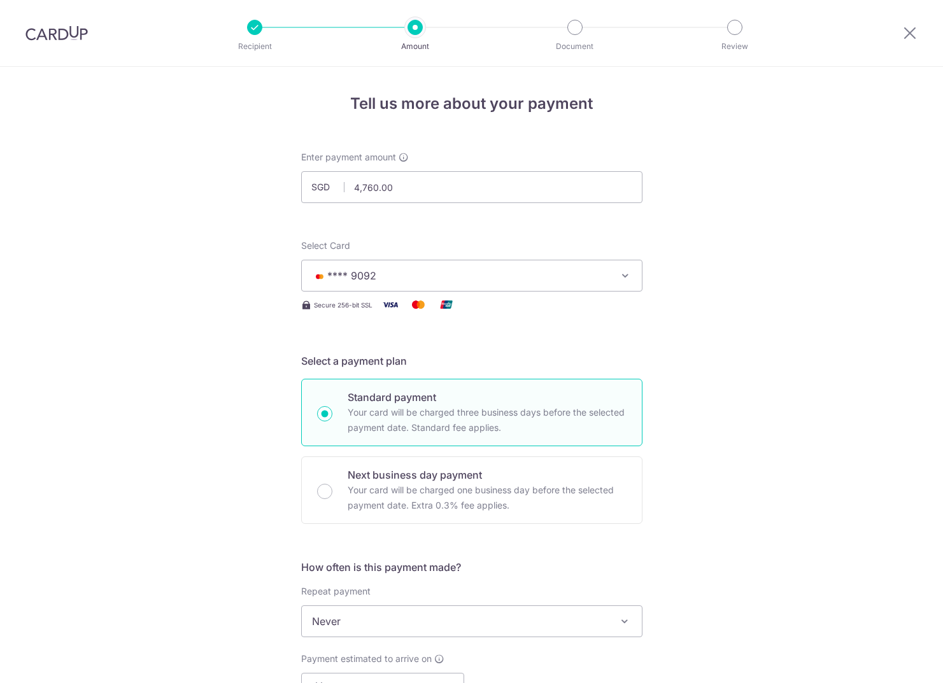
scroll to position [748, 0]
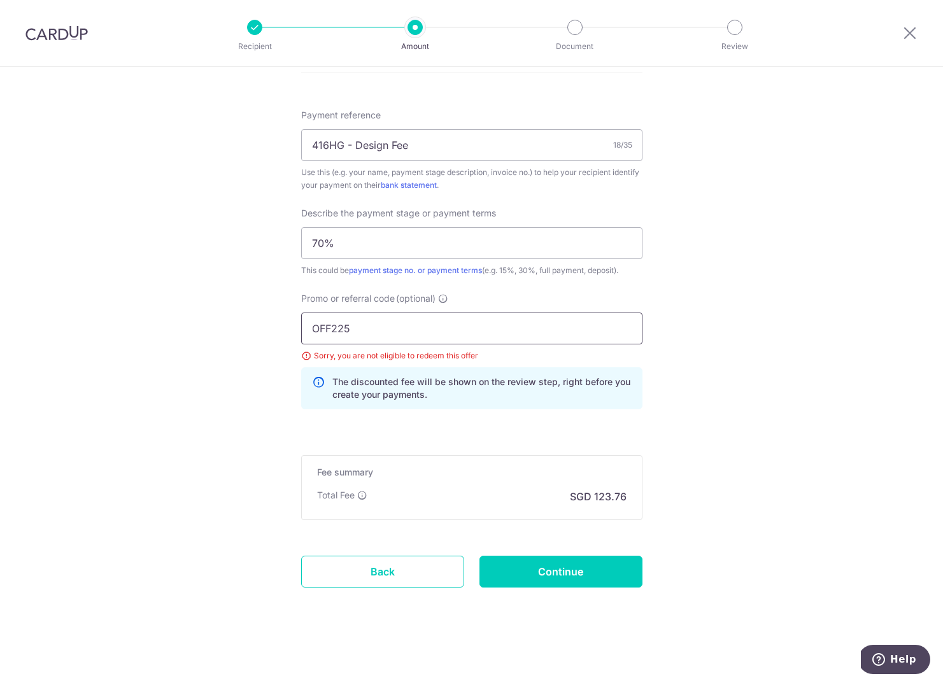
click at [331, 330] on input "OFF225" at bounding box center [471, 329] width 341 height 32
paste input "SETHISFY"
click at [399, 332] on input "SETHISFY" at bounding box center [471, 329] width 341 height 32
click at [307, 333] on input "SETHISFY" at bounding box center [471, 329] width 341 height 32
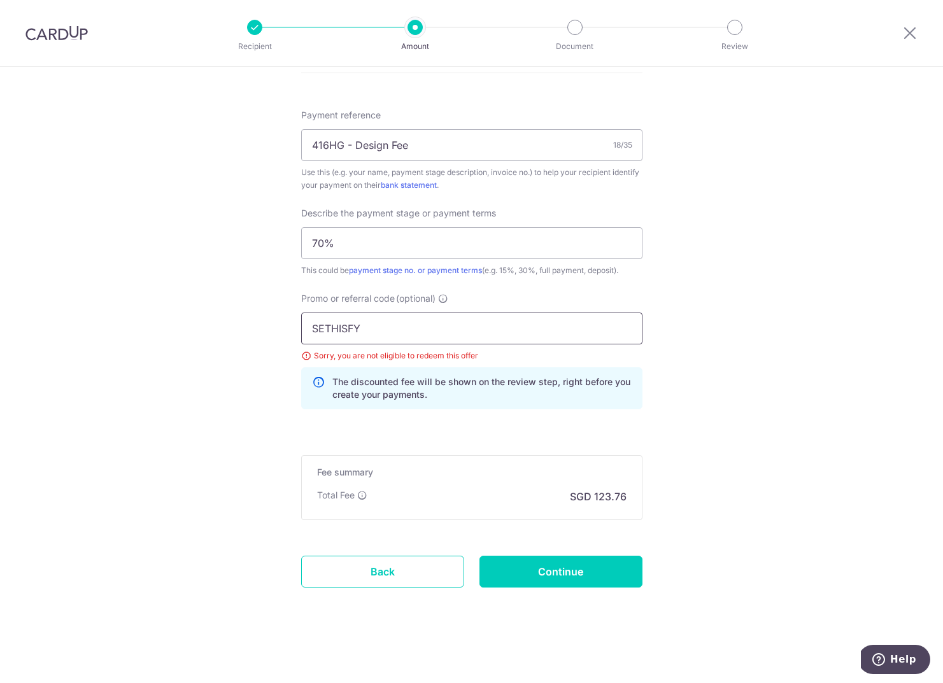
click at [371, 331] on input "SETHISFY" at bounding box center [471, 329] width 341 height 32
type input "SETHISFY"
click button "Add Card" at bounding box center [0, 0] width 0 height 0
click at [527, 578] on input "Continue" at bounding box center [561, 572] width 163 height 32
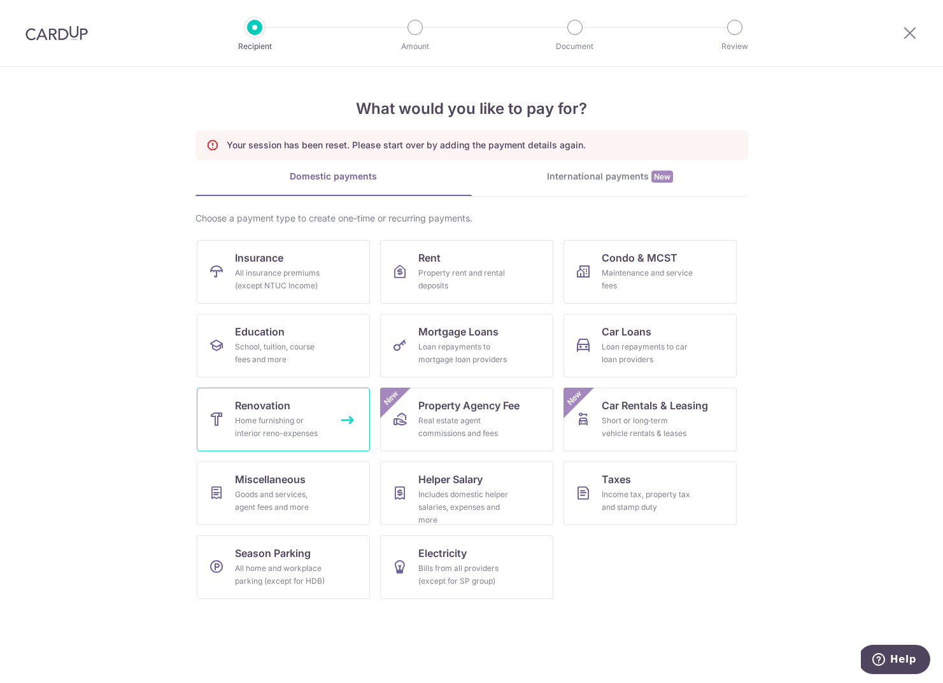
click at [325, 406] on link "Renovation Home furnishing or interior reno-expenses" at bounding box center [283, 420] width 173 height 64
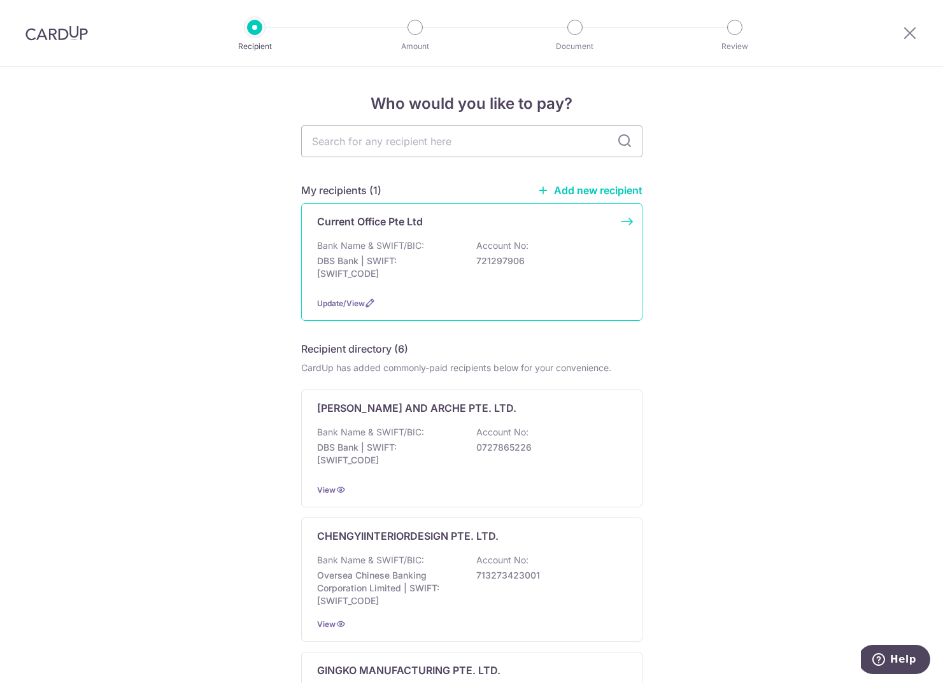
click at [436, 289] on div "Current Office Pte Ltd Bank Name & SWIFT/BIC: DBS Bank | SWIFT: [SWIFT_CODE] Ac…" at bounding box center [471, 262] width 341 height 118
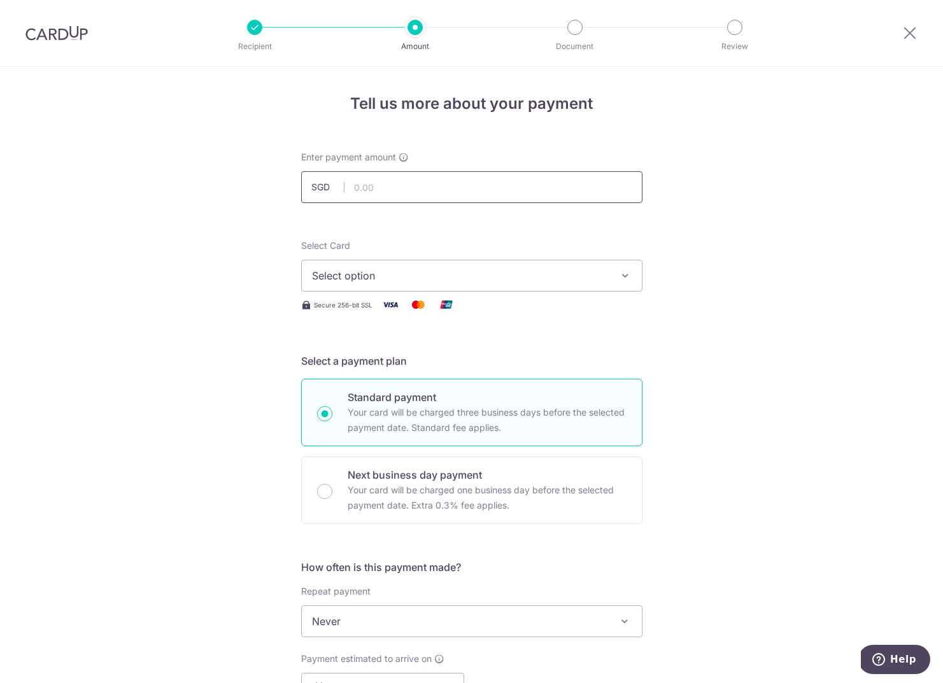
click at [415, 190] on input "text" at bounding box center [471, 187] width 341 height 32
type input "4,760.00"
click at [392, 270] on span "Select option" at bounding box center [460, 275] width 297 height 15
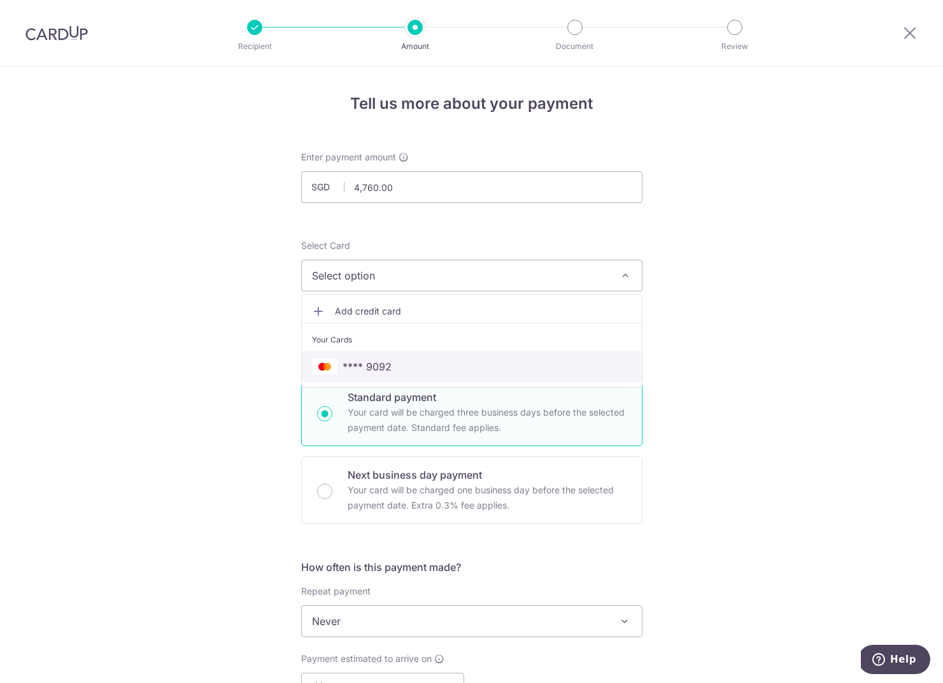
click at [375, 357] on link "**** 9092" at bounding box center [472, 367] width 340 height 31
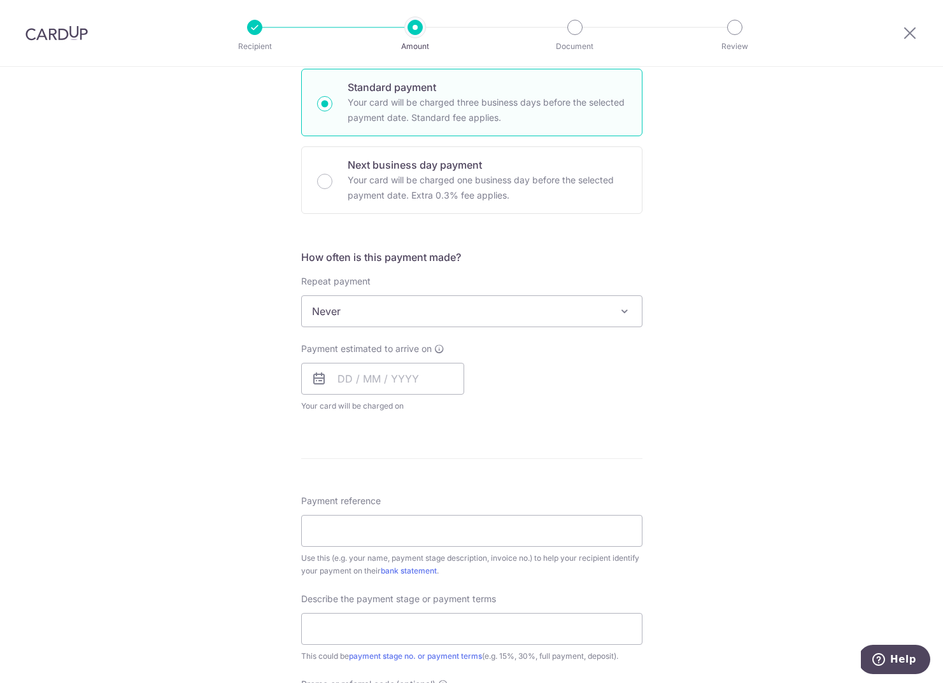
scroll to position [313, 0]
click at [375, 310] on span "Never" at bounding box center [472, 308] width 340 height 31
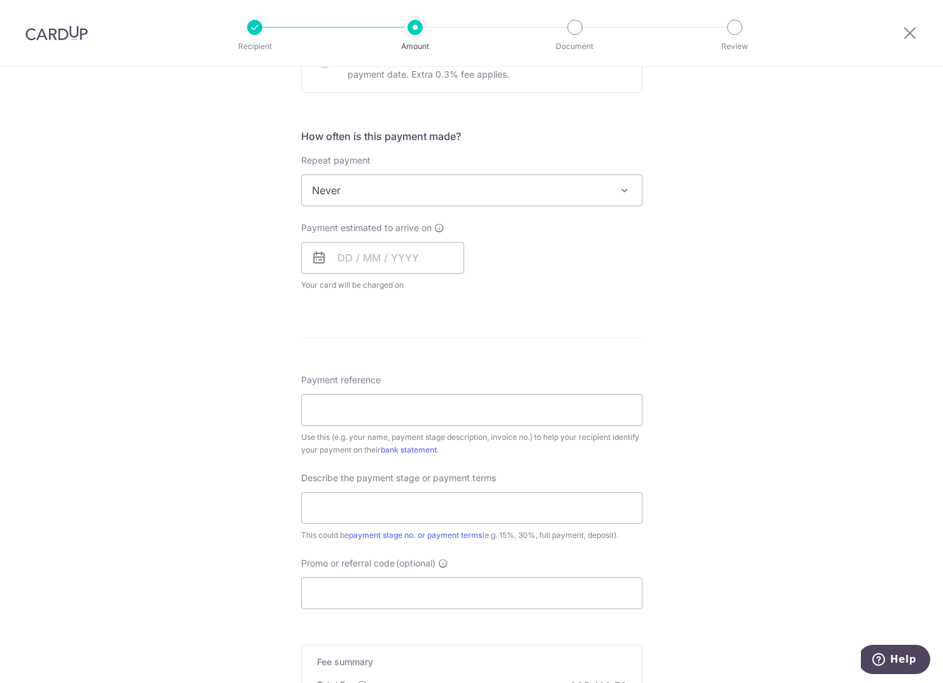
scroll to position [432, 0]
click at [384, 253] on input "text" at bounding box center [382, 257] width 163 height 32
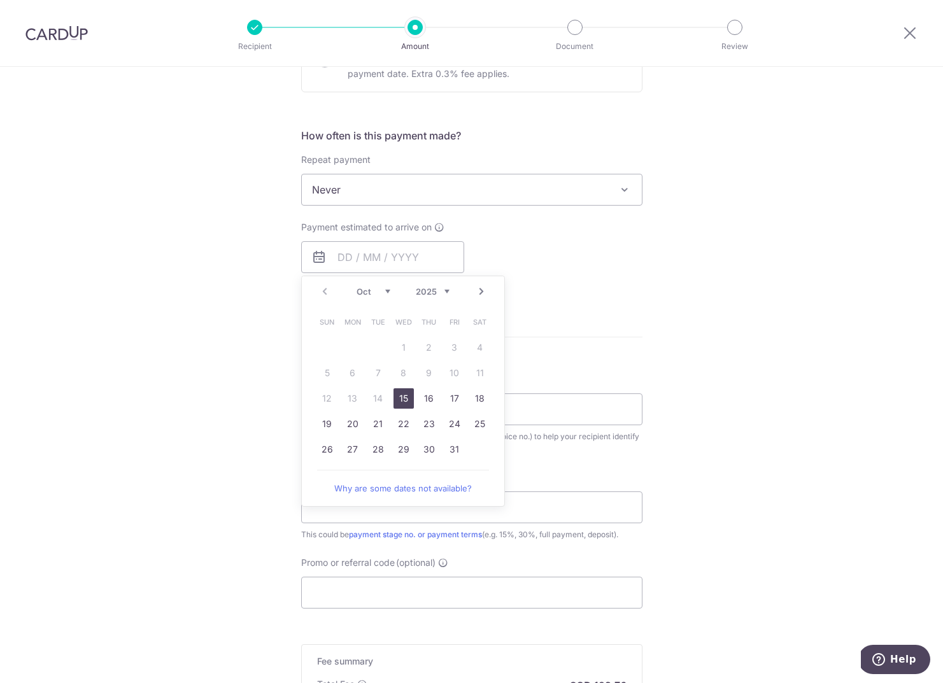
click at [403, 400] on link "15" at bounding box center [404, 399] width 20 height 20
type input "[DATE]"
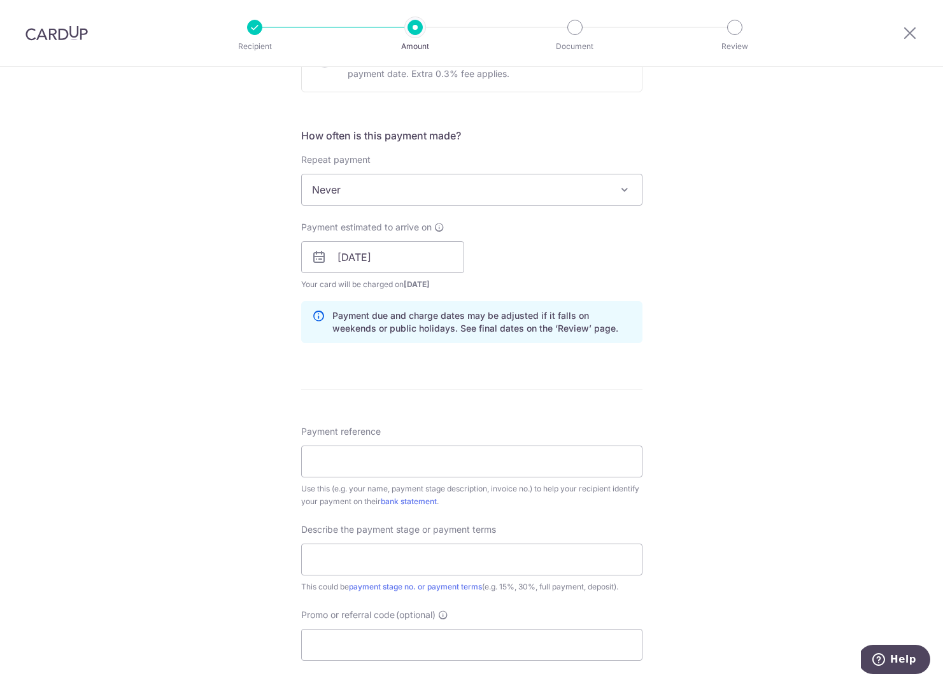
click at [297, 334] on div "Tell us more about your payment Enter payment amount SGD 4,760.00 4760.00 Selec…" at bounding box center [471, 280] width 943 height 1290
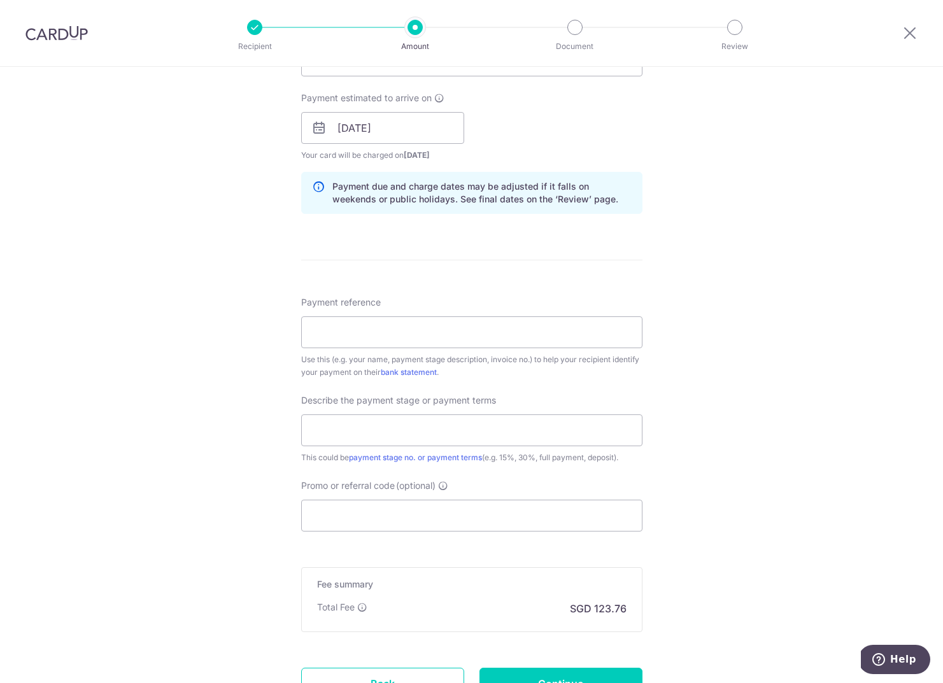
scroll to position [563, 0]
click at [349, 324] on input "Payment reference" at bounding box center [471, 331] width 341 height 32
type input "416HG - Design Fee"
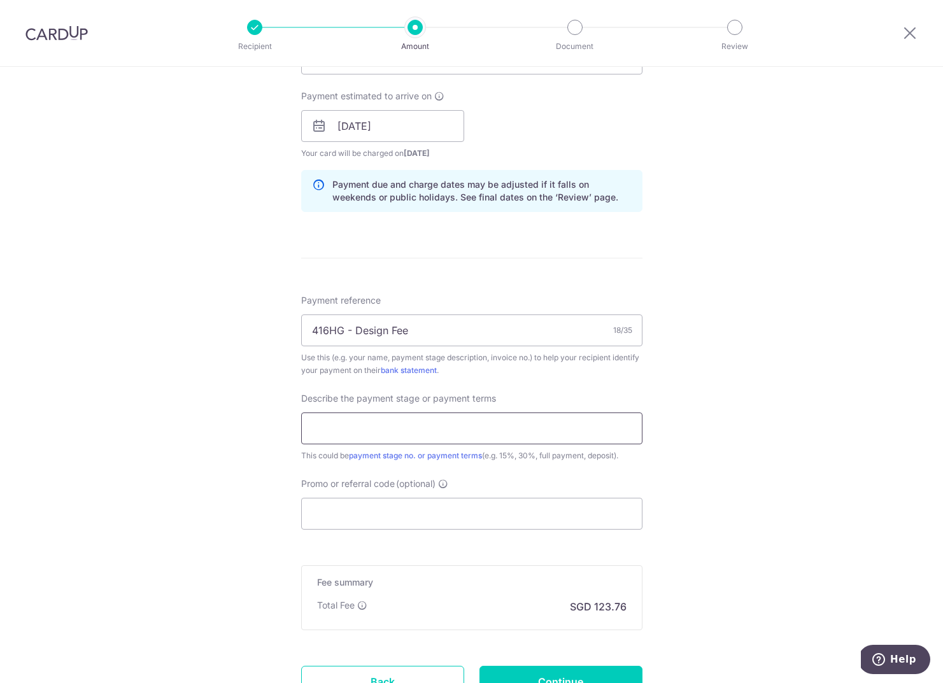
click at [355, 434] on input "text" at bounding box center [471, 429] width 341 height 32
type input "70%"
click at [357, 518] on input "Promo or referral code (optional)" at bounding box center [471, 514] width 341 height 32
paste input "SETHISFY"
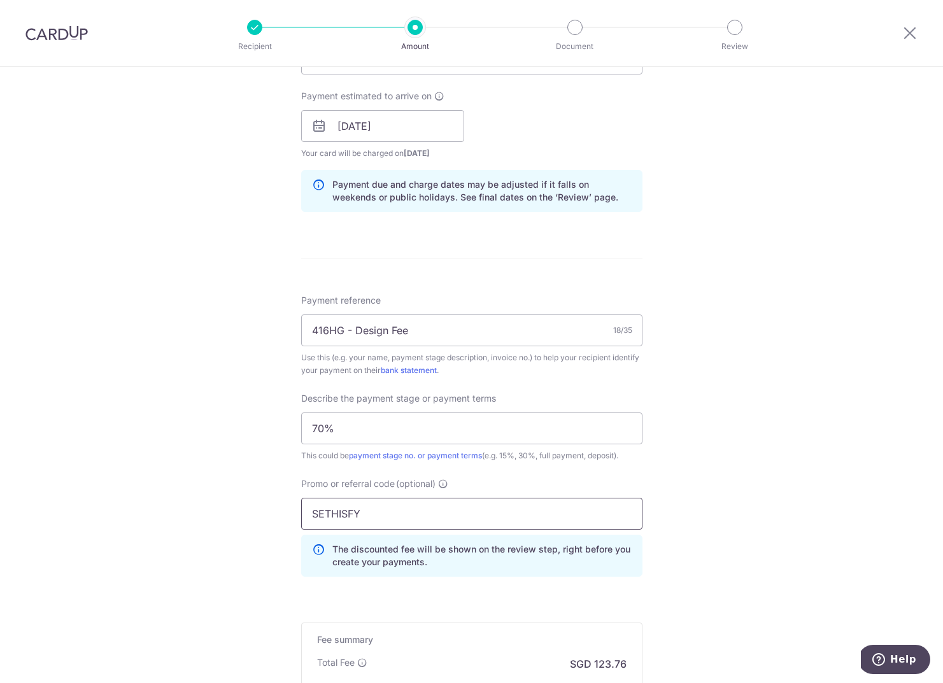
type input "SETHISFY"
click at [183, 560] on div "Tell us more about your payment Enter payment amount SGD 4,760.00 4760.00 Selec…" at bounding box center [471, 177] width 943 height 1347
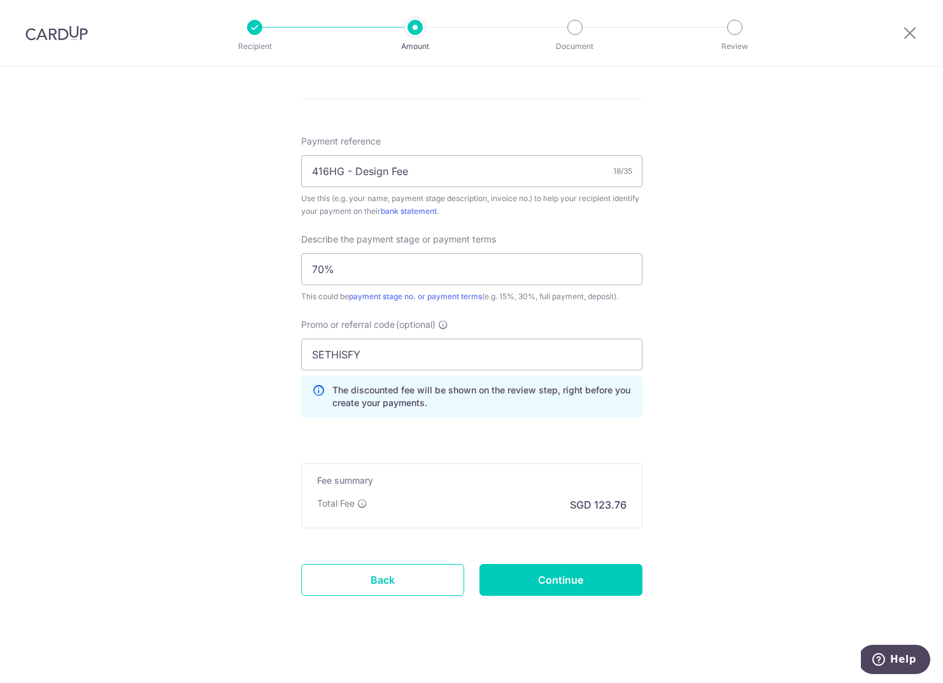
scroll to position [731, 0]
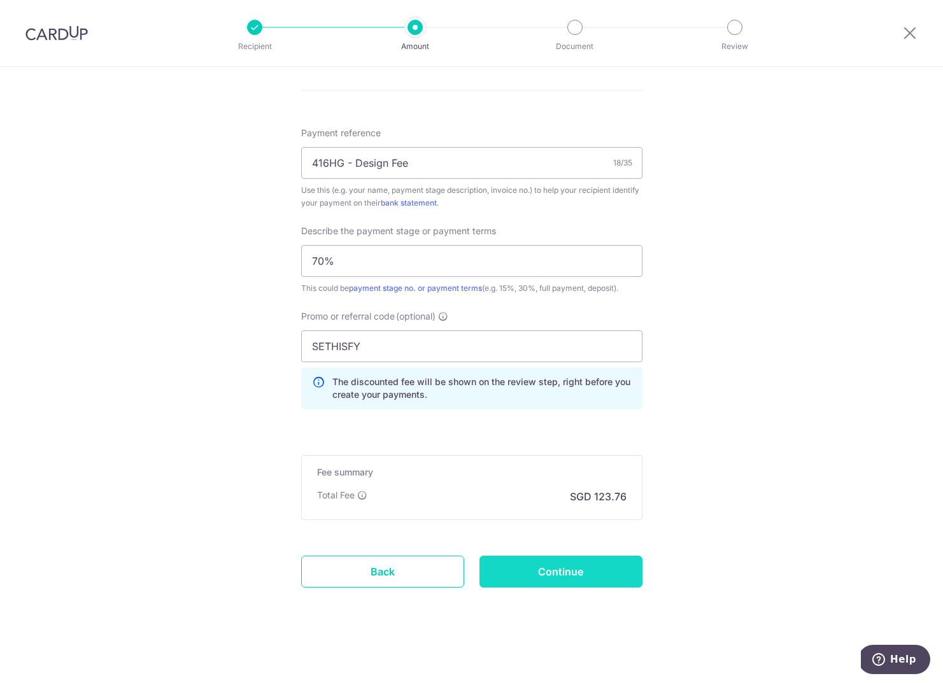
click at [508, 567] on input "Continue" at bounding box center [561, 572] width 163 height 32
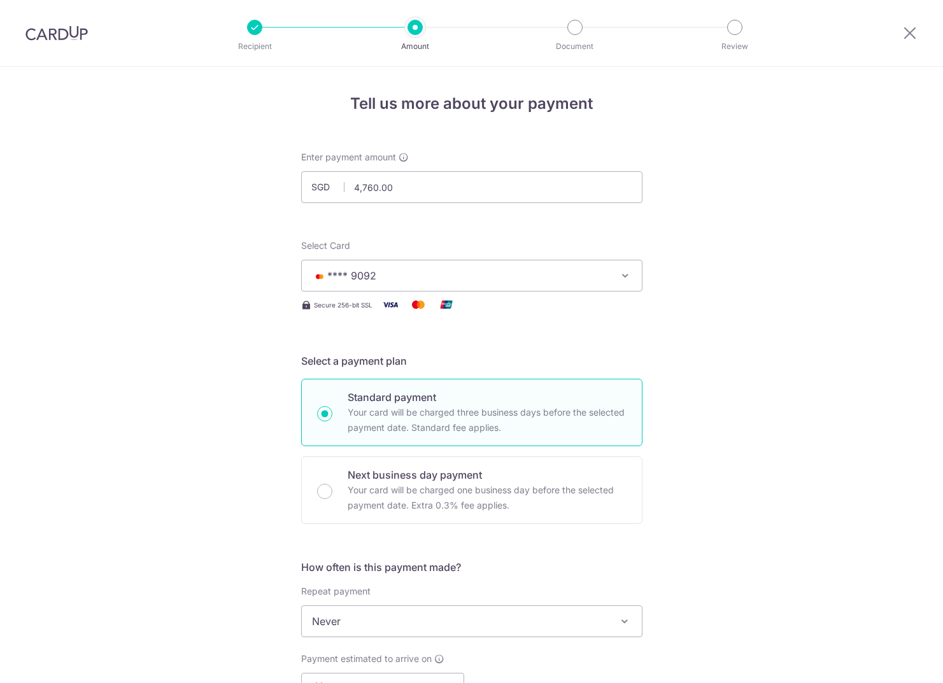
scroll to position [748, 0]
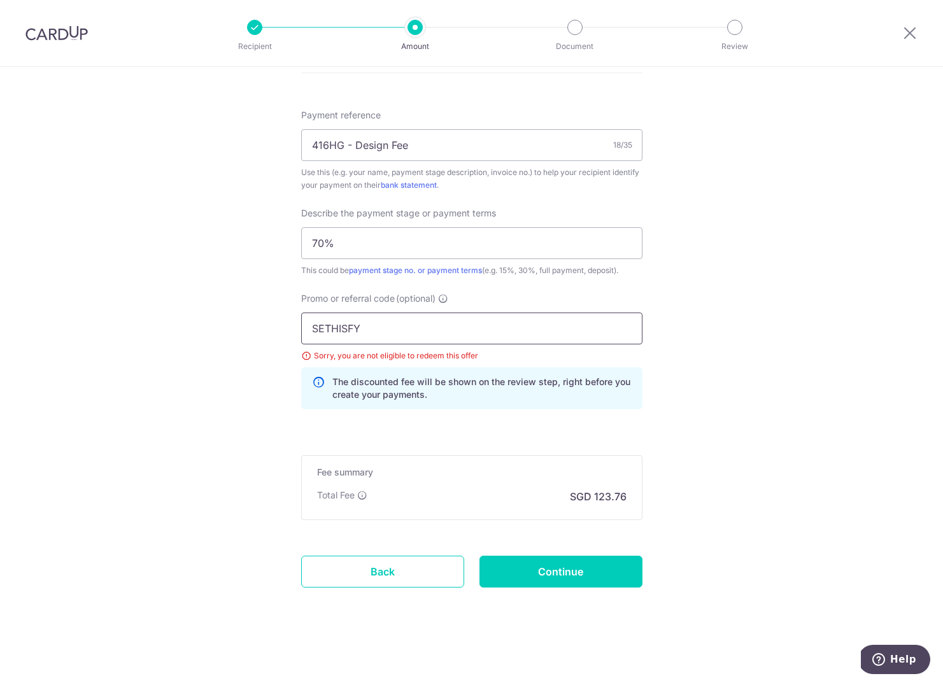
drag, startPoint x: 403, startPoint y: 333, endPoint x: 125, endPoint y: 327, distance: 277.8
click at [131, 327] on div "Tell us more about your payment Enter payment amount SGD 4,760.00 4760.00 Selec…" at bounding box center [471, 0] width 943 height 1365
type input "OFF225"
click at [207, 424] on div "Tell us more about your payment Enter payment amount SGD 4,760.00 4760.00 Selec…" at bounding box center [471, 0] width 943 height 1365
click at [553, 573] on input "Continue" at bounding box center [561, 572] width 163 height 32
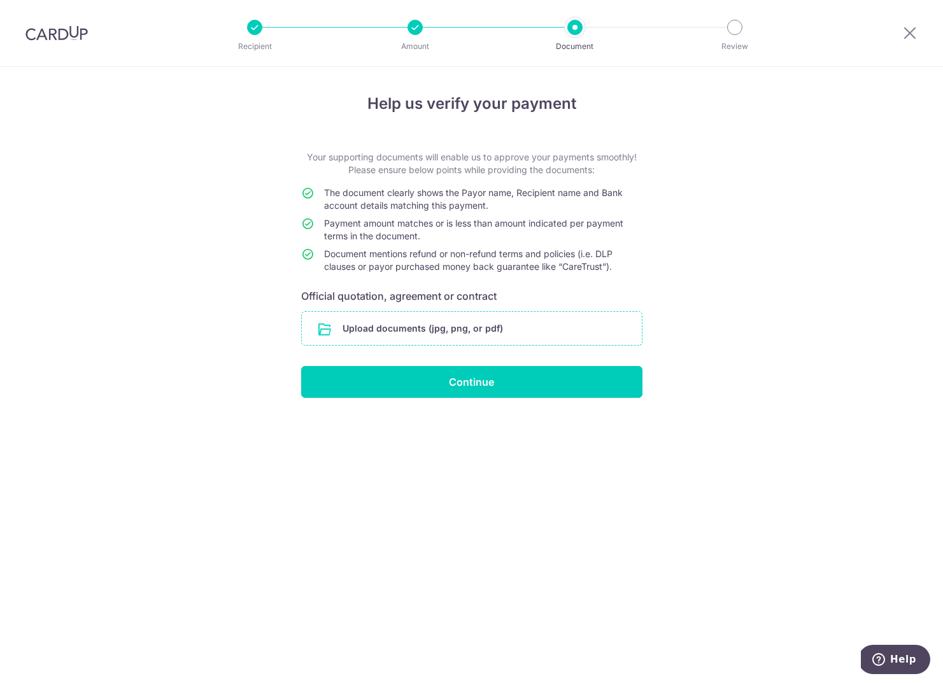
click at [395, 332] on input "file" at bounding box center [472, 328] width 340 height 33
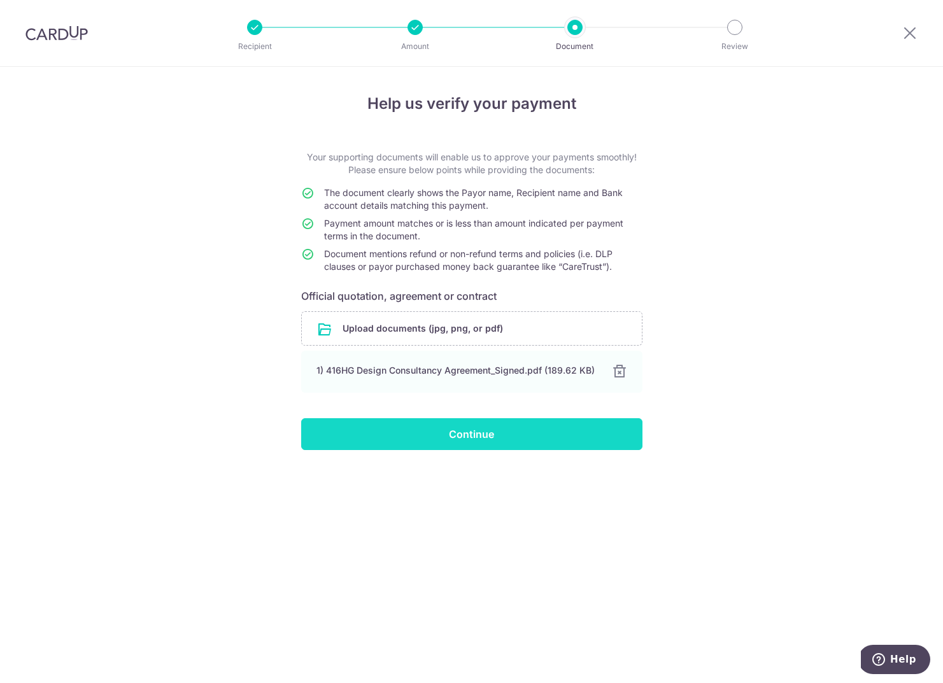
click at [460, 434] on input "Continue" at bounding box center [471, 434] width 341 height 32
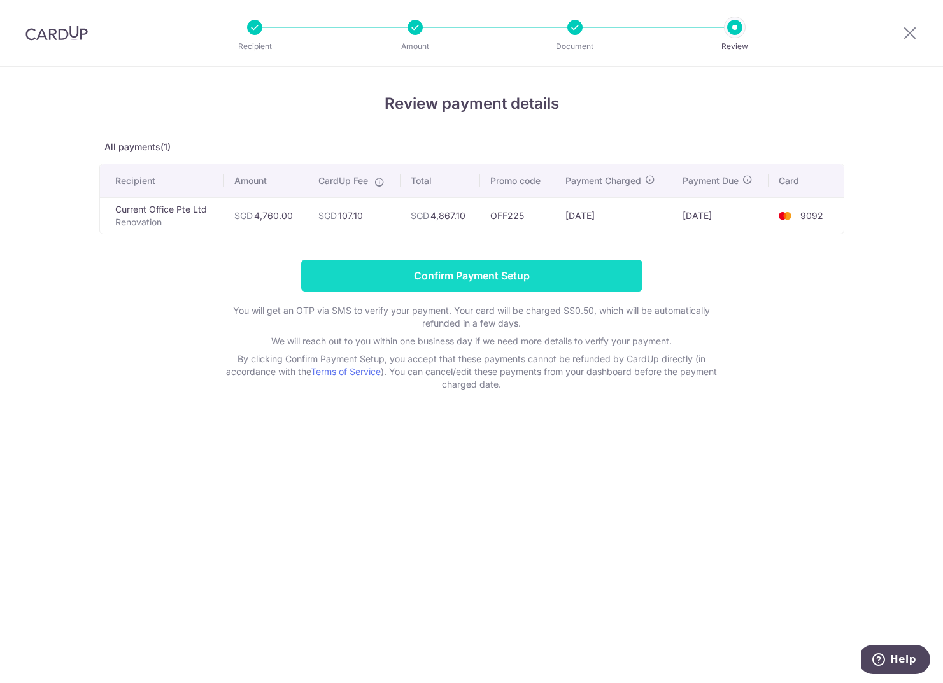
click at [507, 283] on input "Confirm Payment Setup" at bounding box center [471, 276] width 341 height 32
